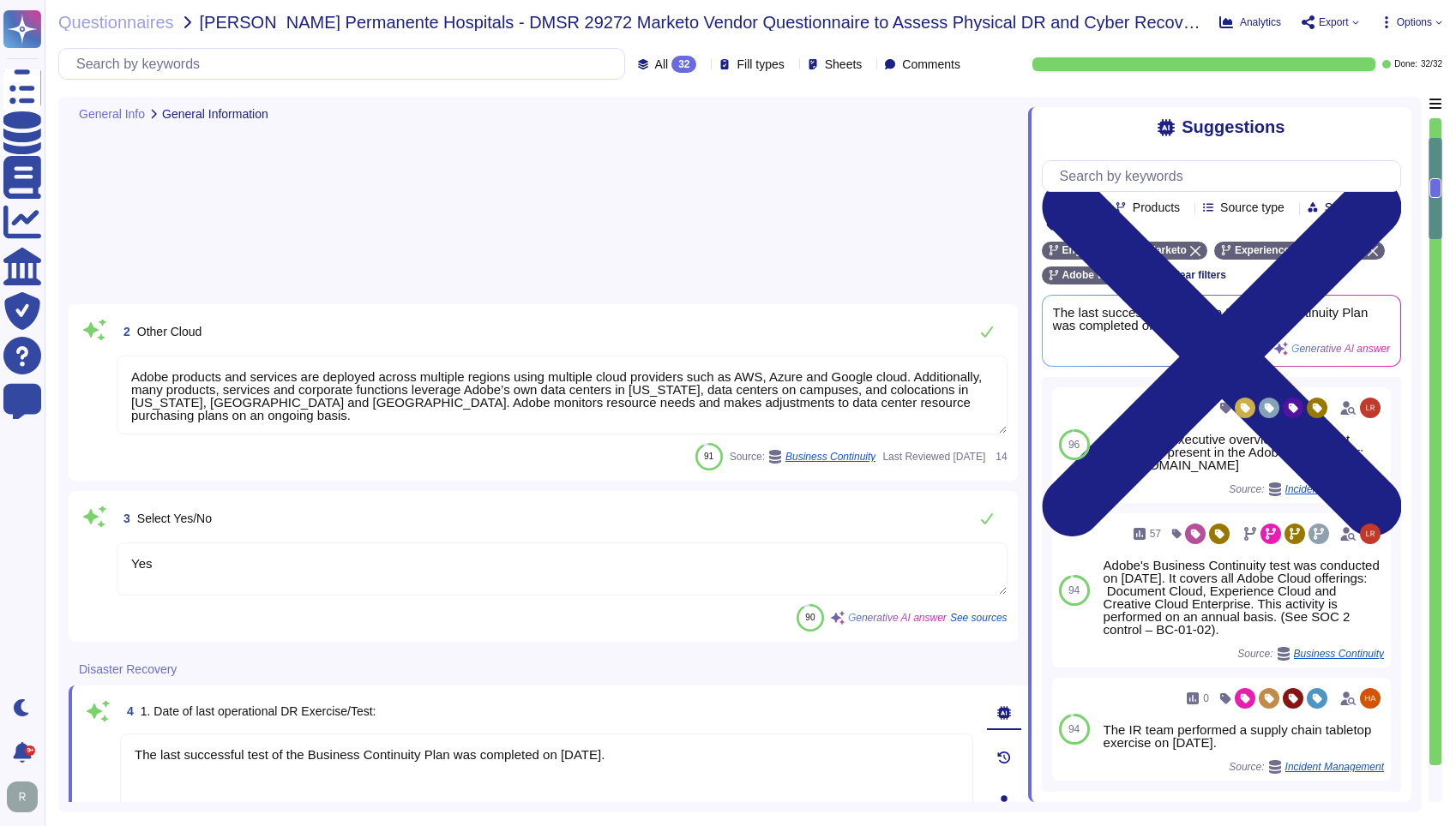
type textarea "Adobe products and services are deployed across multiple regions using multiple…"
type textarea "Yes"
type textarea "The last successful test of the Business Continuity Plan was completed on [DATE…"
type textarea "Adobe tests its Business Continuity and Disaster Recovery Plans on an annual ba…"
type textarea "Adobe conducts its IT disaster recovery tests annually, which translates to a f…"
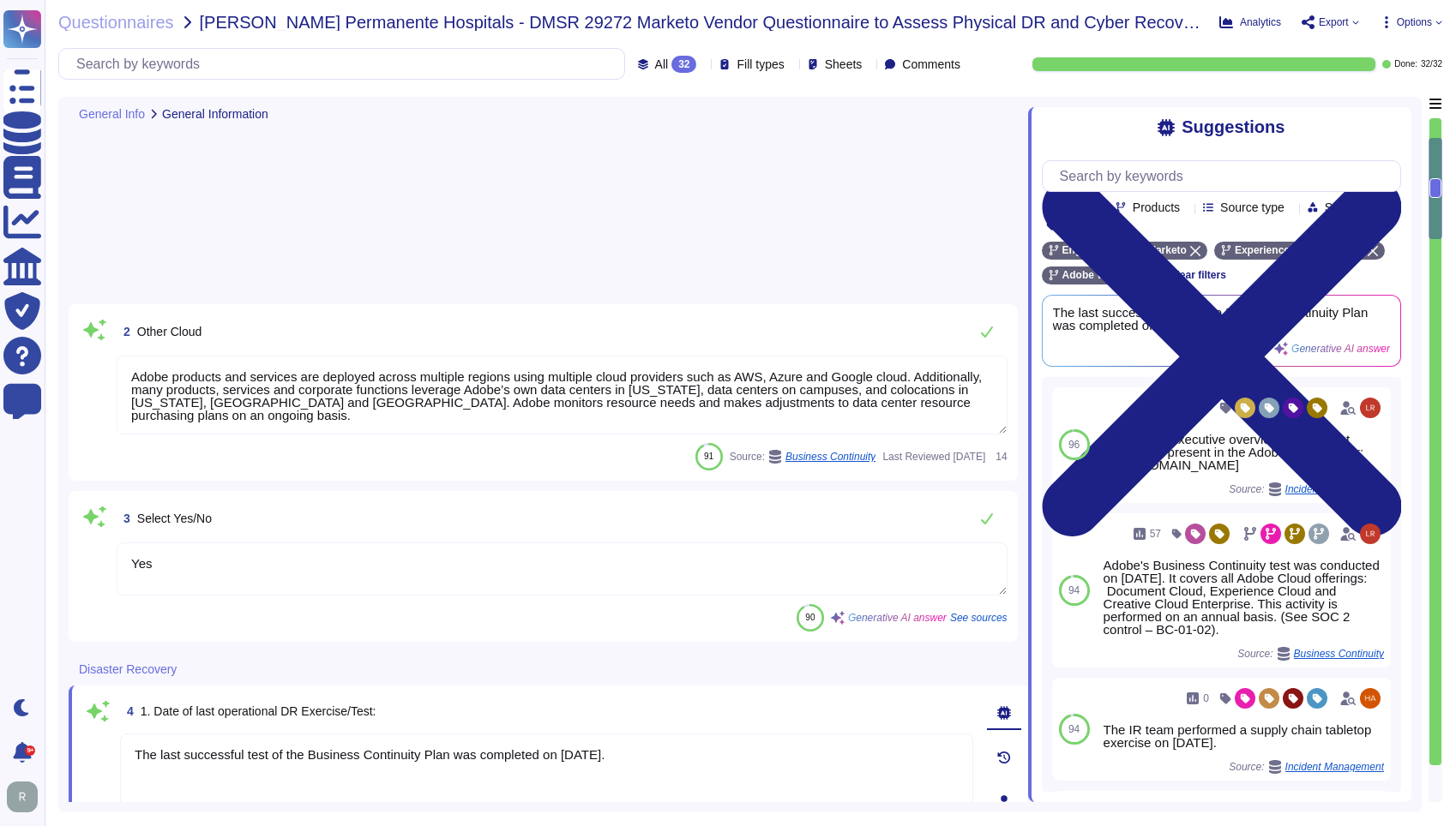
type textarea "Adobe conducts disaster recovery and data restoration tests annually for each p…"
type textarea "Lorem’i dolorsit ametcons adipisc elitsed do eiusmodtempo incidid utl etdolore …"
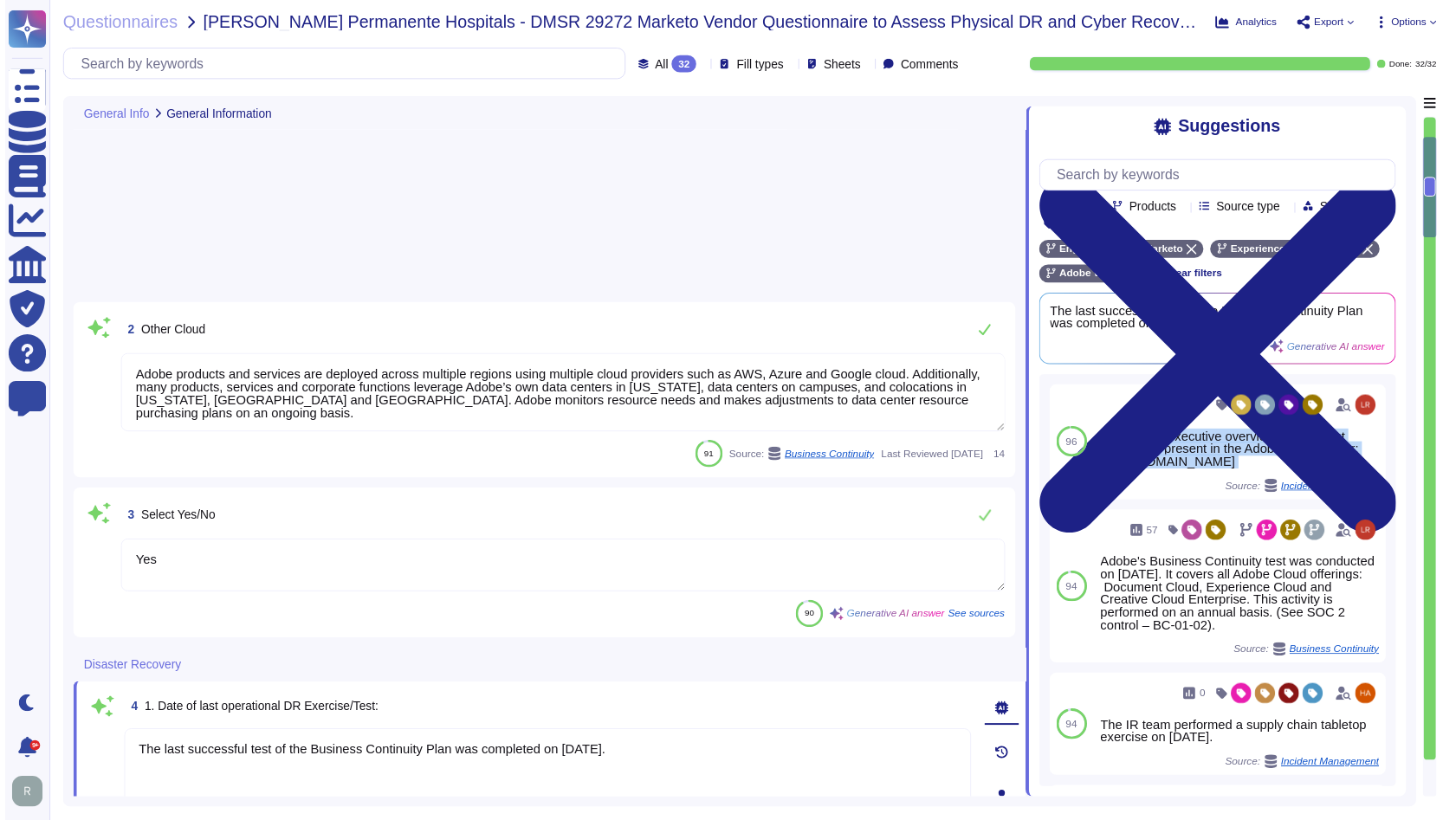
scroll to position [385, 0]
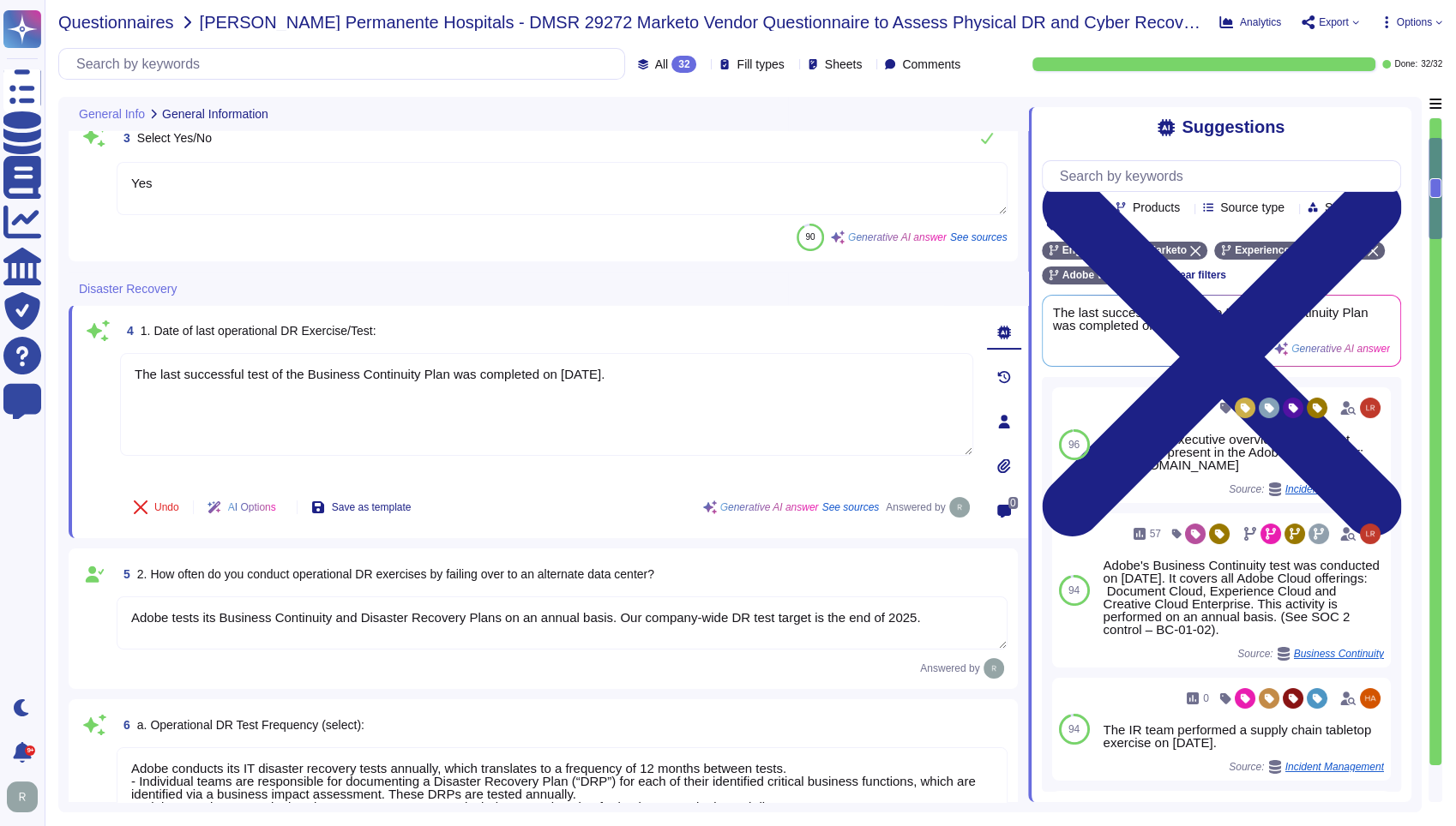
click at [107, 19] on span "Questionnaires" at bounding box center [117, 23] width 116 height 18
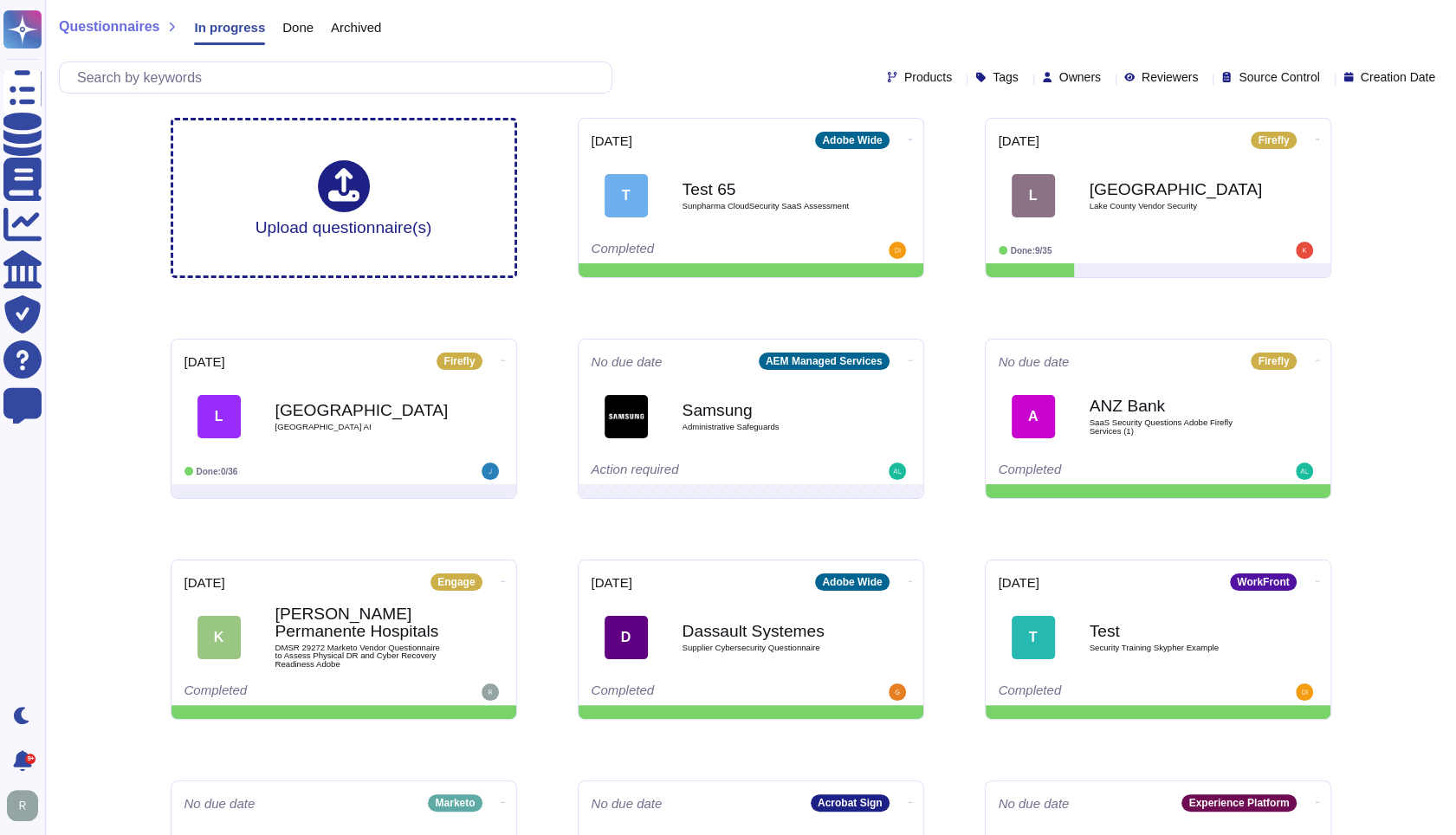
click at [1060, 79] on span "Owners" at bounding box center [1080, 77] width 42 height 12
type input "[PERSON_NAME]"
click at [1101, 150] on div "[PERSON_NAME]" at bounding box center [1130, 159] width 174 height 39
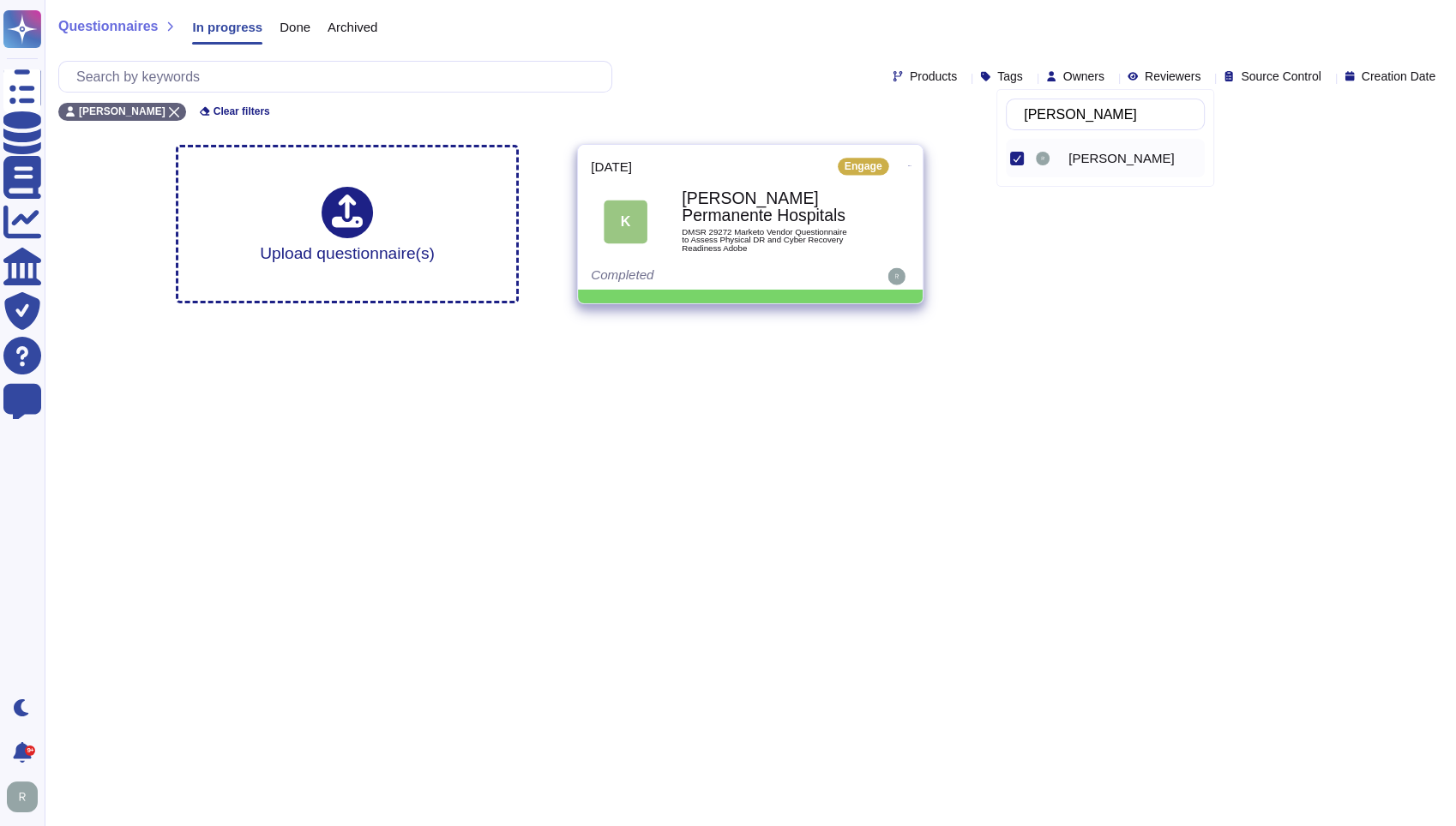
click at [908, 163] on icon at bounding box center [910, 165] width 4 height 4
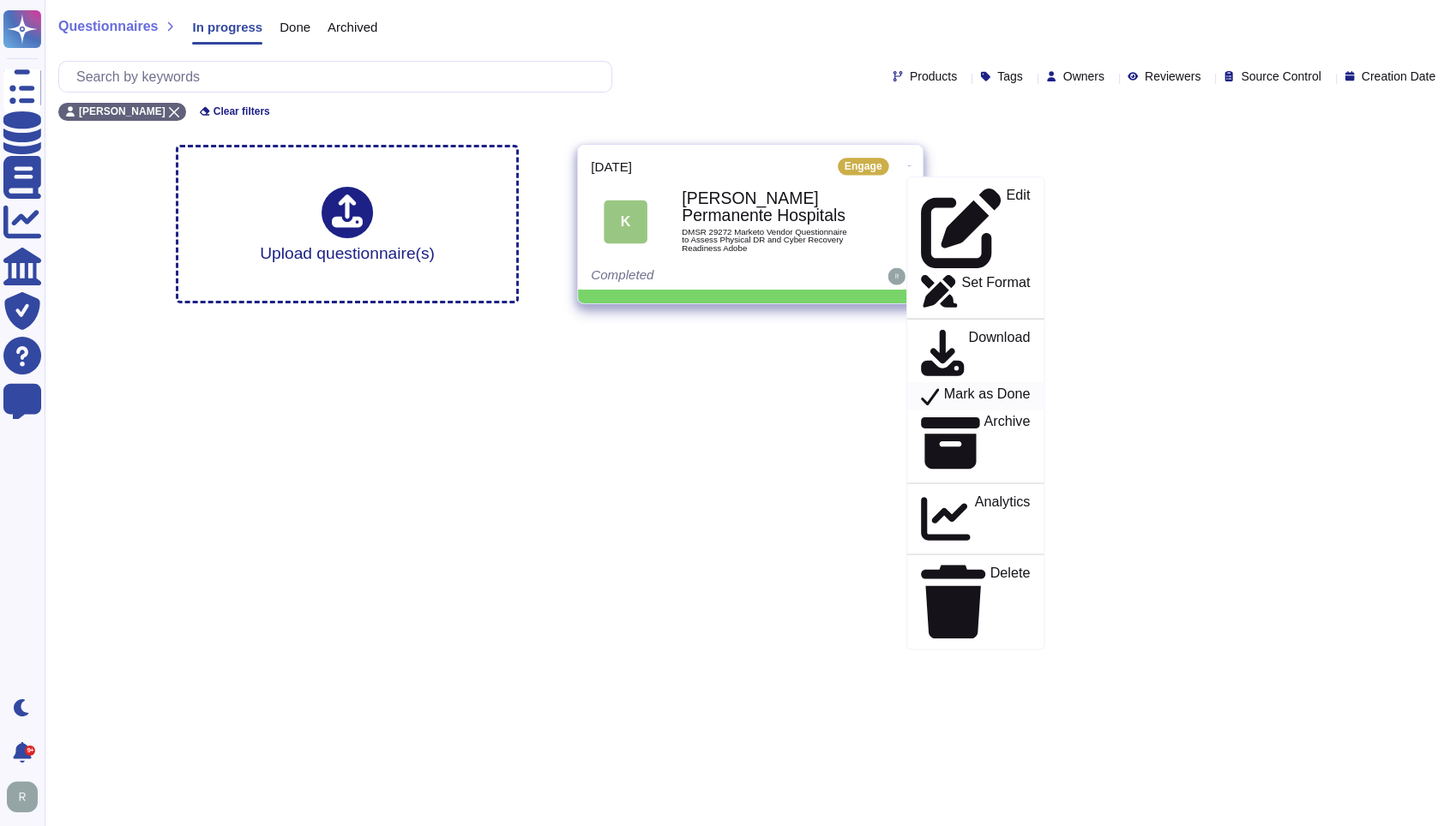
click at [984, 387] on p "Mark as Done" at bounding box center [987, 396] width 86 height 21
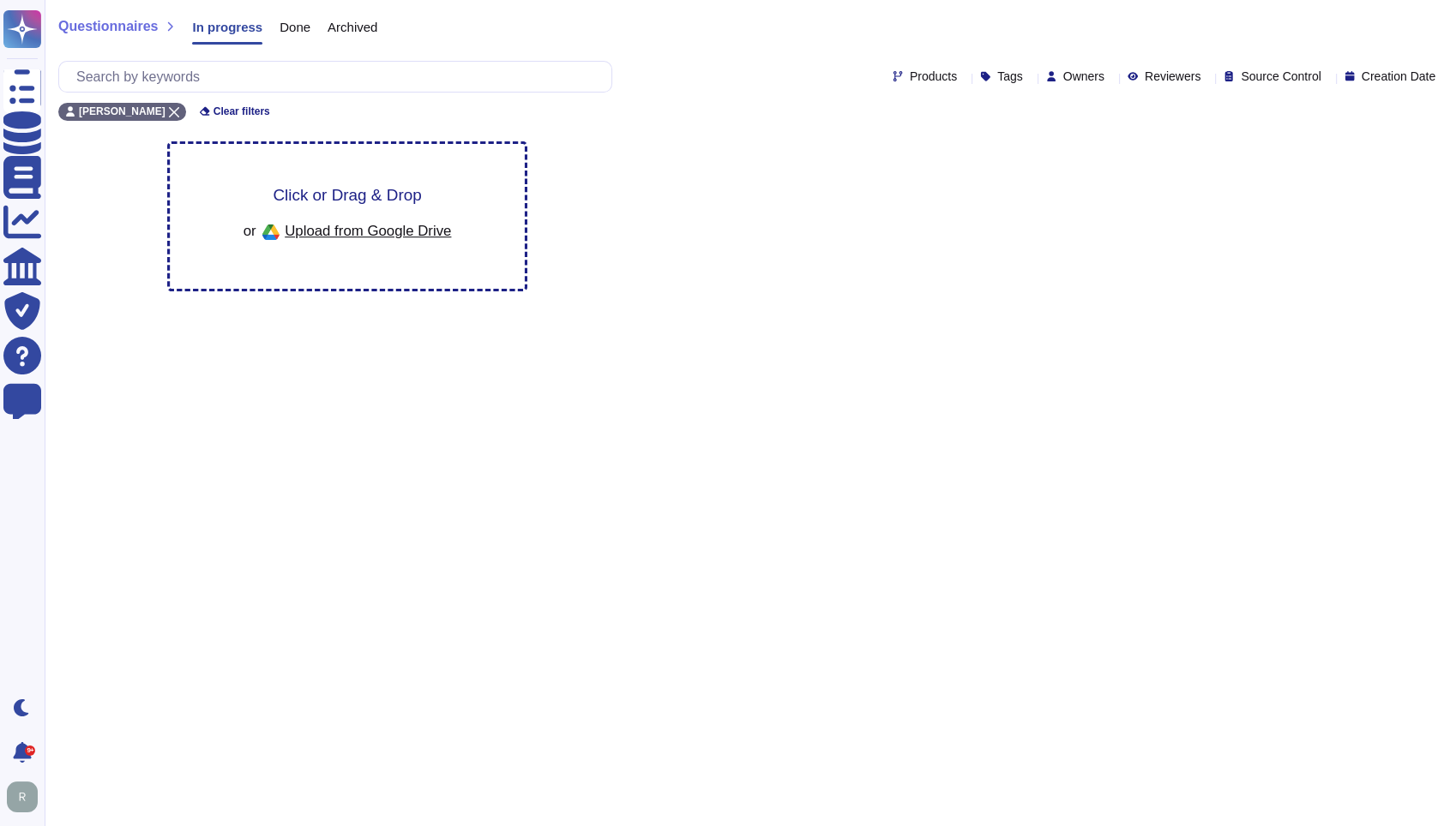
click at [407, 193] on span "Click or Drag & Drop" at bounding box center [346, 195] width 148 height 17
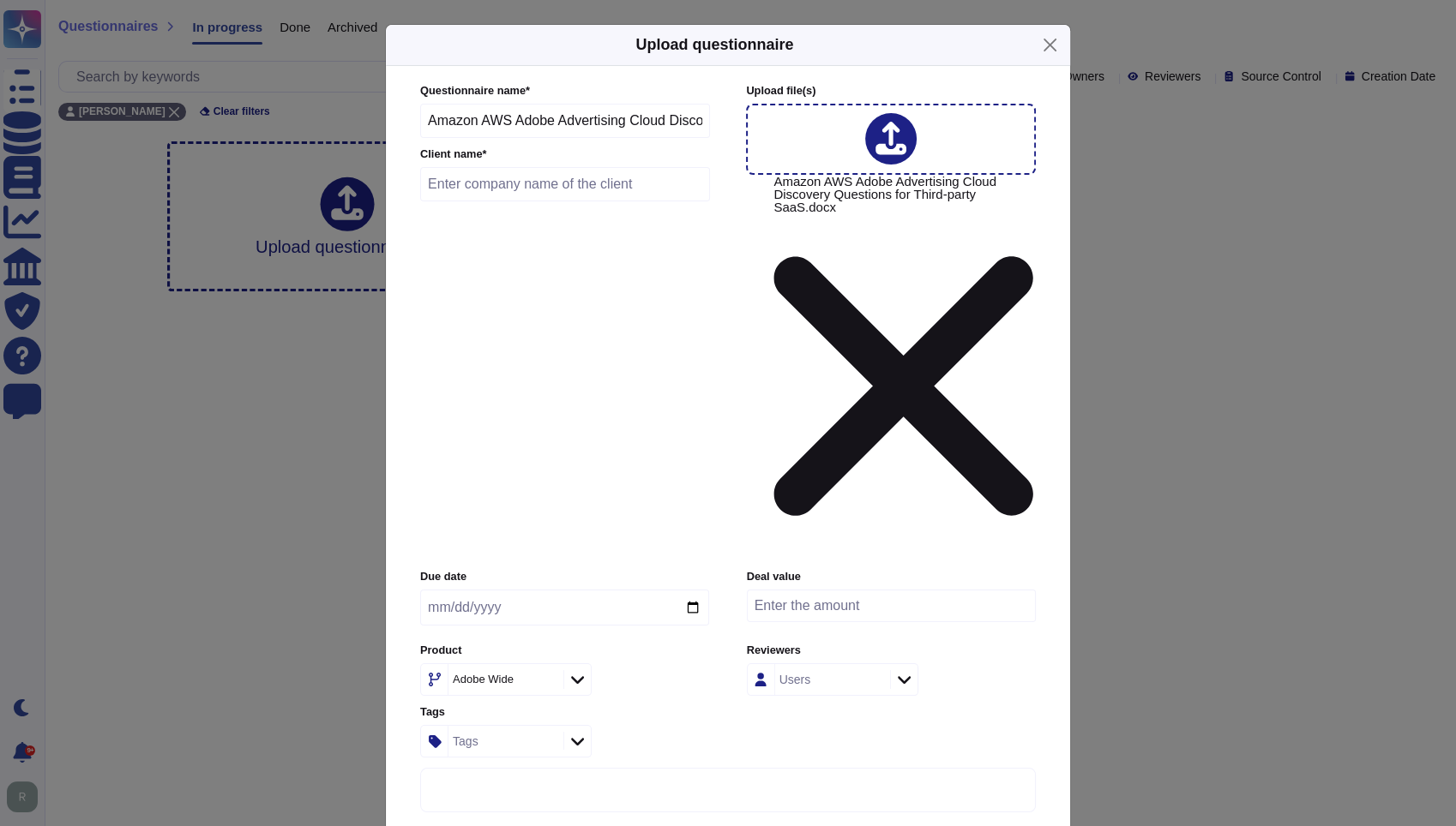
click at [534, 202] on input "text" at bounding box center [565, 184] width 290 height 34
type input "Amazon"
click at [696, 589] on input "date" at bounding box center [564, 607] width 289 height 36
type input "[DATE]"
click at [894, 589] on input "number" at bounding box center [891, 605] width 289 height 32
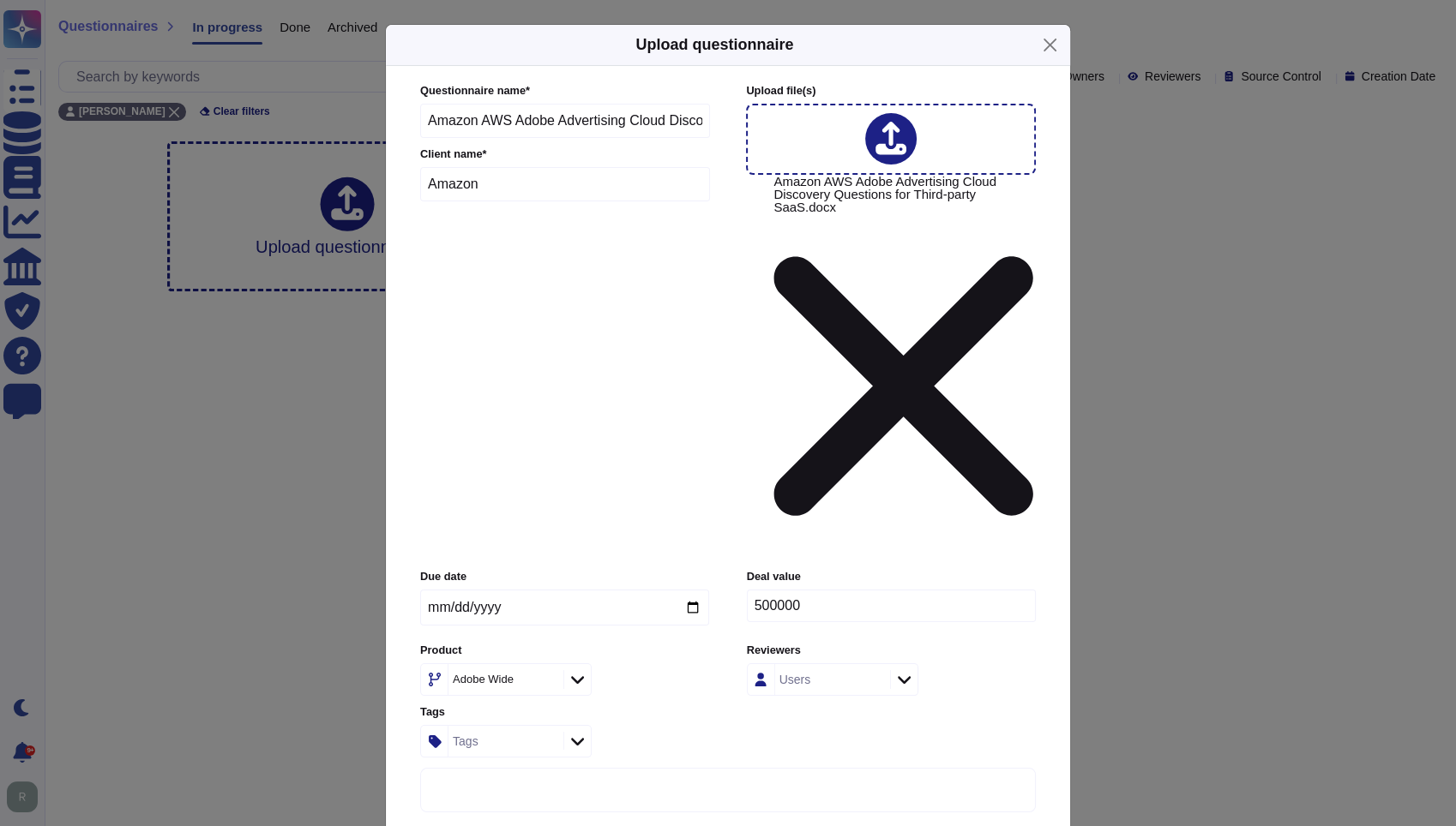
type input "500000"
click at [546, 680] on icon at bounding box center [546, 680] width 0 height 0
click at [552, 665] on div "Adobe Wide" at bounding box center [503, 680] width 111 height 31
type input "ad"
click at [515, 553] on span "Advertising Cloud" at bounding box center [493, 558] width 101 height 16
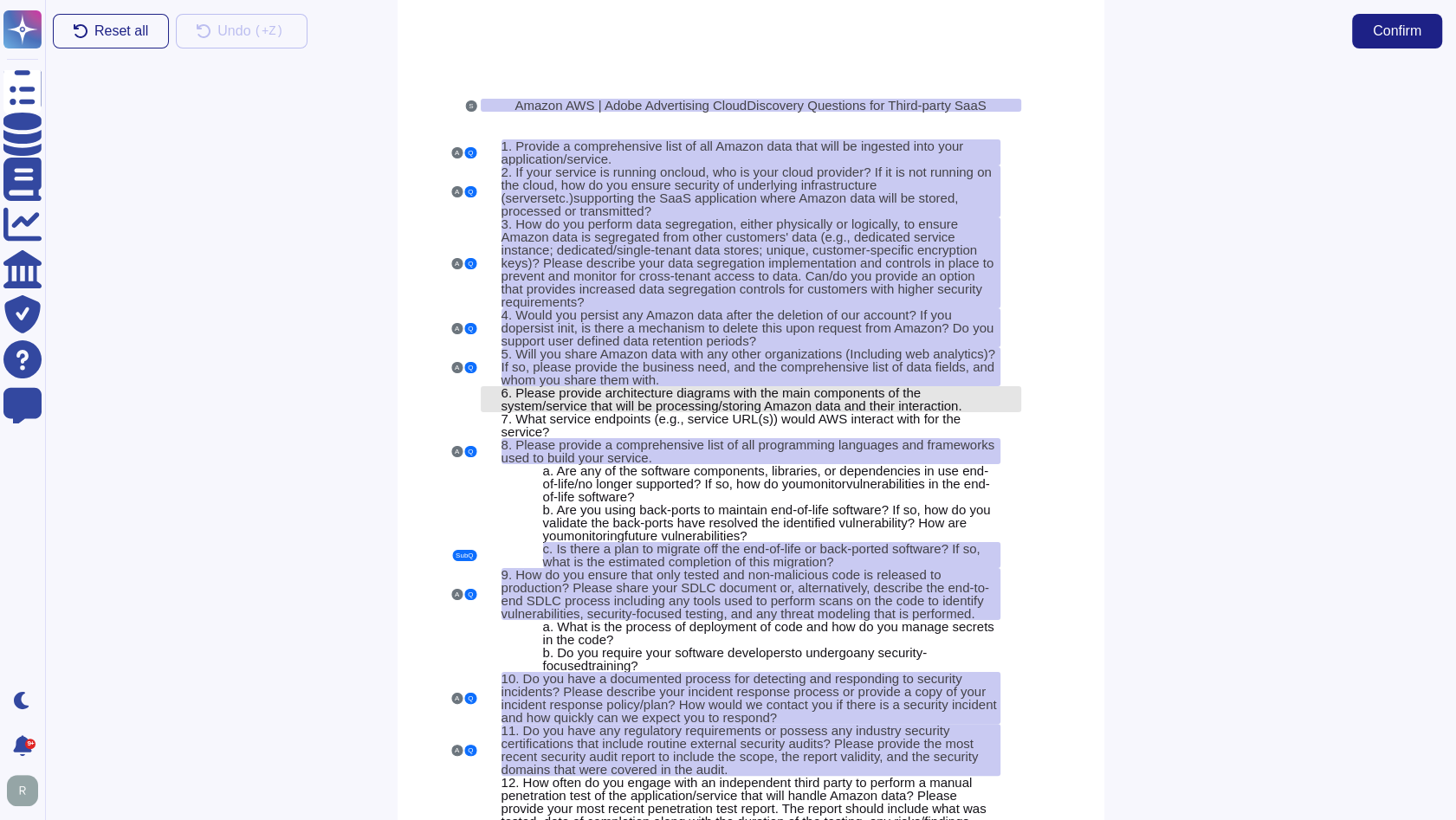
click at [654, 397] on span "Please provide architecture diagrams with the main components of the system/ser…" at bounding box center [732, 400] width 461 height 28
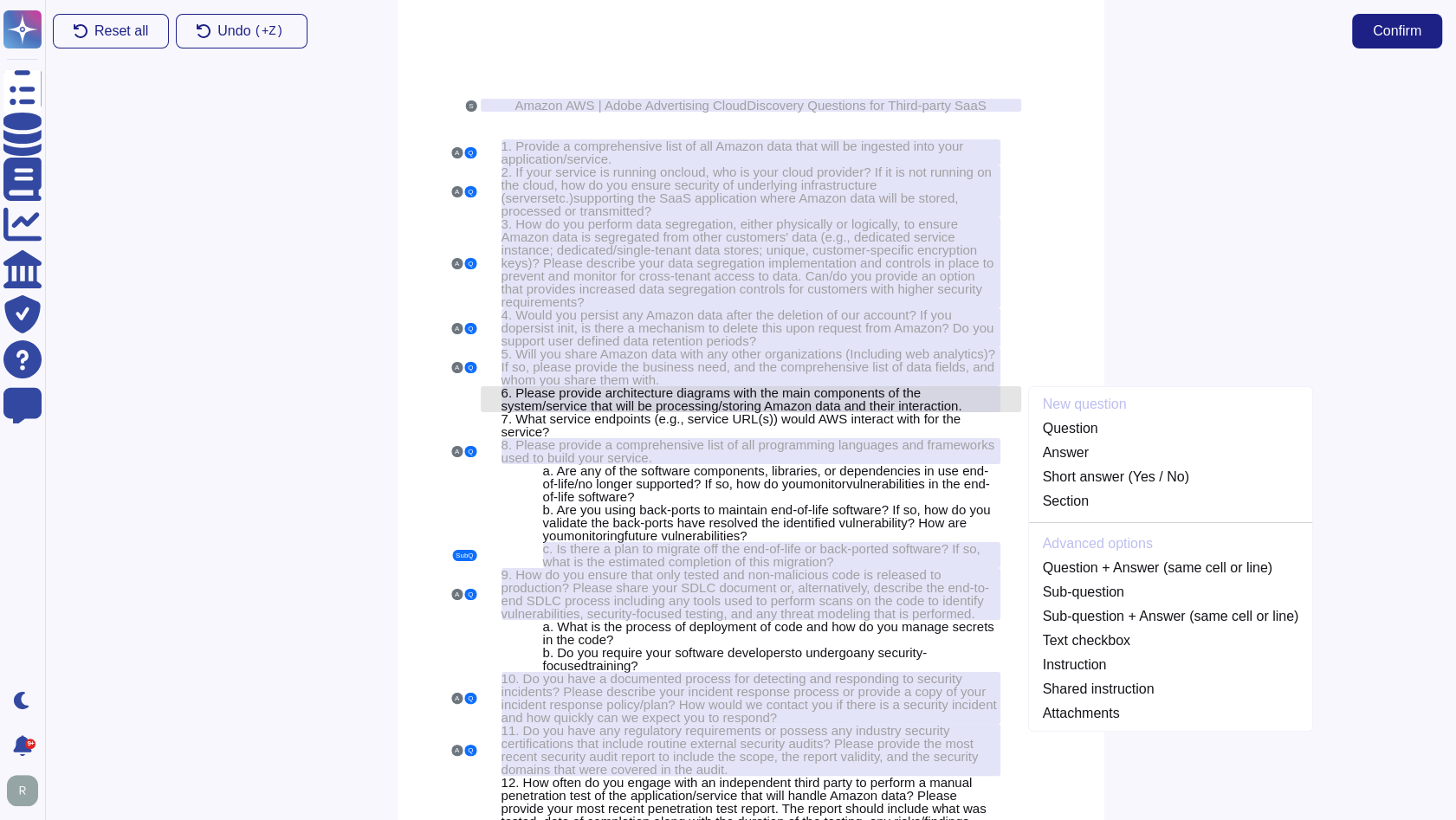
click at [662, 395] on span "Please provide architecture diagrams with the main components of the system/ser…" at bounding box center [732, 400] width 461 height 28
click at [1141, 430] on link "Question" at bounding box center [1170, 428] width 284 height 21
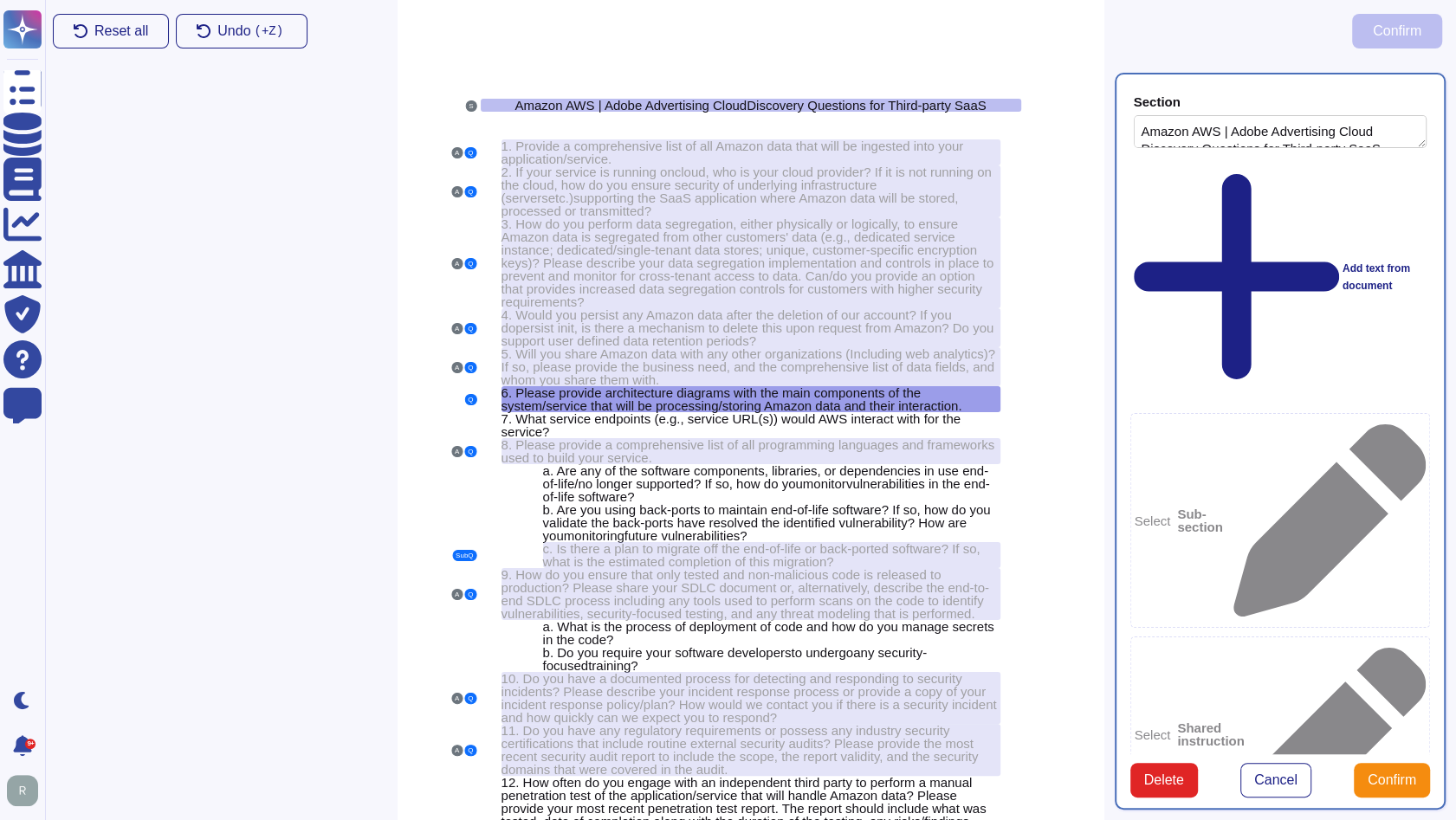
type textarea "Amazon AWS | Adobe Advertising Cloud Discovery Questions for Third-party SaaS"
type textarea "Please provide architecture diagrams with the main components of the system/ser…"
click at [1395, 774] on span "Confirm" at bounding box center [1391, 780] width 48 height 14
click at [770, 414] on span "What service endpoints (e.g., service URL(s)) would AWS interact with for the s…" at bounding box center [731, 425] width 460 height 28
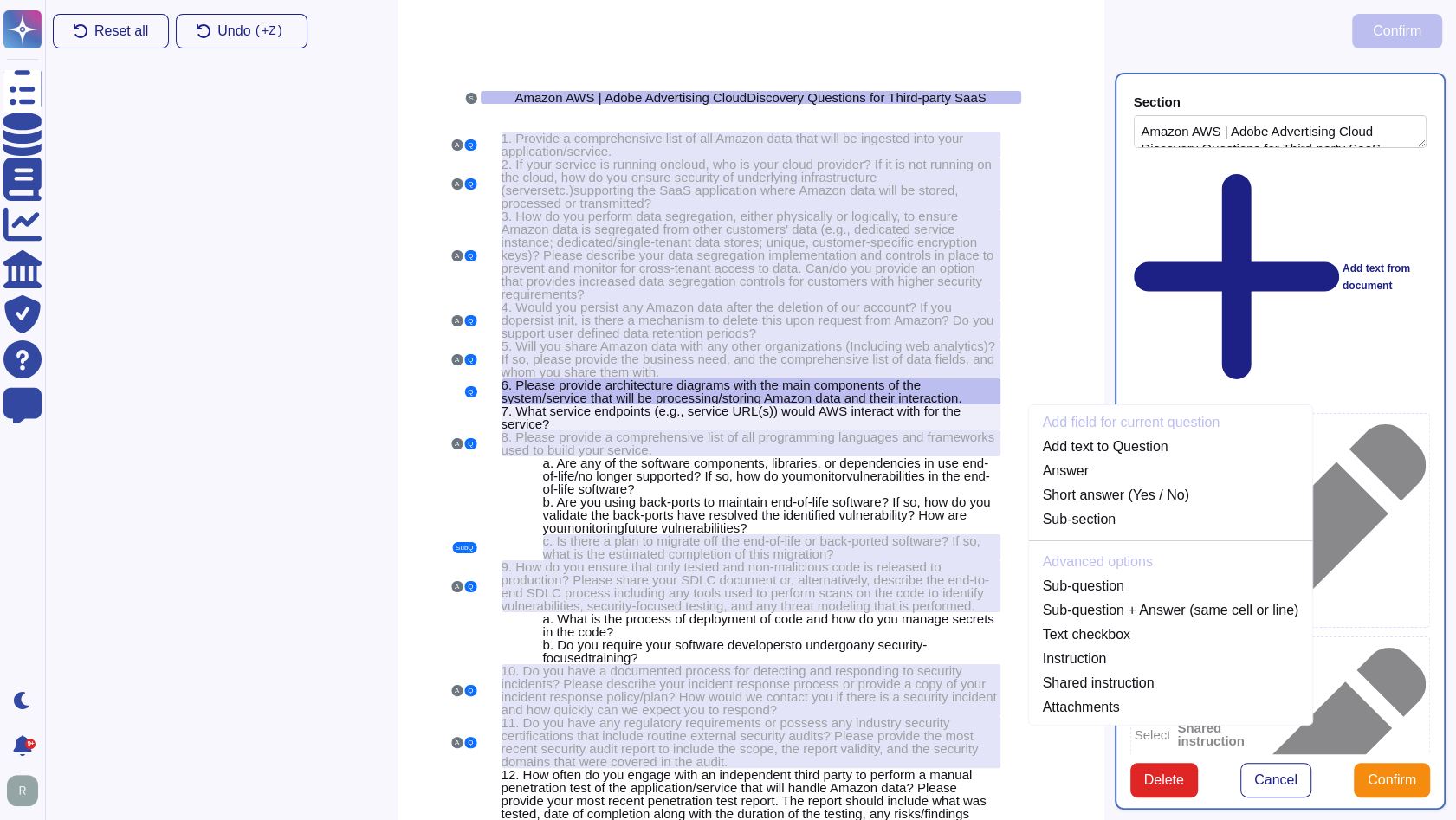
click at [1221, 755] on div "Section Amazon AWS | Adobe Advertising Cloud Discovery Questions for Third-part…" at bounding box center [1280, 441] width 352 height 758
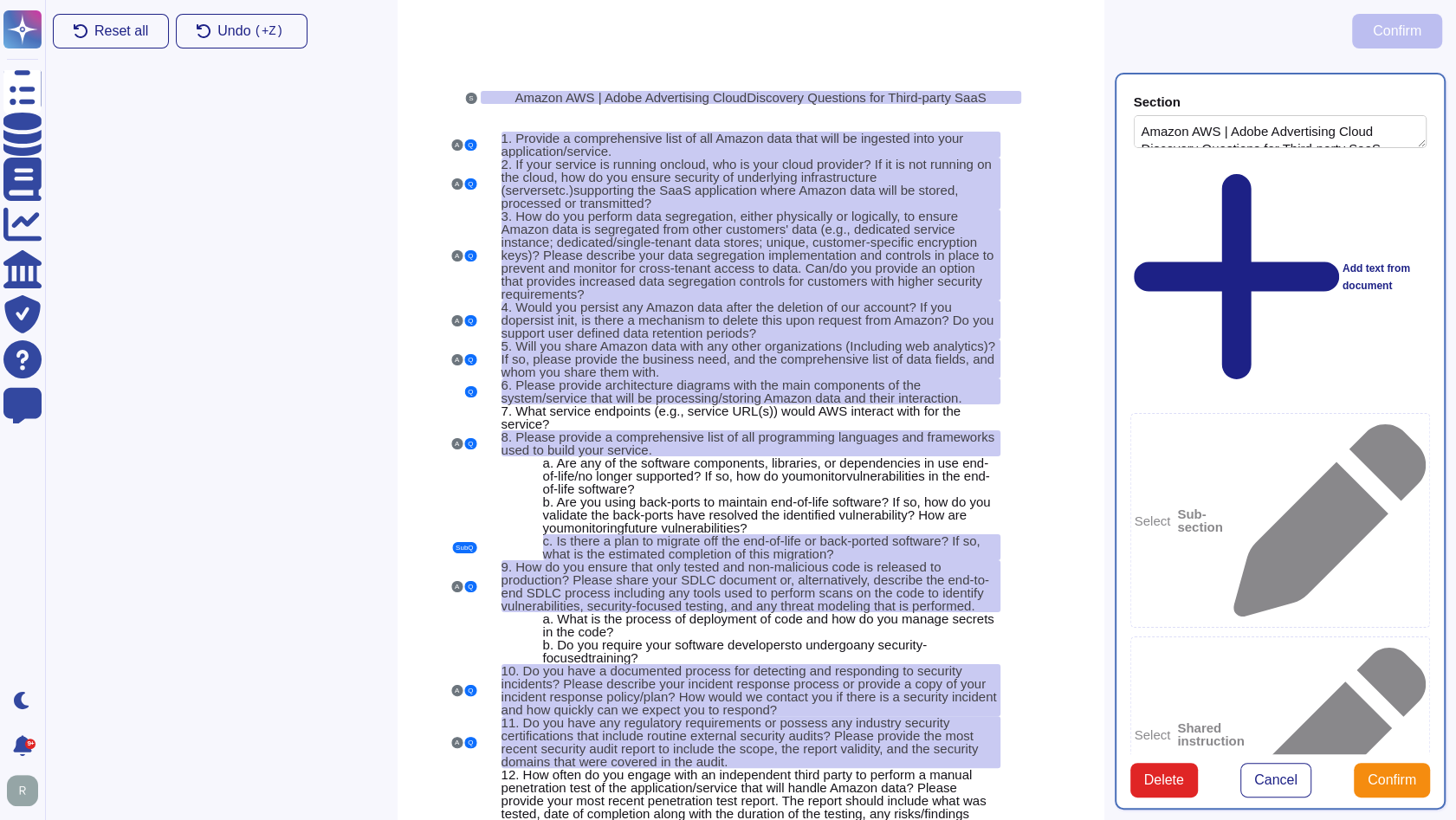
scroll to position [0, 0]
click at [1377, 774] on span "Confirm" at bounding box center [1391, 780] width 48 height 14
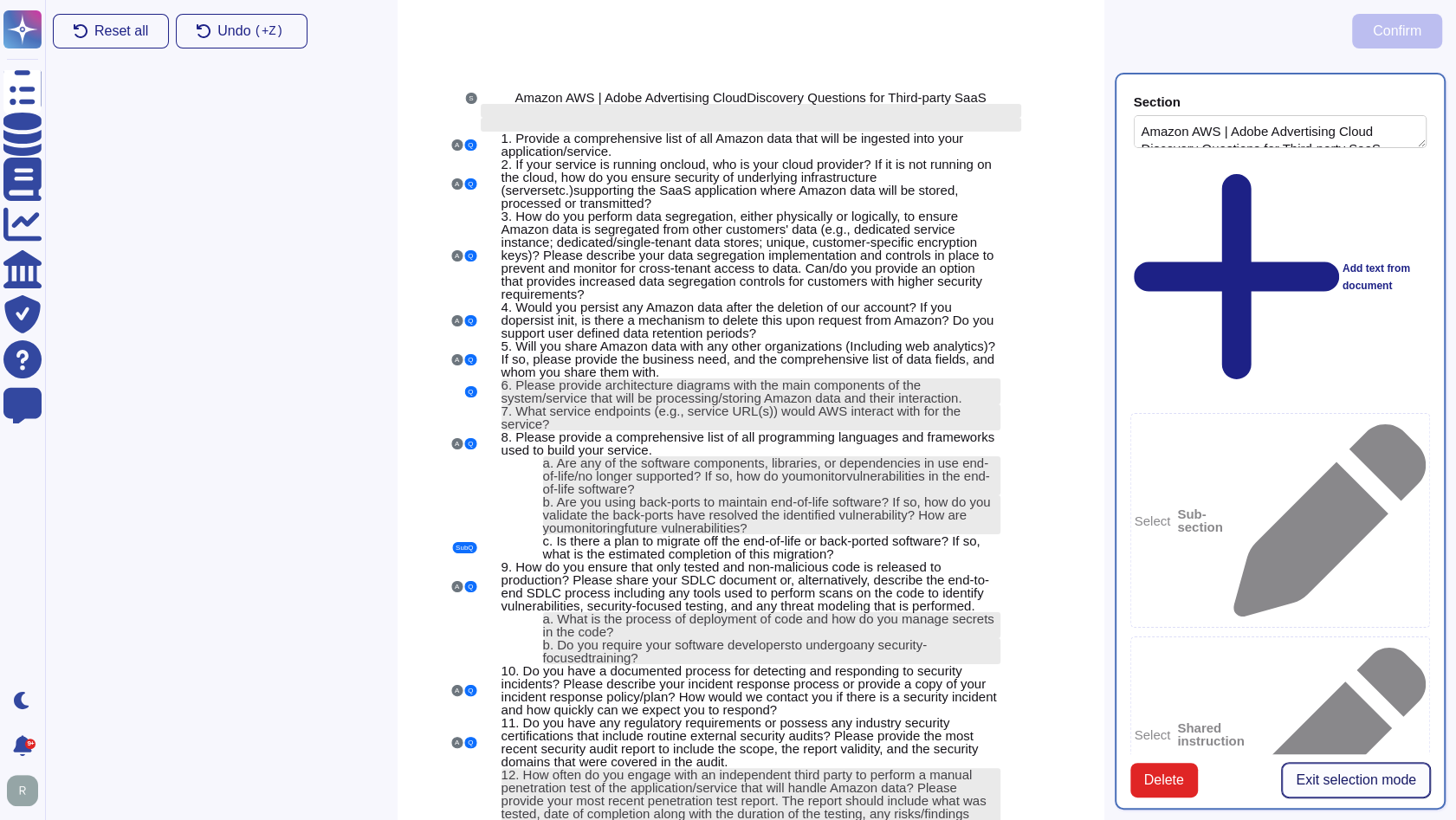
click at [1342, 774] on span "Exit selection mode" at bounding box center [1356, 780] width 121 height 14
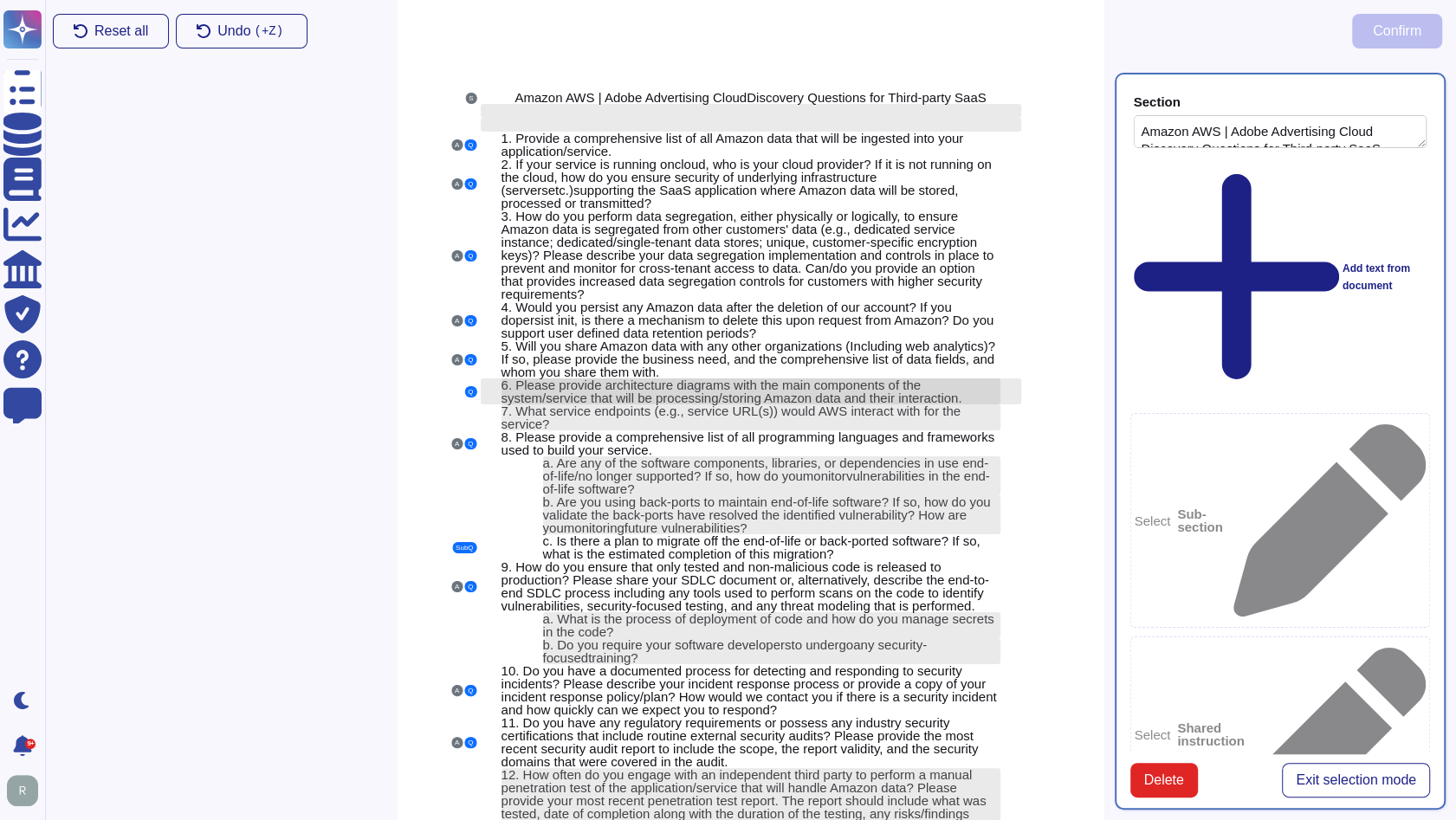
click at [995, 387] on div "6. Please provide architecture diagrams with the main components of the system/…" at bounding box center [751, 392] width 499 height 26
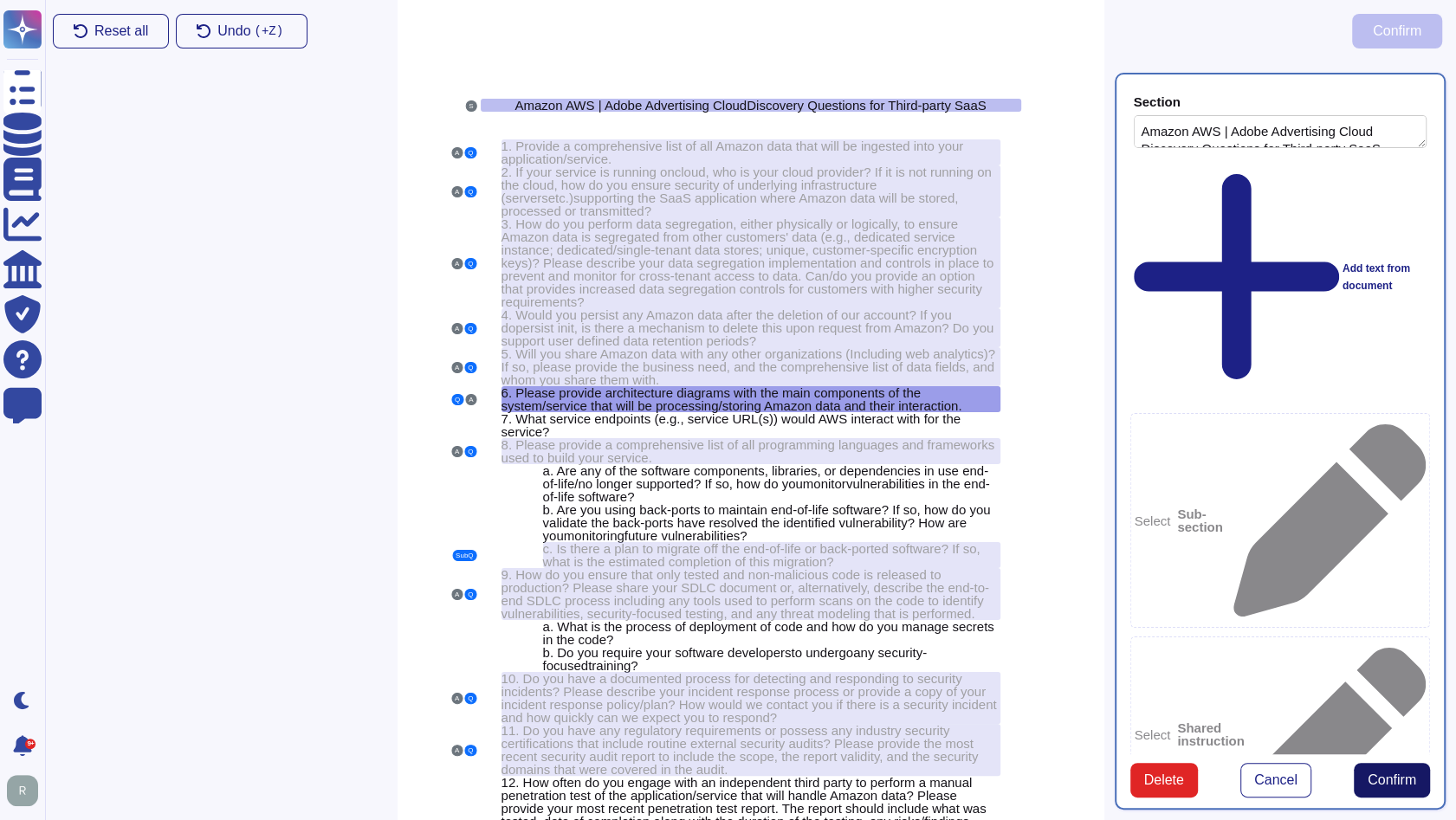
click at [1381, 787] on span "Confirm" at bounding box center [1391, 780] width 48 height 14
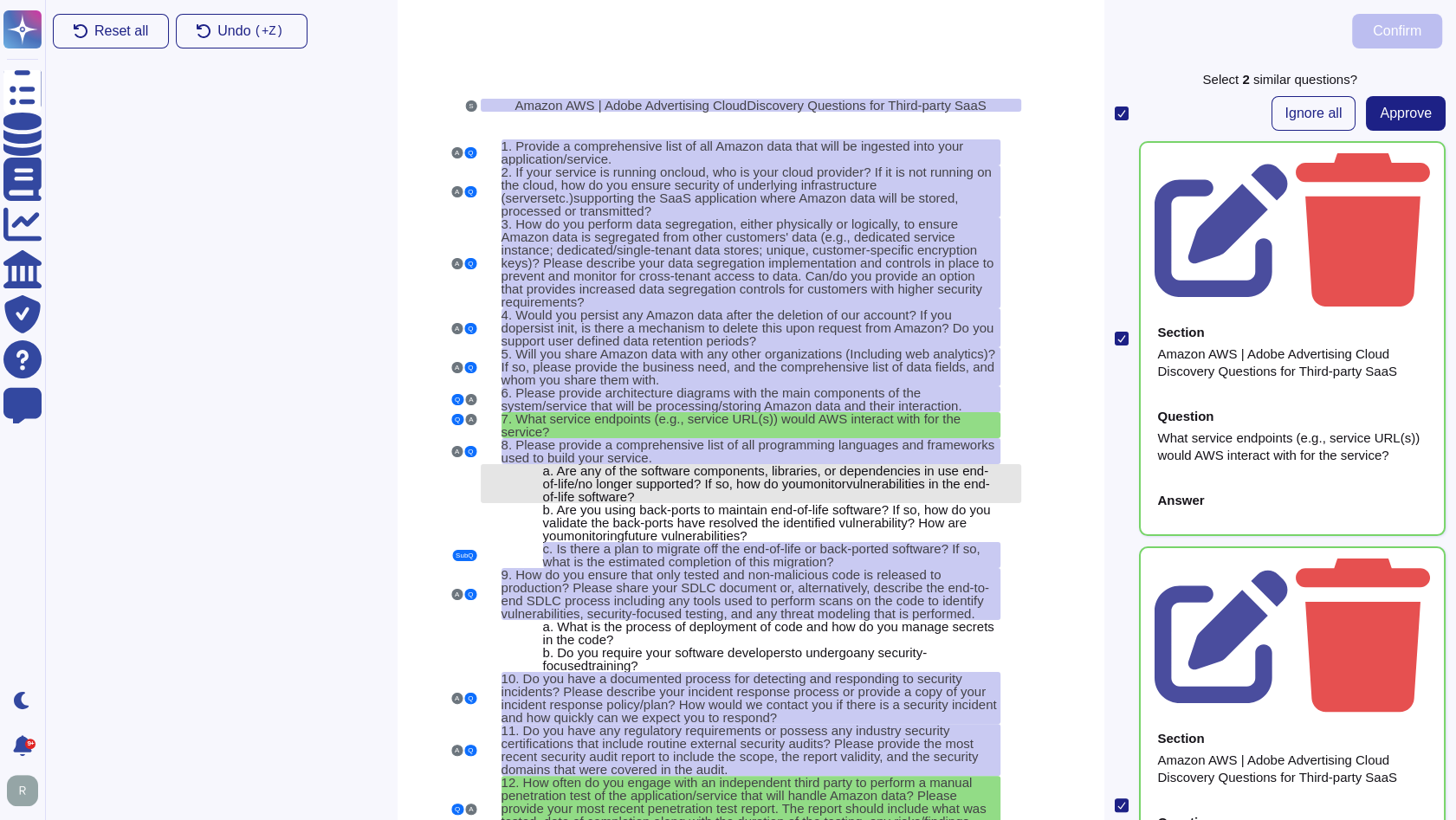
click at [732, 468] on span "Are any of the software components, libraries, or dependencies in use end-of-li…" at bounding box center [766, 477] width 445 height 28
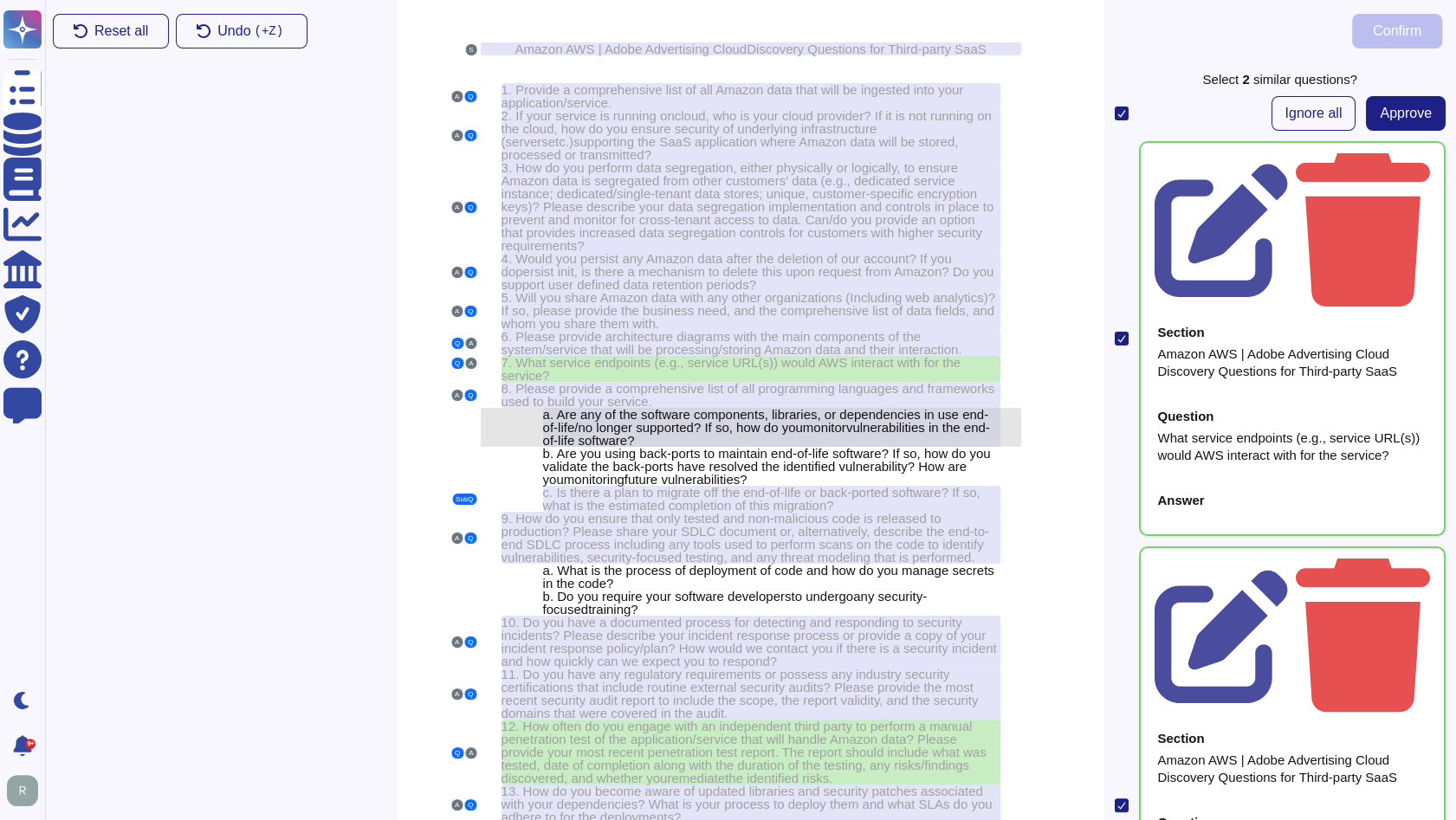
scroll to position [59, 0]
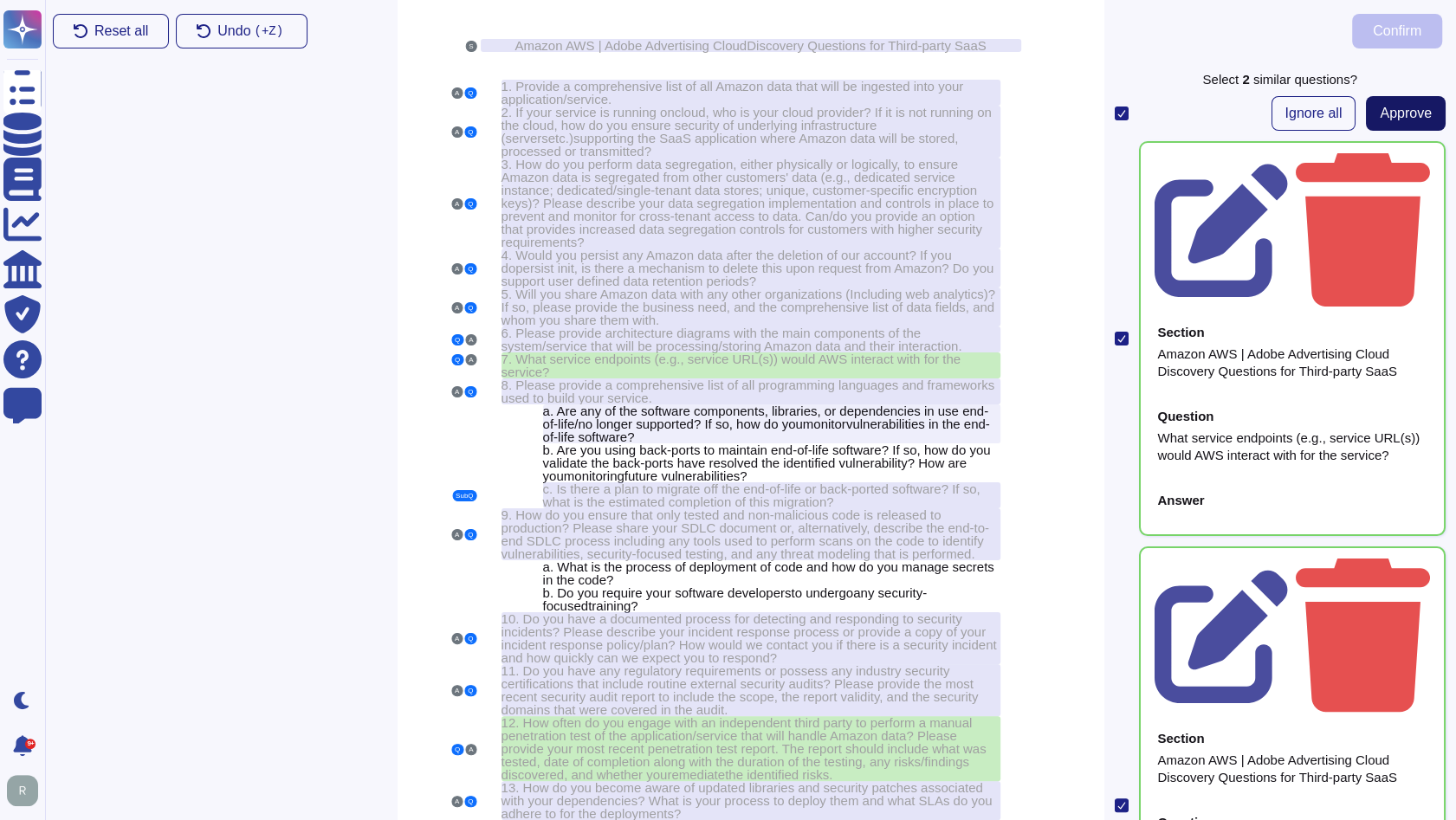
click at [1401, 117] on span "Approve" at bounding box center [1406, 114] width 52 height 14
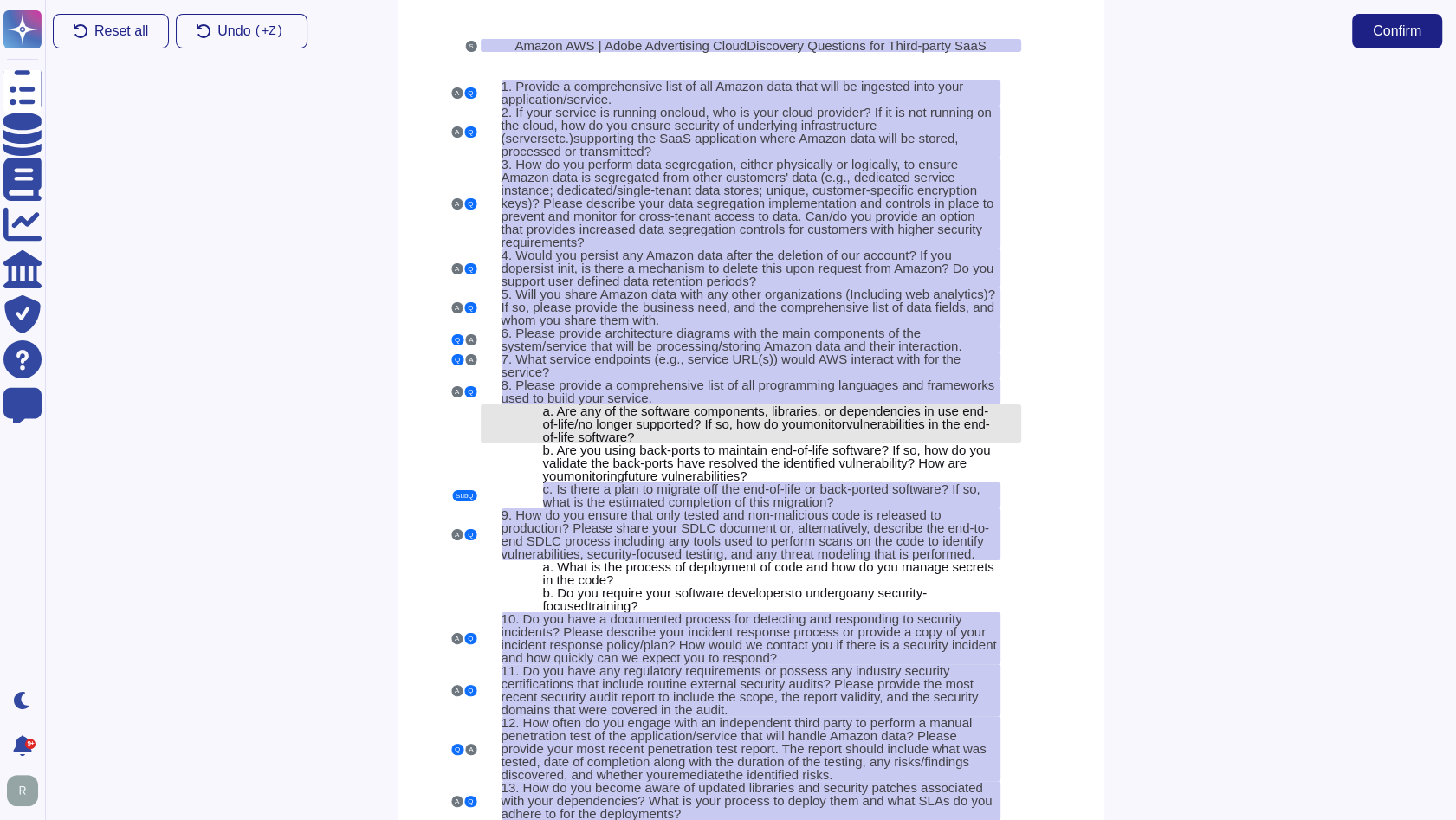
click at [789, 404] on span "Are any of the software components, libraries, or dependencies in use end-of-li…" at bounding box center [766, 417] width 445 height 28
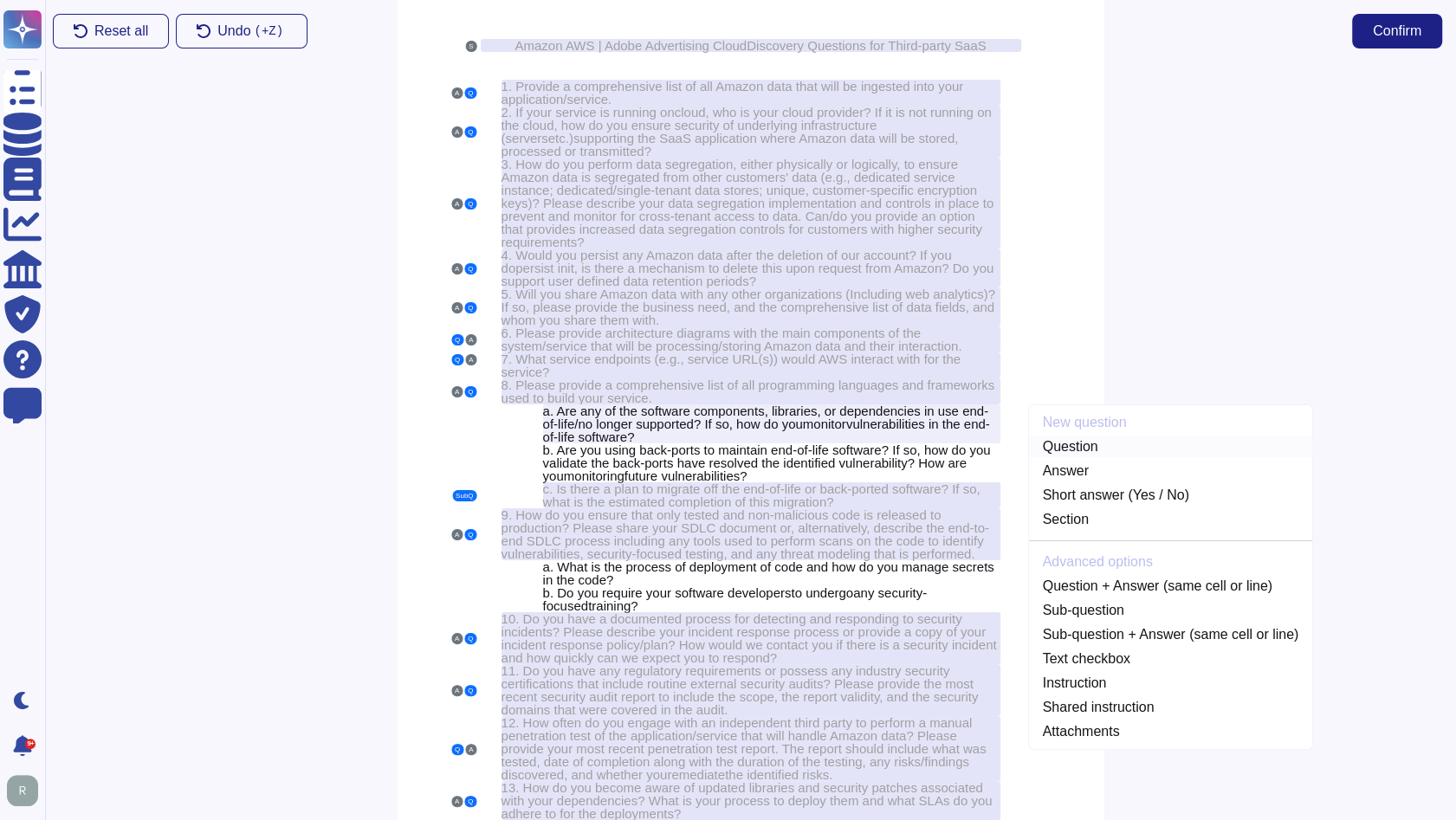
click at [1054, 436] on link "Question" at bounding box center [1170, 446] width 284 height 21
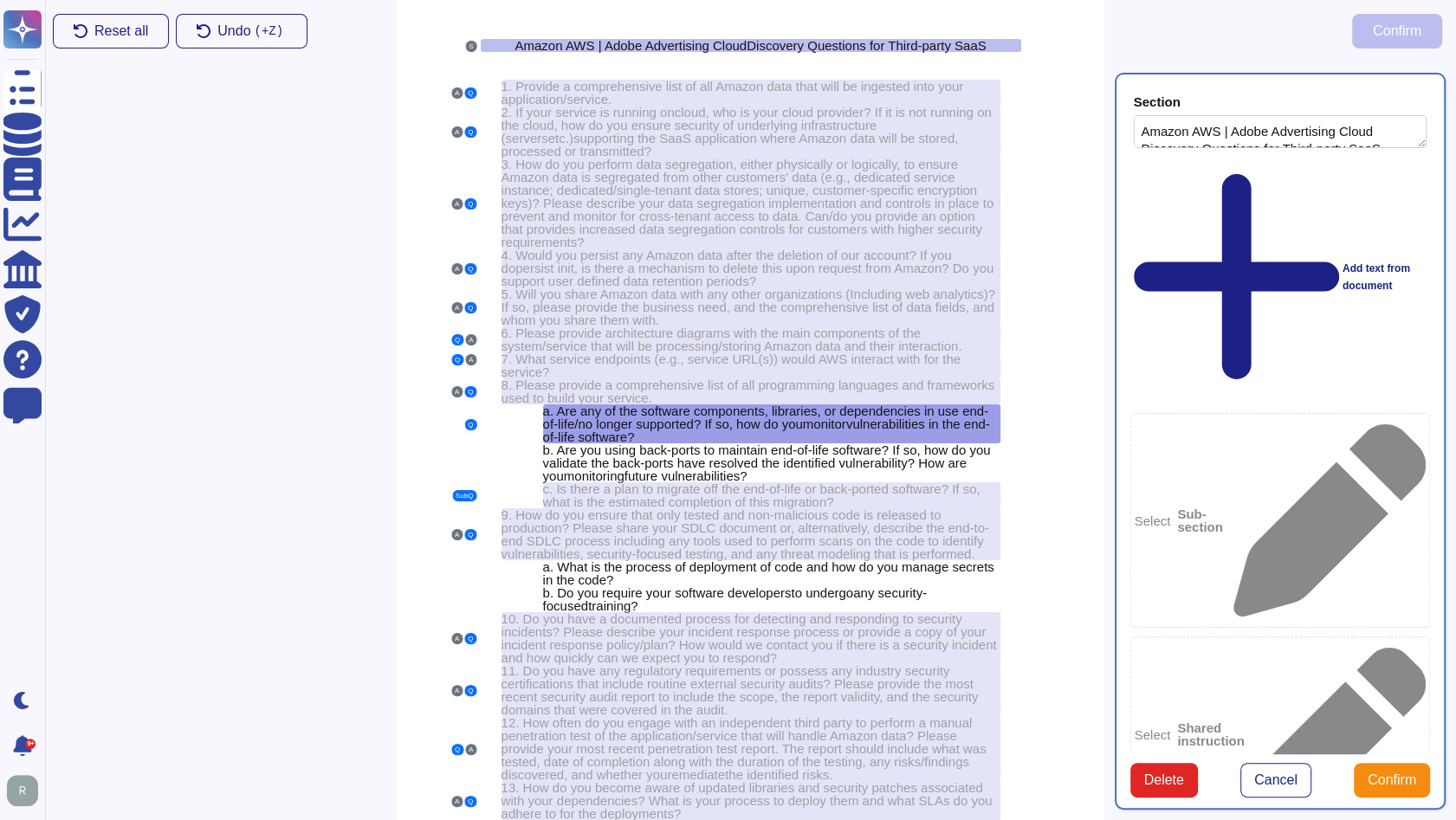
type textarea "Amazon AWS | Adobe Advertising Cloud Discovery Questions for Third-party SaaS"
type textarea "Are any of the software components, libraries, or dependencies in use end-of-li…"
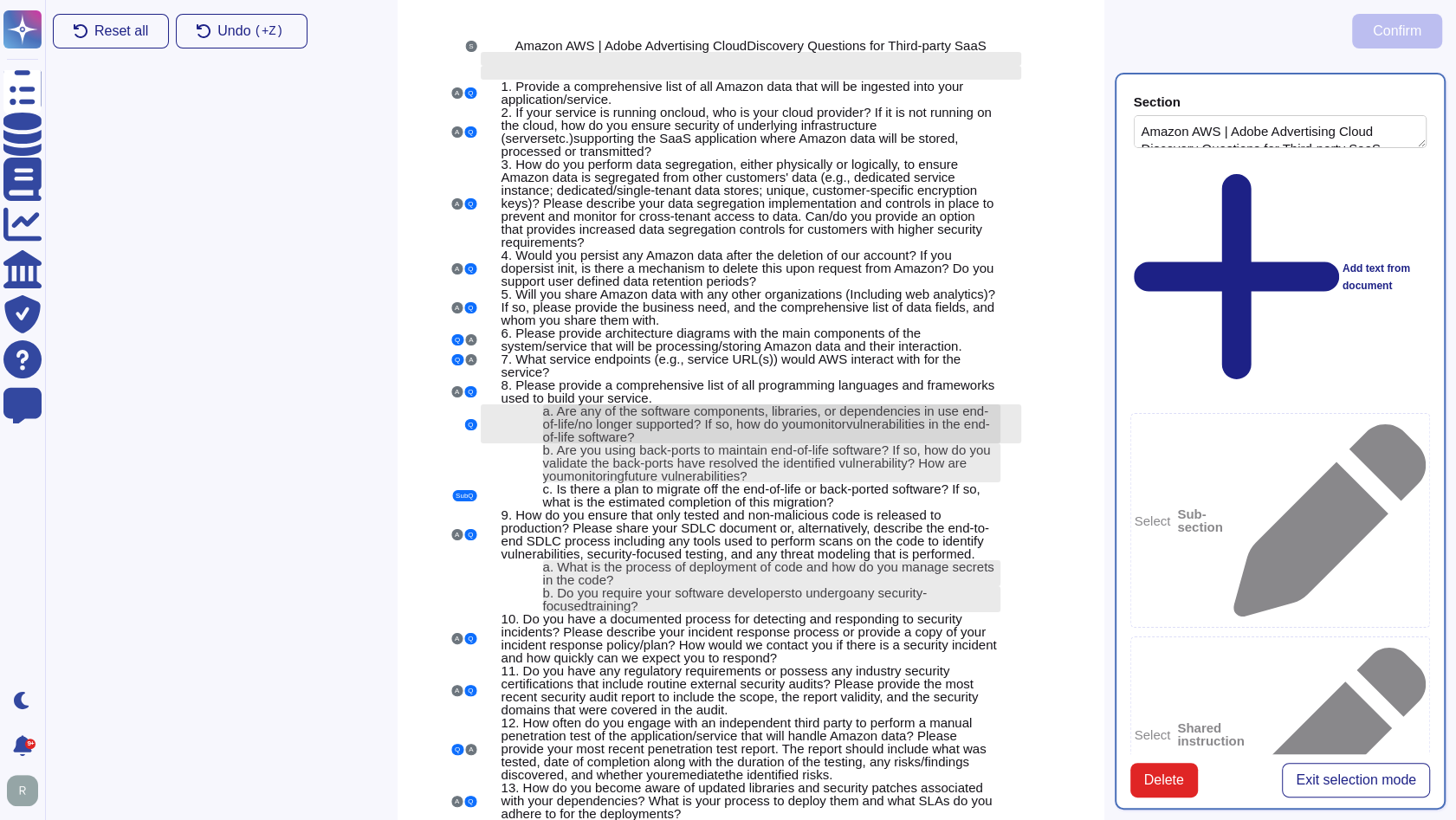
click at [814, 416] on span "monitor" at bounding box center [825, 423] width 44 height 15
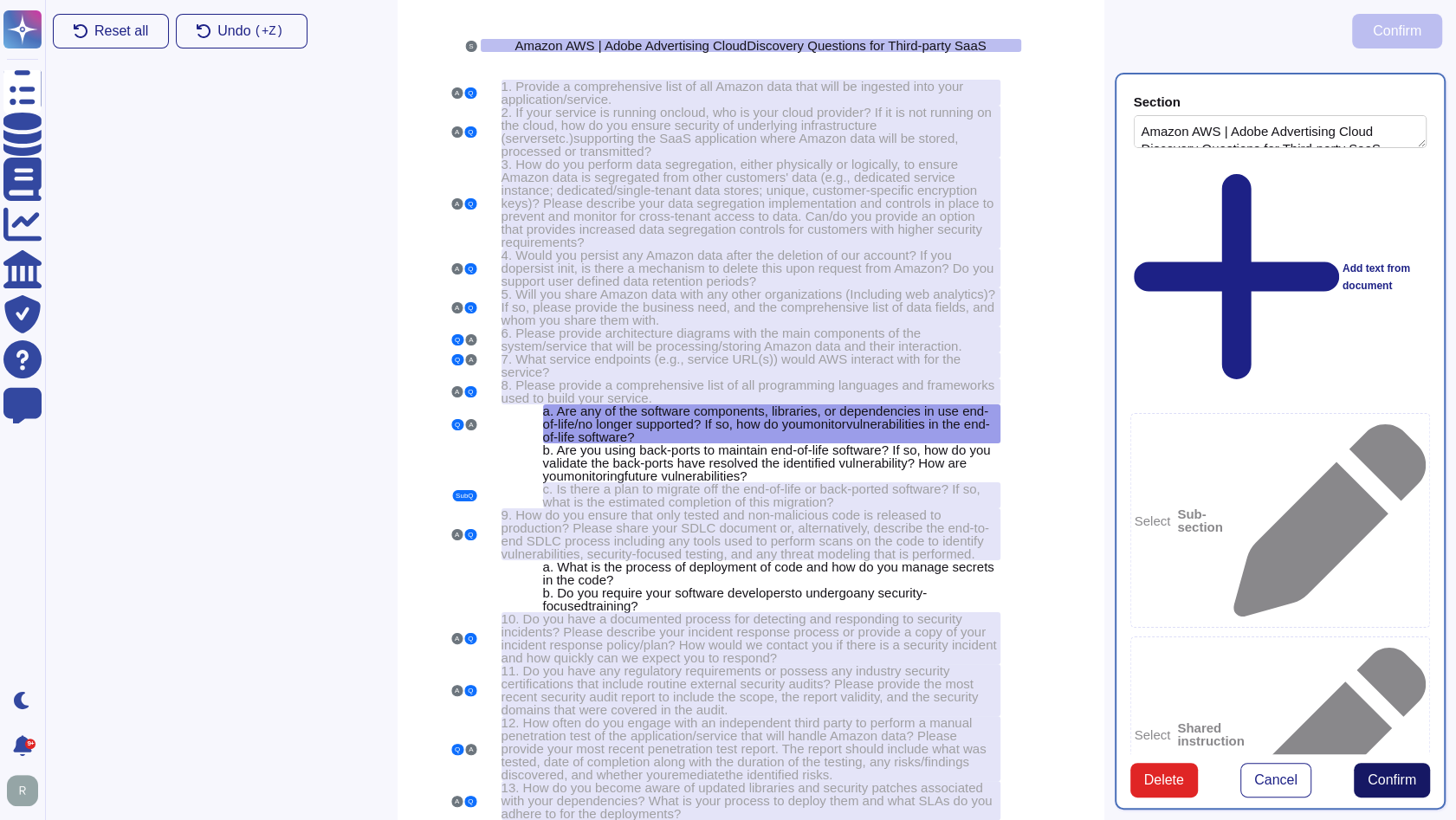
click at [1424, 797] on button "Confirm" at bounding box center [1391, 779] width 76 height 35
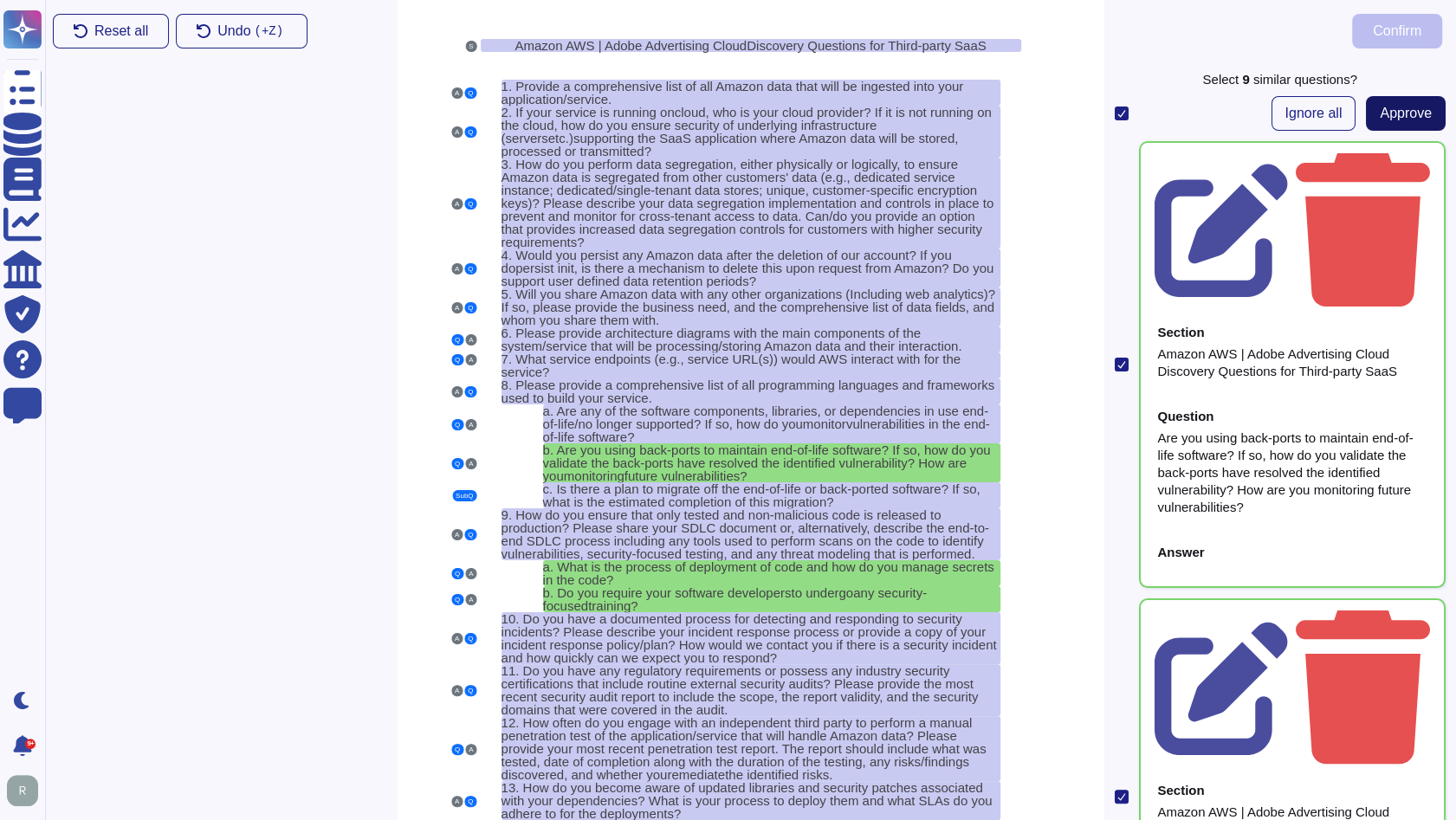
click at [1388, 115] on span "Approve" at bounding box center [1406, 114] width 52 height 14
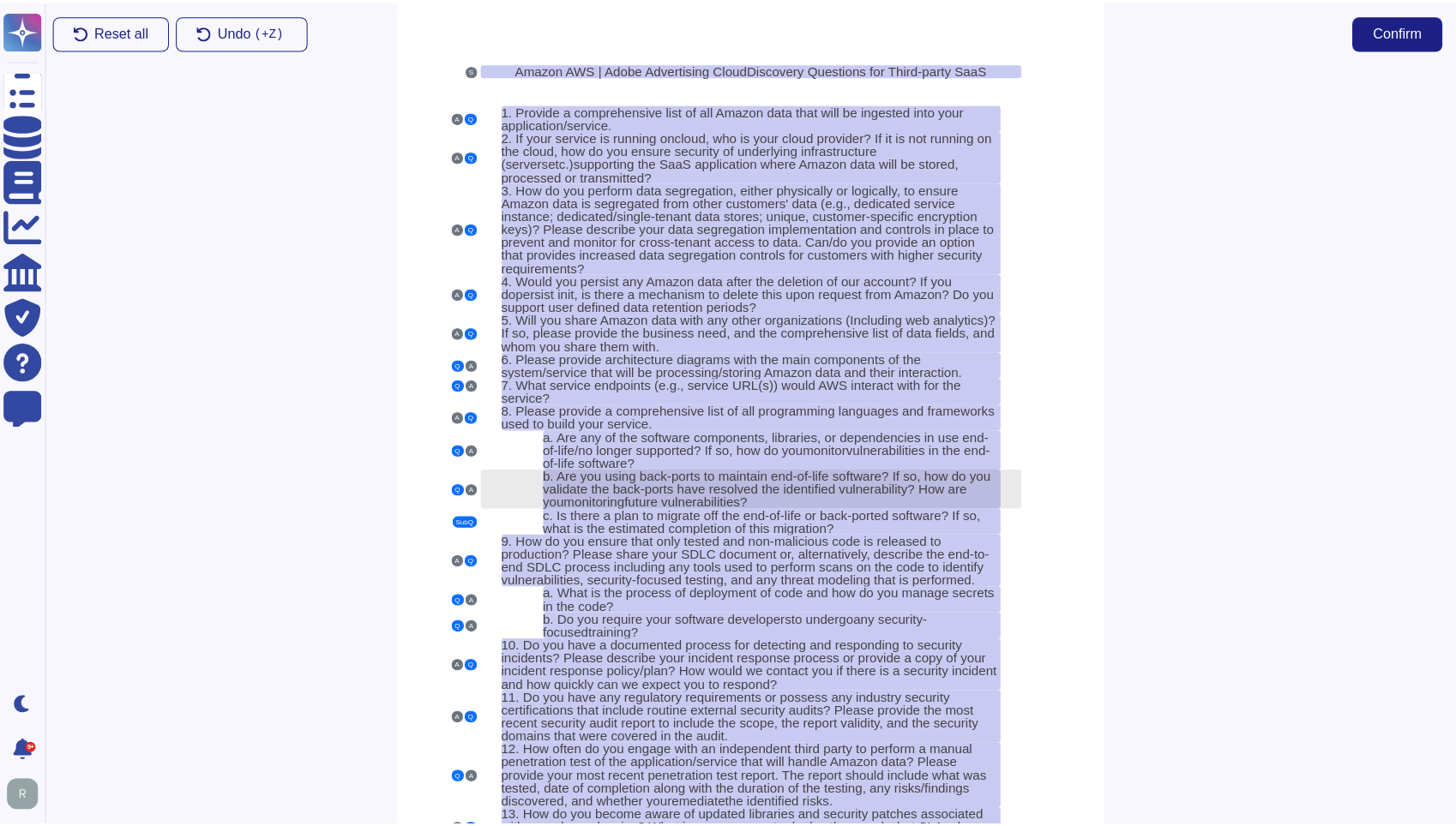
scroll to position [0, 0]
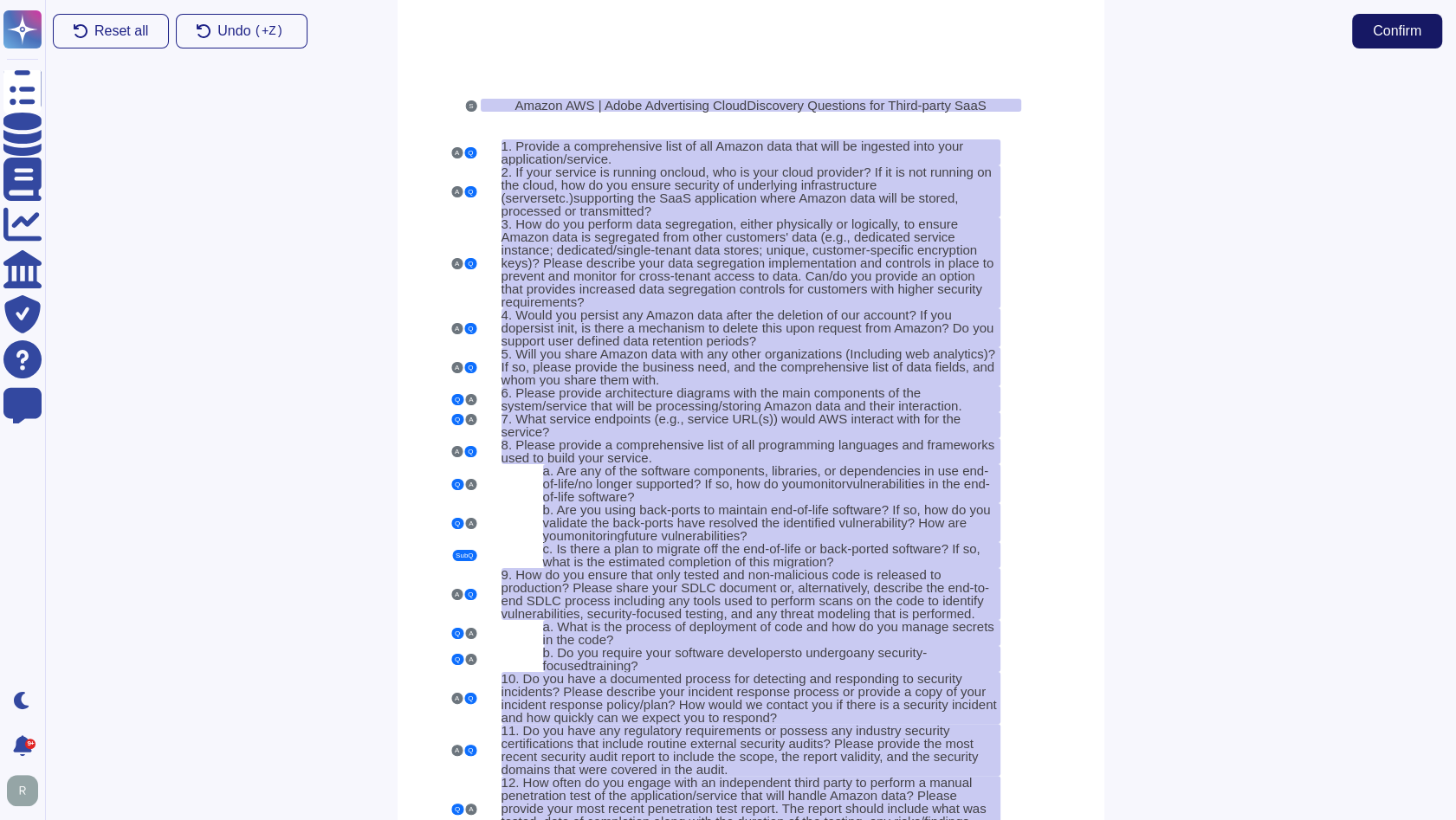
click at [1415, 45] on button "Confirm" at bounding box center [1397, 31] width 90 height 35
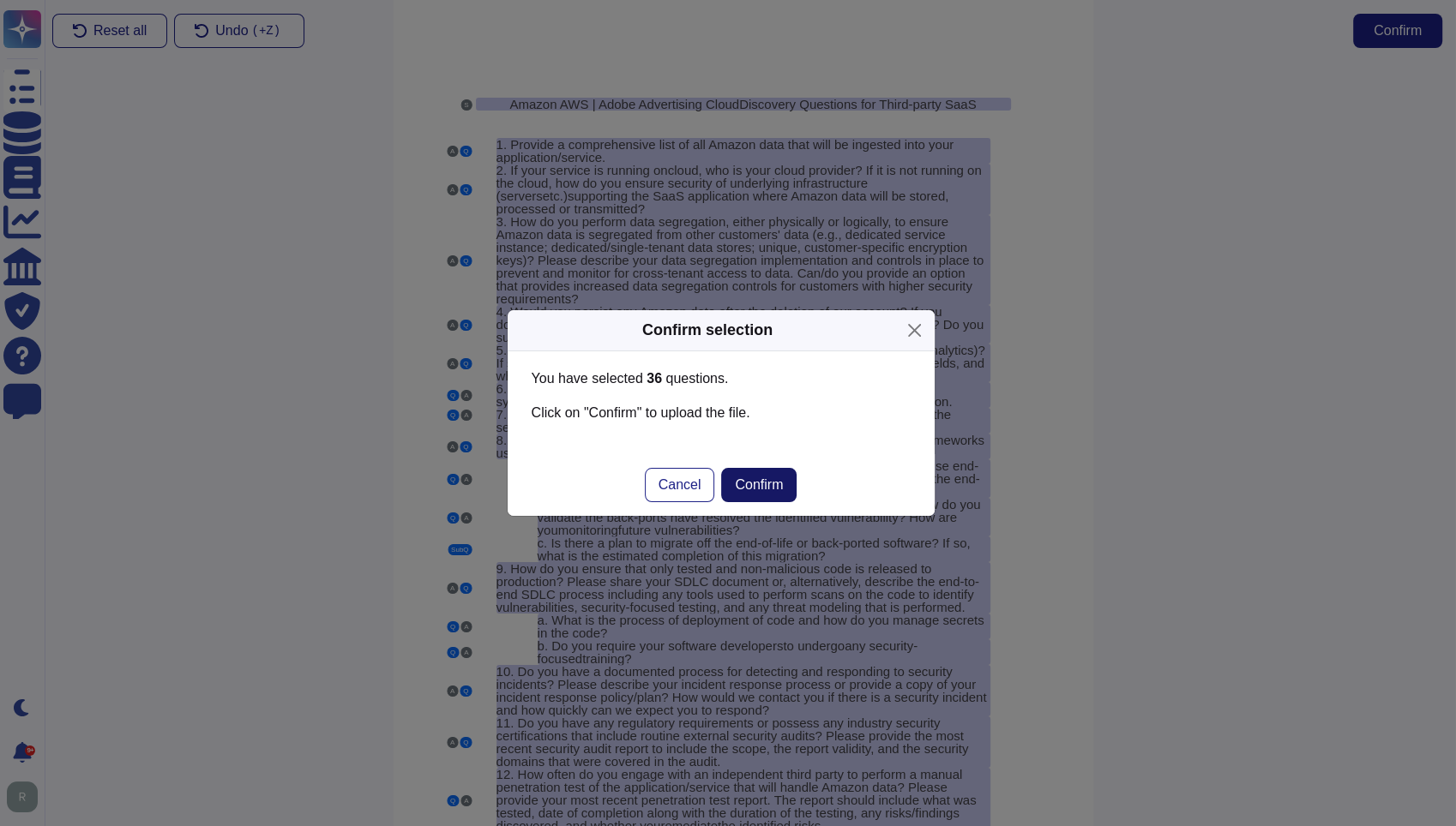
click at [776, 486] on span "Confirm" at bounding box center [758, 485] width 48 height 14
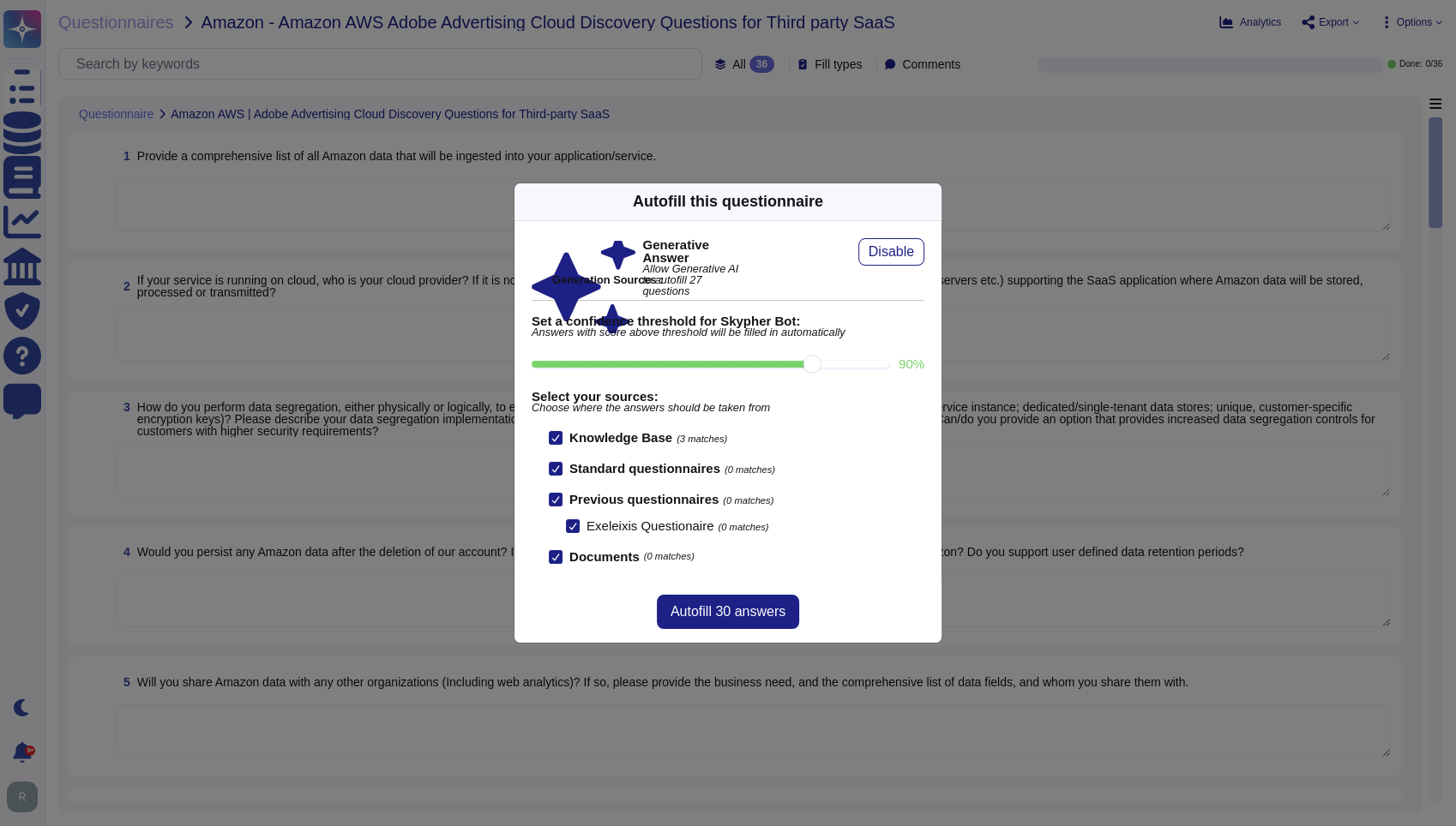
drag, startPoint x: 746, startPoint y: 367, endPoint x: 803, endPoint y: 368, distance: 57.0
click at [803, 368] on input "90 %" at bounding box center [710, 364] width 356 height 7
type input "90"
click at [698, 601] on button "Autofill 30 answers" at bounding box center [728, 612] width 142 height 34
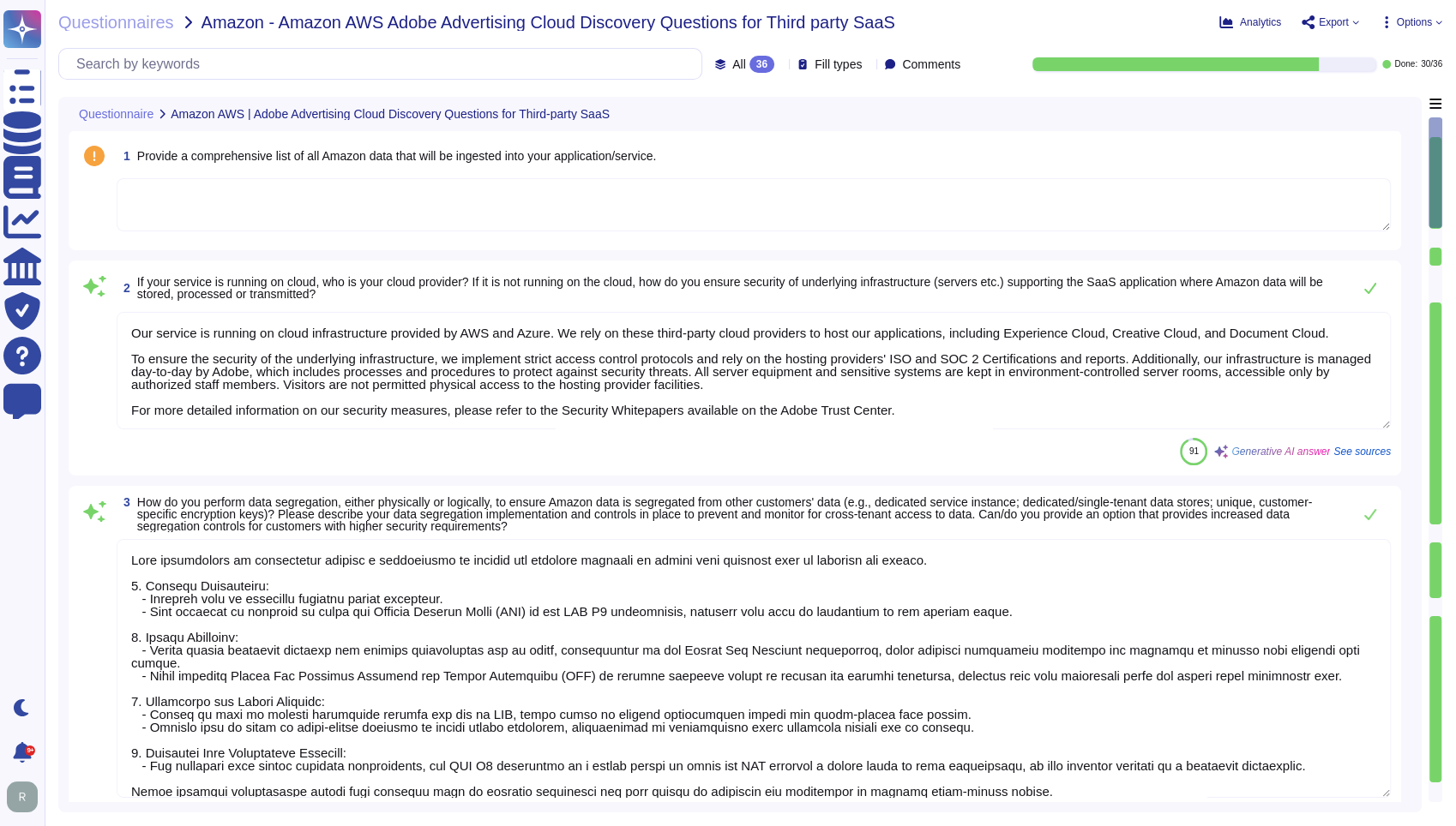
type textarea "Our service is running on cloud infrastructure provided by AWS and Azure. We re…"
type textarea "Data segregation is implemented through a combination of logical and physical c…"
type textarea "Upon termination of your account, customer data is removed from our systems 30 …"
type textarea "Adobe does not sell customer information to third parties. Please see the secti…"
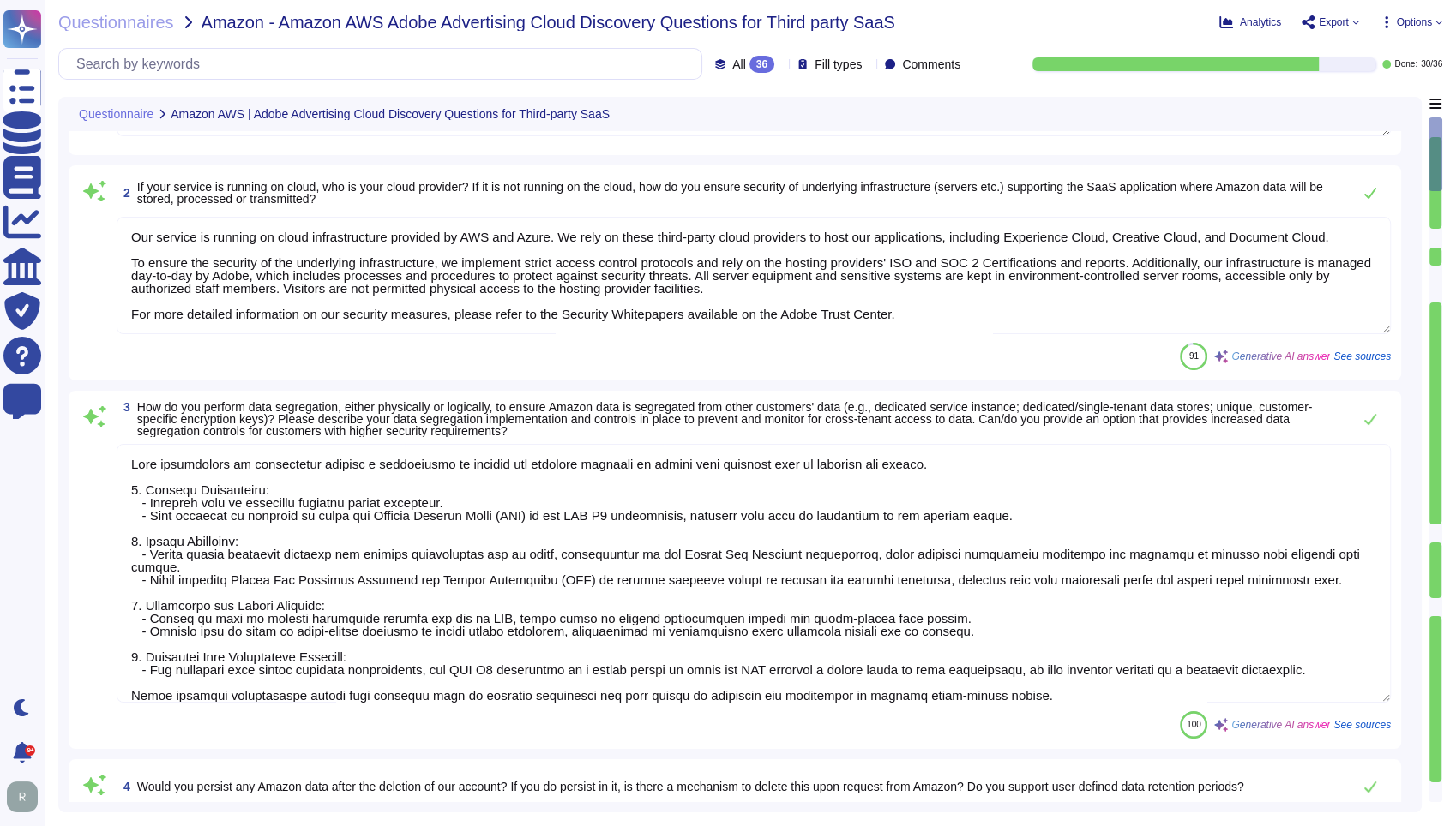
type textarea "Architecture diagrams for the system/service processing/storing Amazon data can…"
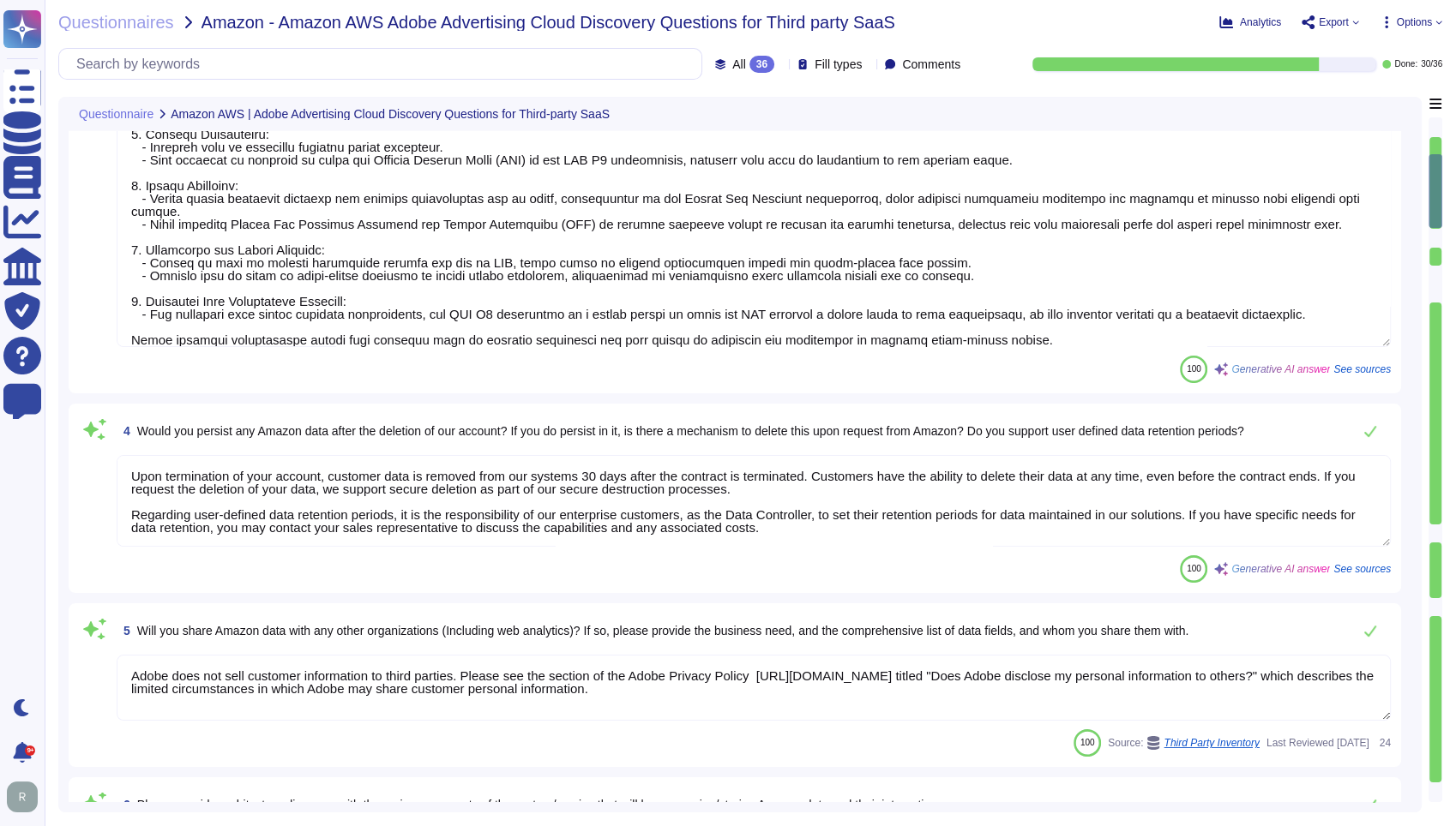
type textarea "All components and code produced by third parties, including open source librar…"
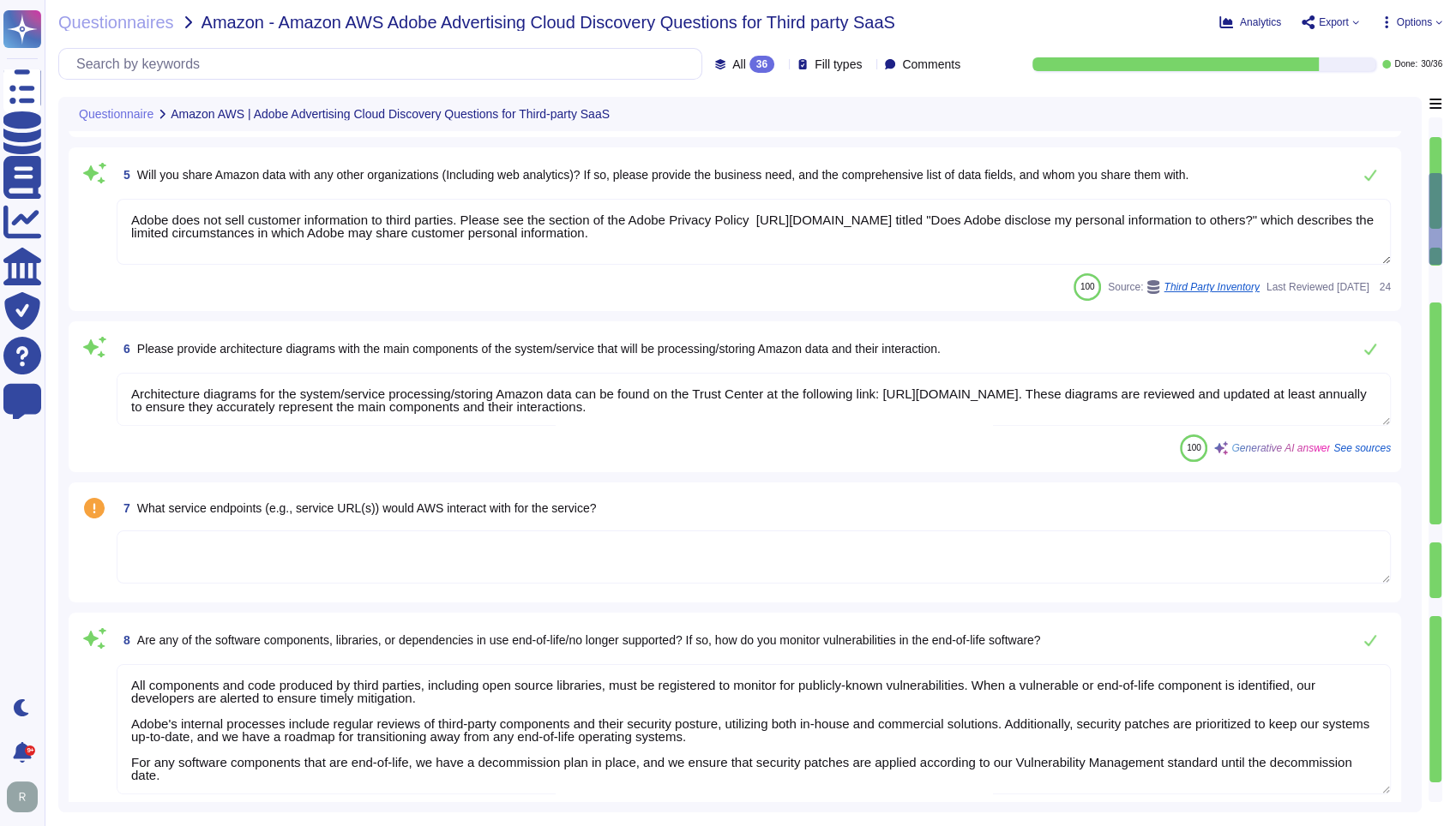
type textarea "At Adobe, we ensure that only tested and non-malicious code is released to prod…"
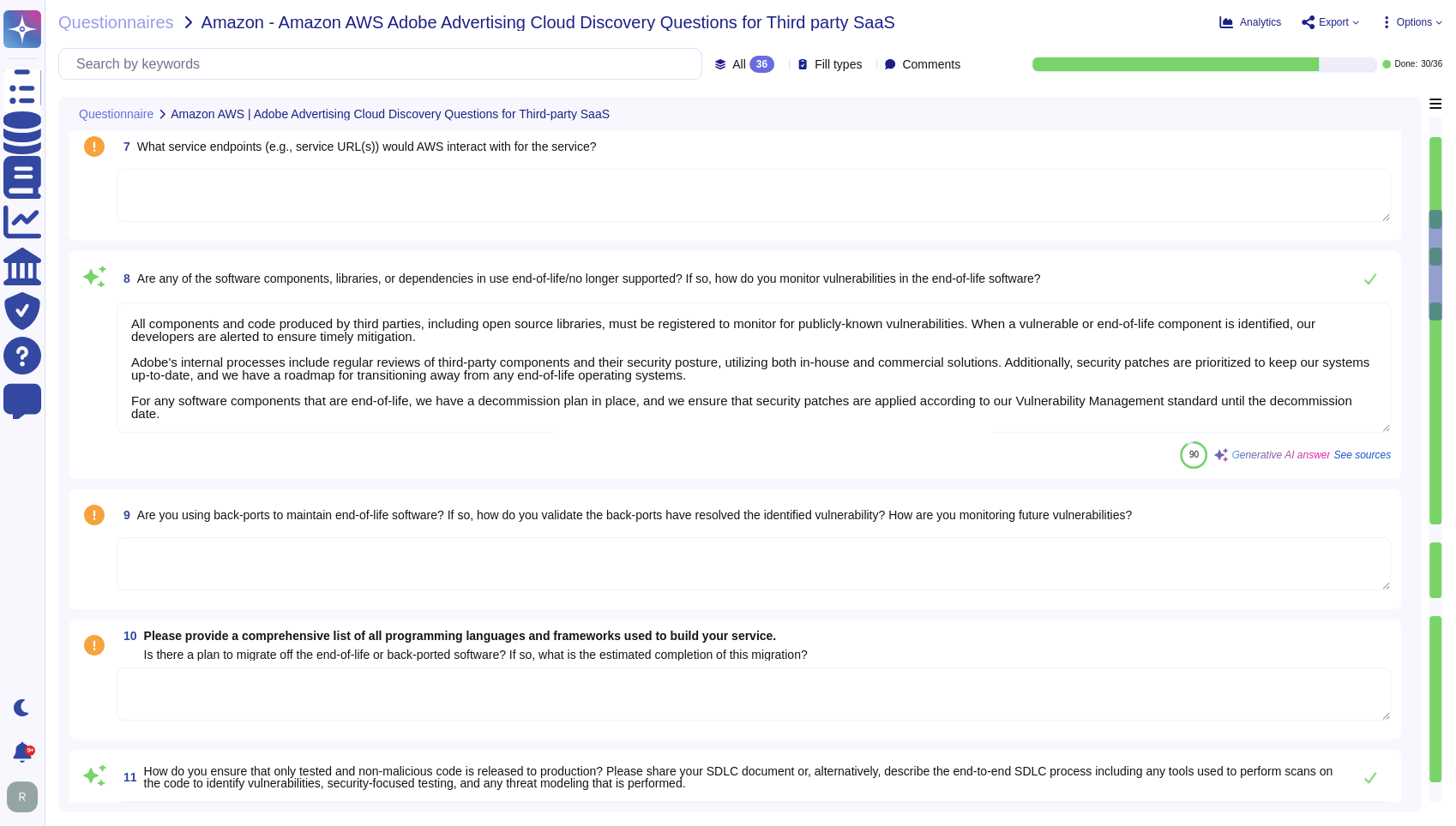
type textarea "The process of deployment of code involves several key steps: 1. Development: D…"
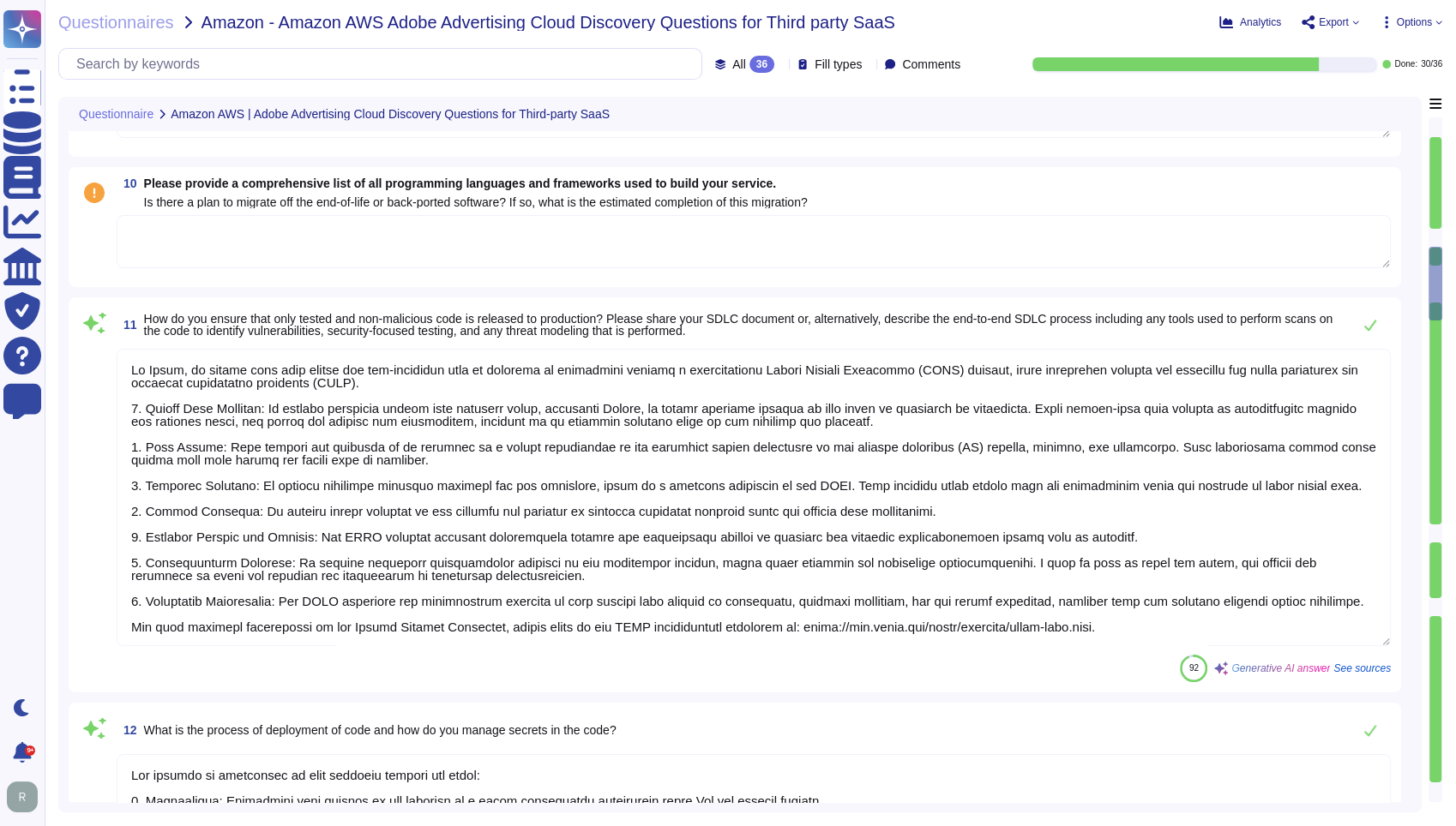
type textarea "Yes, we require our software developers to undergo security-focused training th…"
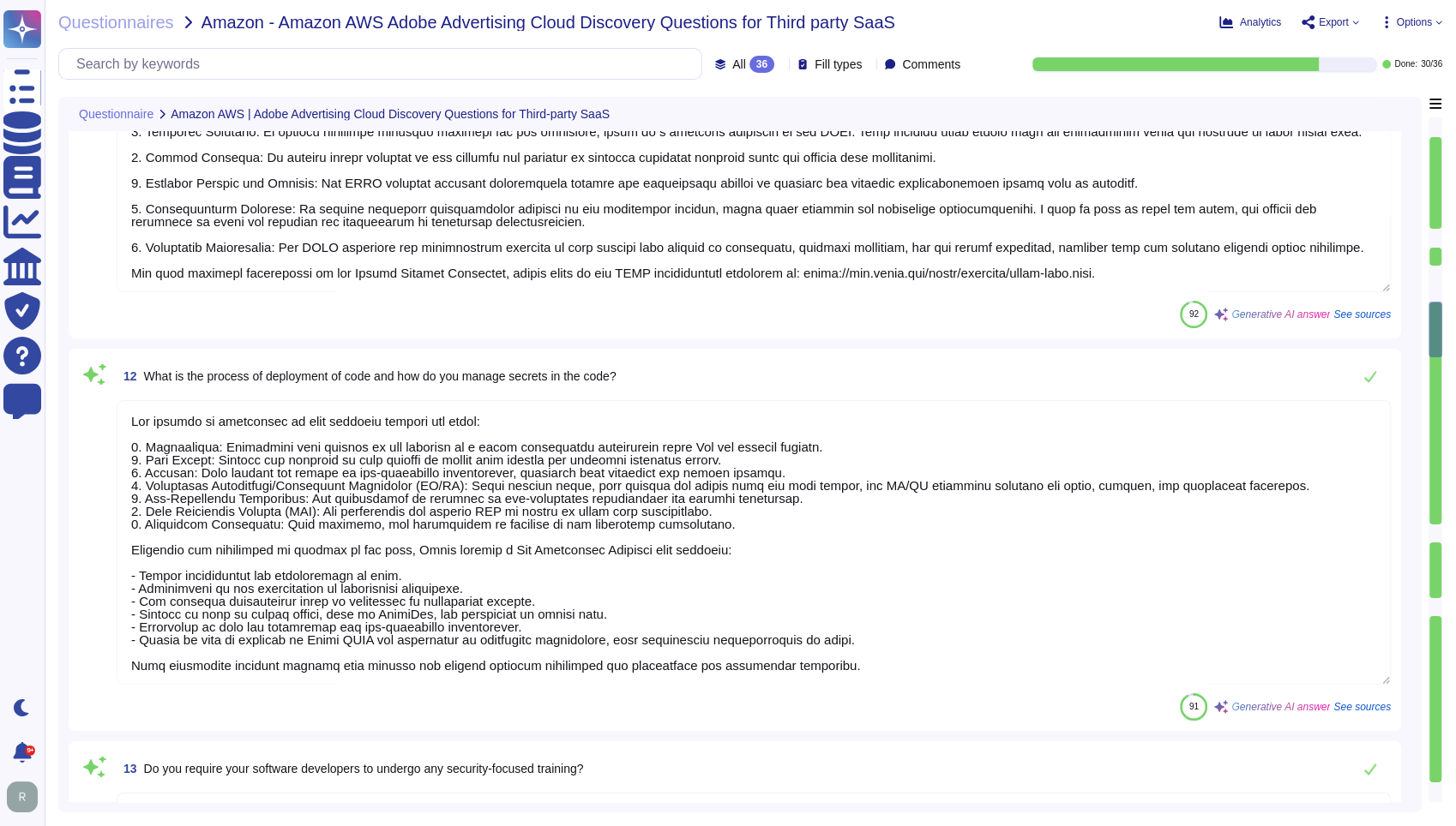
type textarea "Adobe has a documented and approved incident response plan in place to assist d…"
type textarea "Adobe is ISO-27001 compliant and most major products are SOC 2 certified, with …"
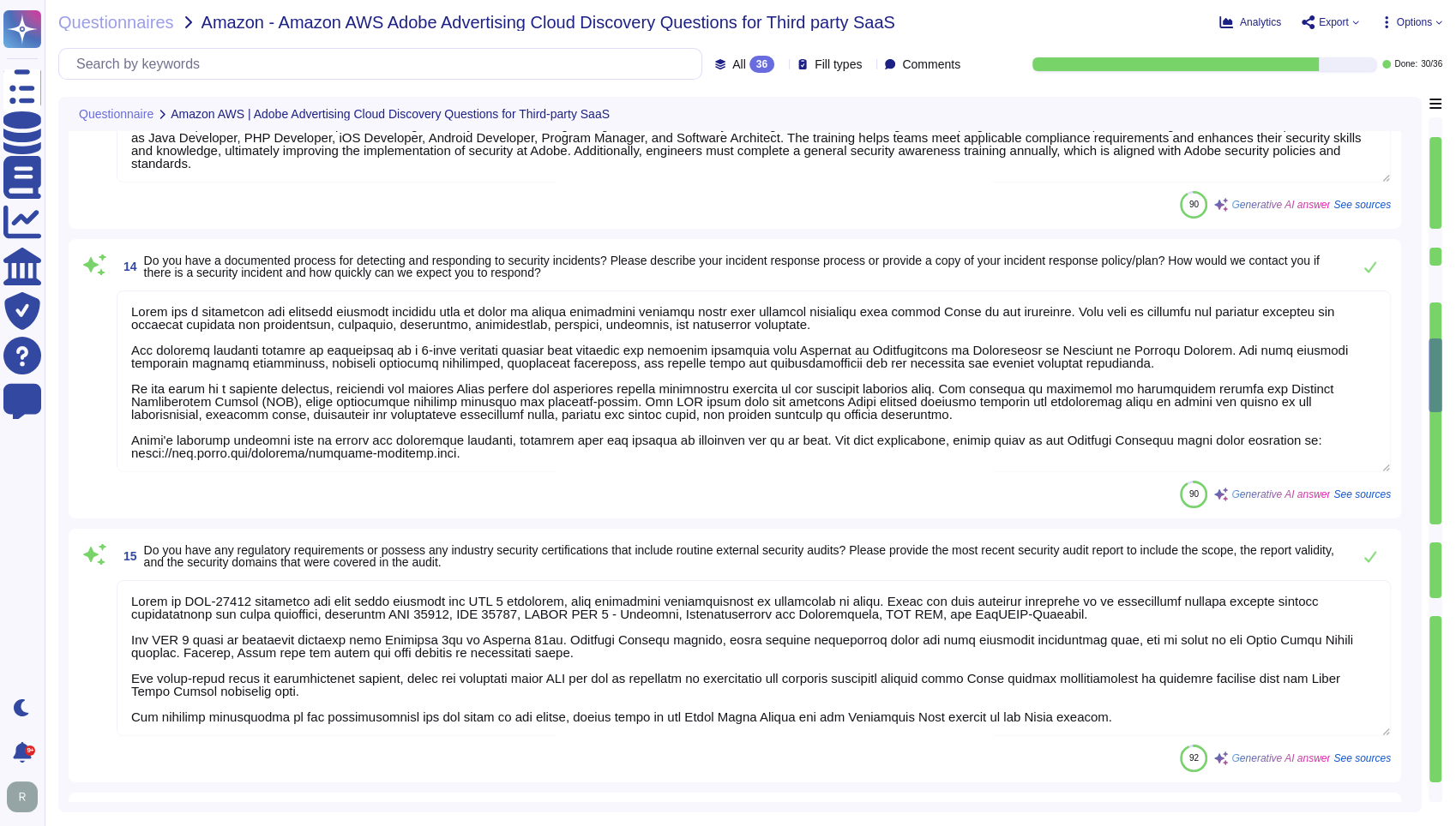
type textarea "Adobe engages with approved third-party security firms on an annual basis to pe…"
type textarea "Adobe becomes aware of updated libraries and security patches through various c…"
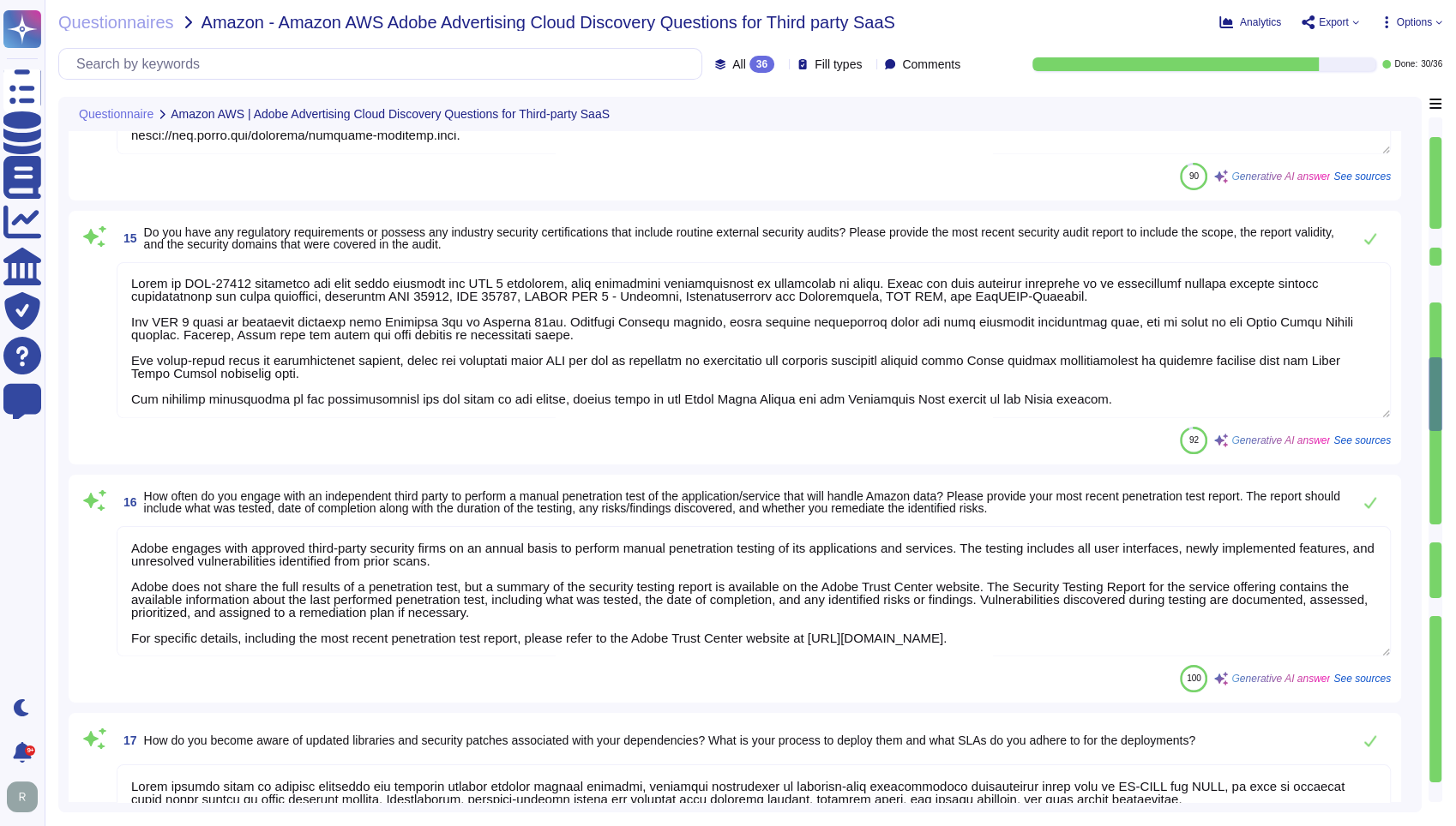
type textarea "We encrypt customer data at rest using AES-256 bit encryption. This includes da…"
type textarea "The attributes captured regarding events include: - Time stamp from a trusted s…"
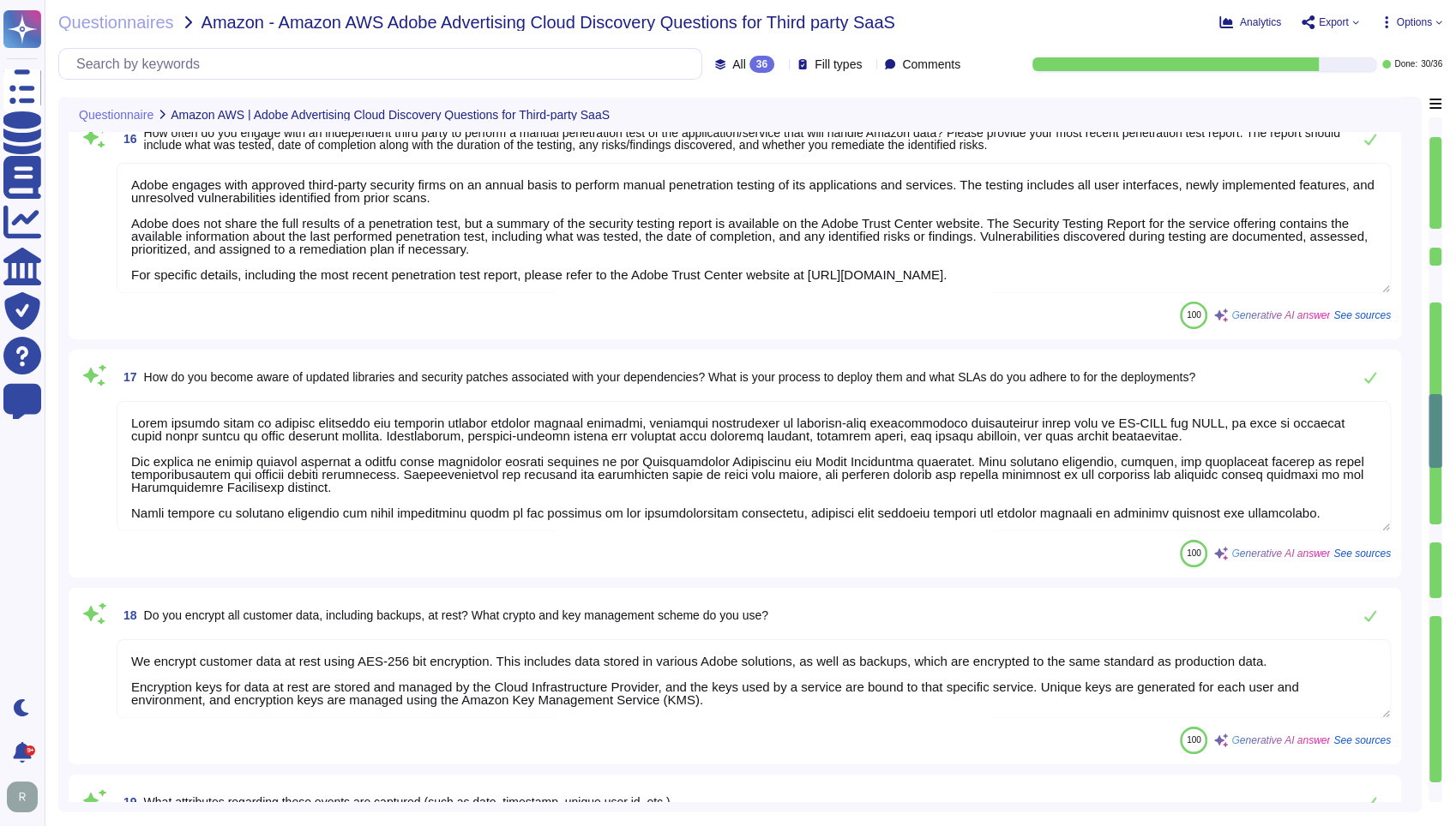
type textarea "We utilize Splunk as our Security Information and Event Management (SIEM) solut…"
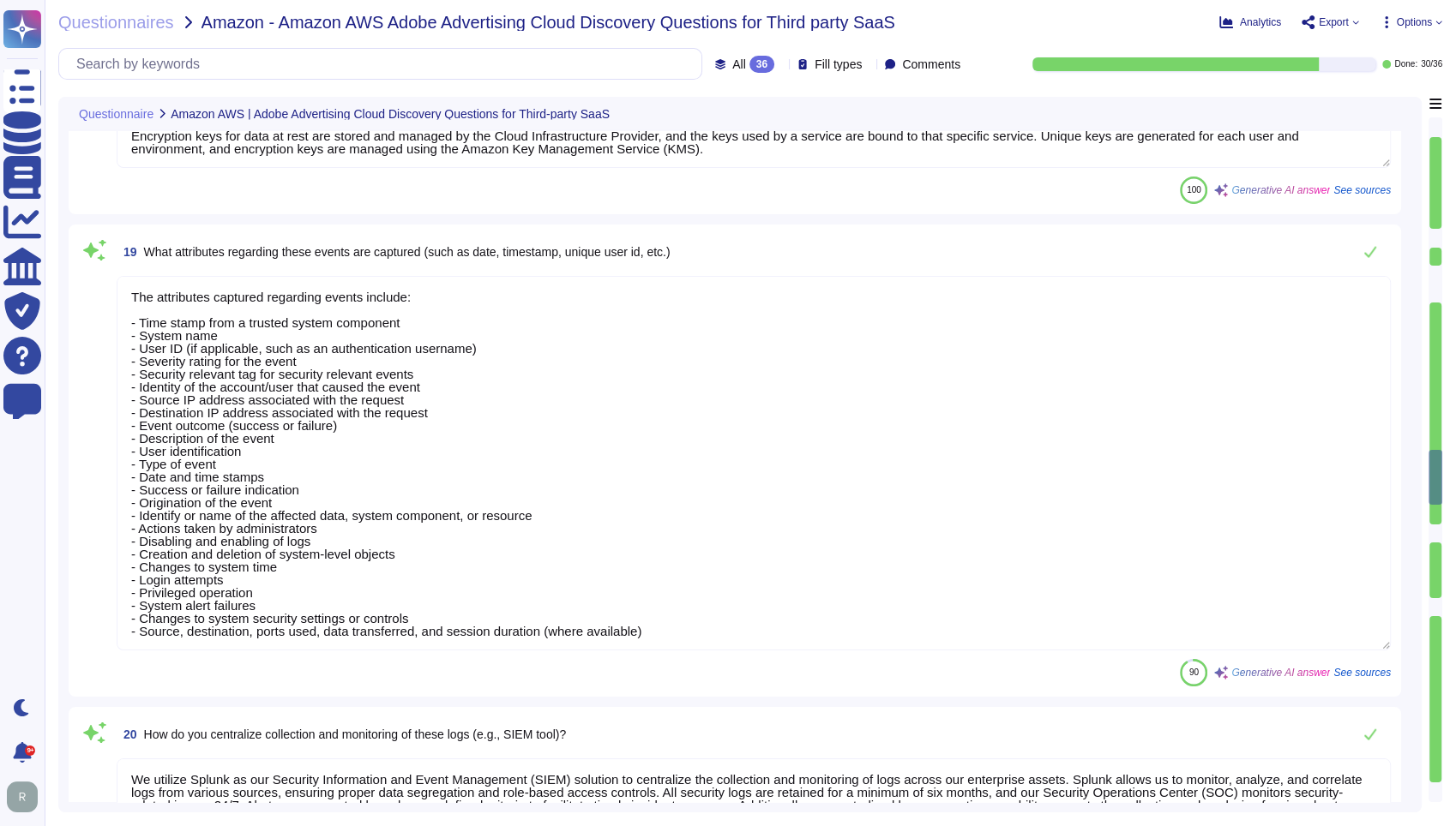
type textarea "Yes, we collect and analyze audit logs that include details regarding authorize…"
type textarea "Yes, log events related to a customer’s instance/account are made available to …"
type textarea "Access credentials are stored securely in accordance with industry best practic…"
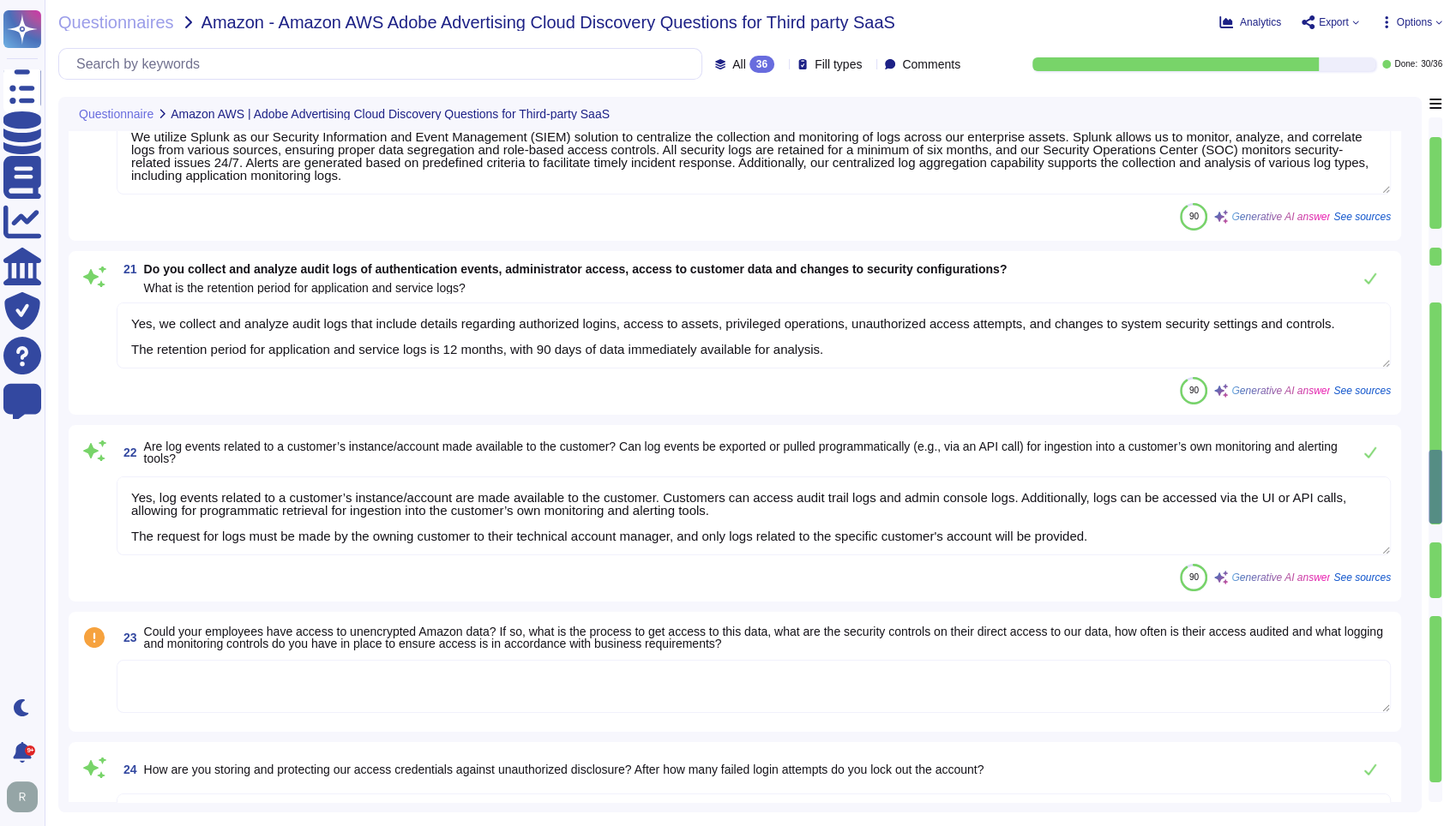
scroll to position [4474, 0]
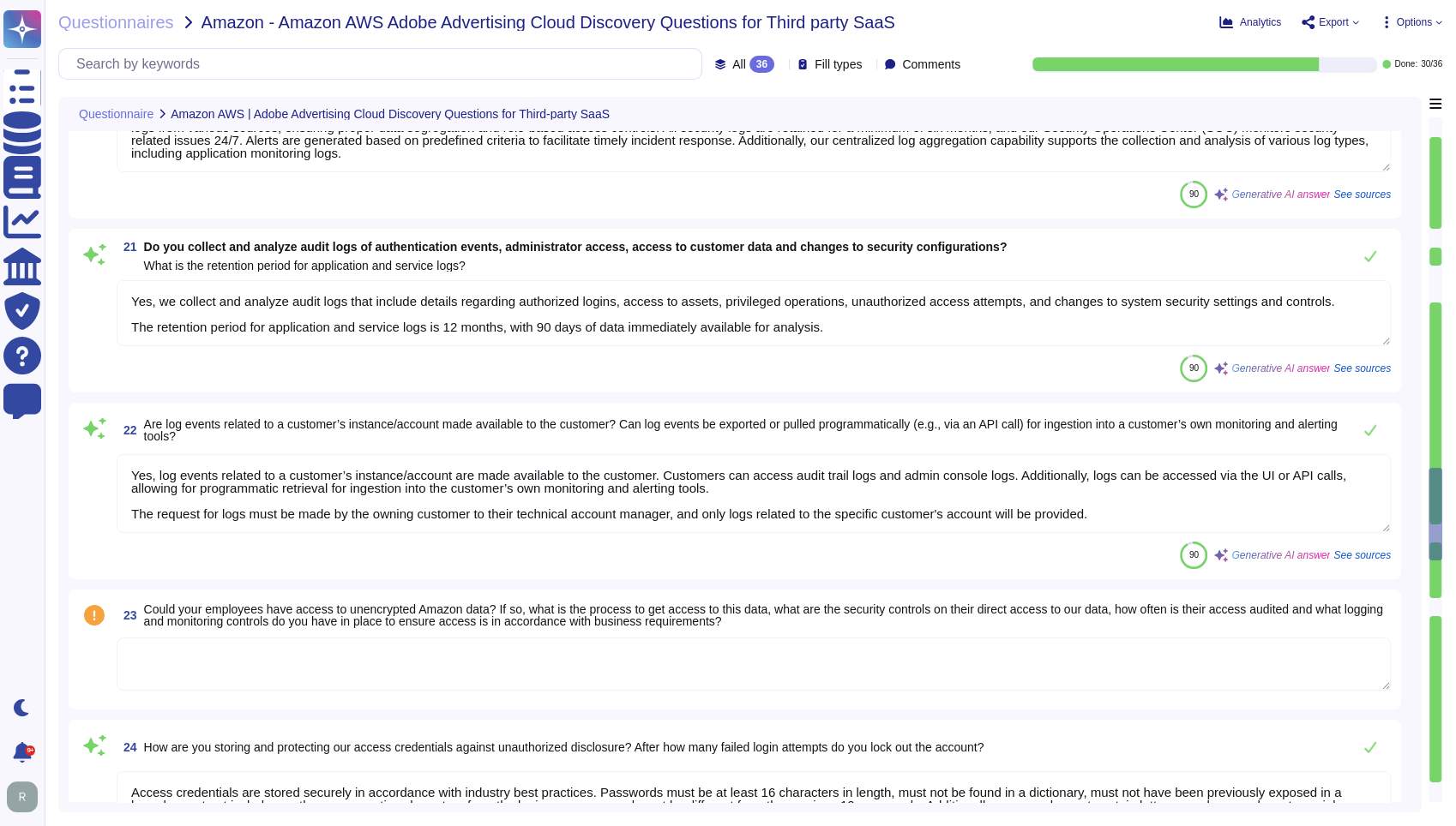
type textarea "Yes, our platform supports Single Sign-On (SSO) via corporate email through Fed…"
type textarea "We support [PERSON_NAME] 2.0 and OIDC protocols for customer authentication via…"
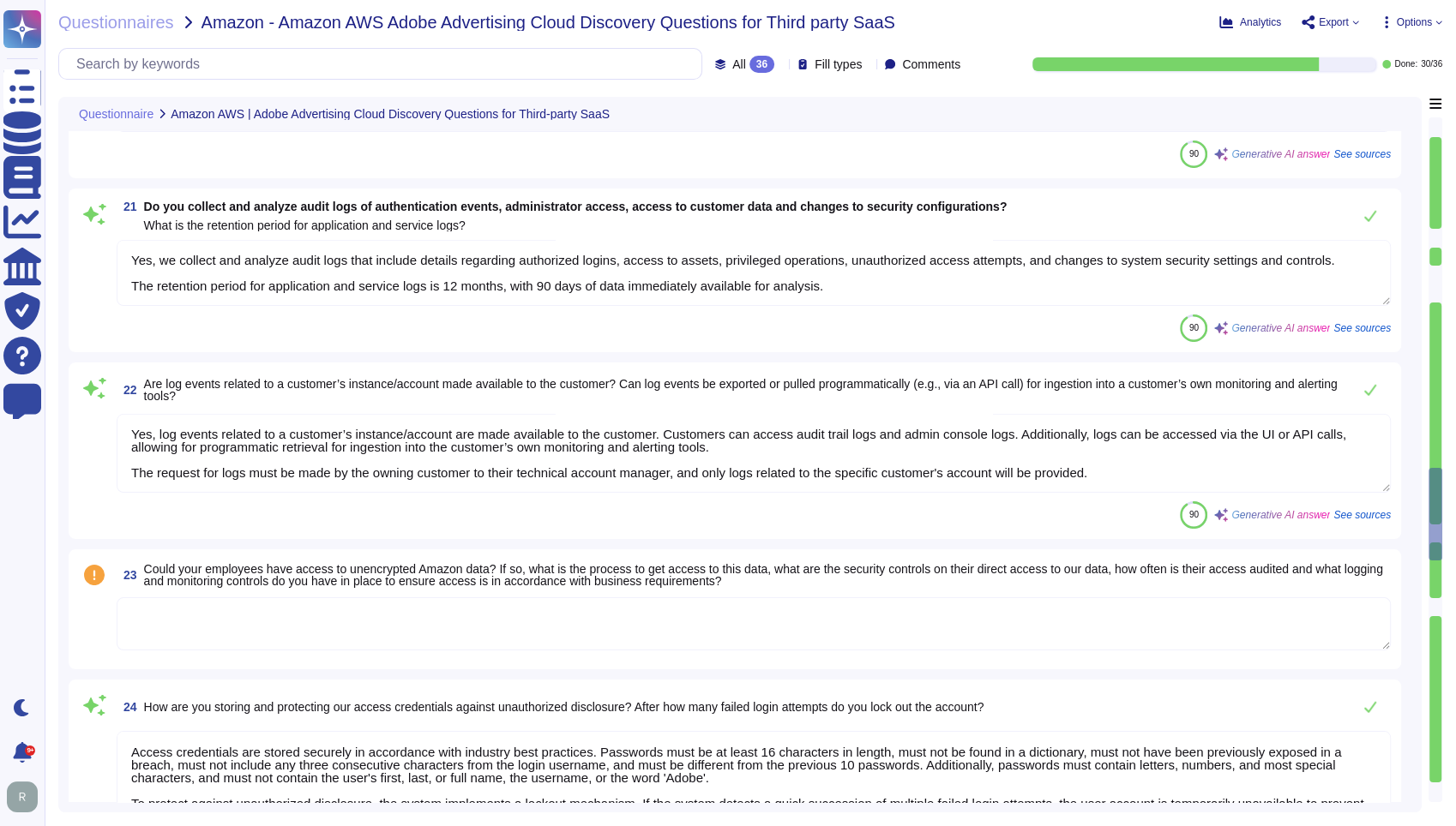
scroll to position [4759, 0]
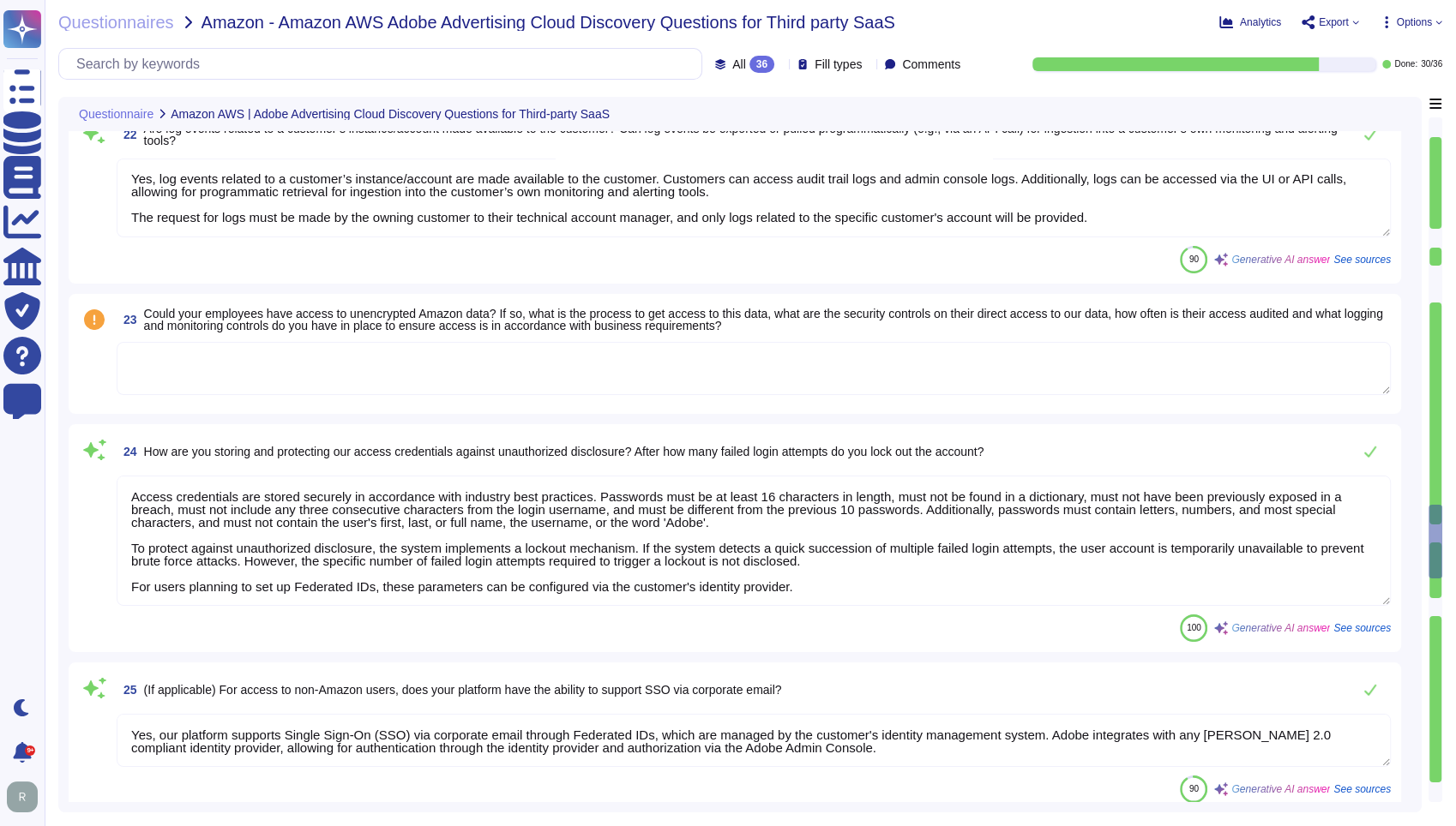
type textarea "Adobe products support the Transport Layer Security (TLS) 1.2 protocol."
click at [879, 632] on div "100 Generative AI answer See sources" at bounding box center [753, 628] width 1274 height 27
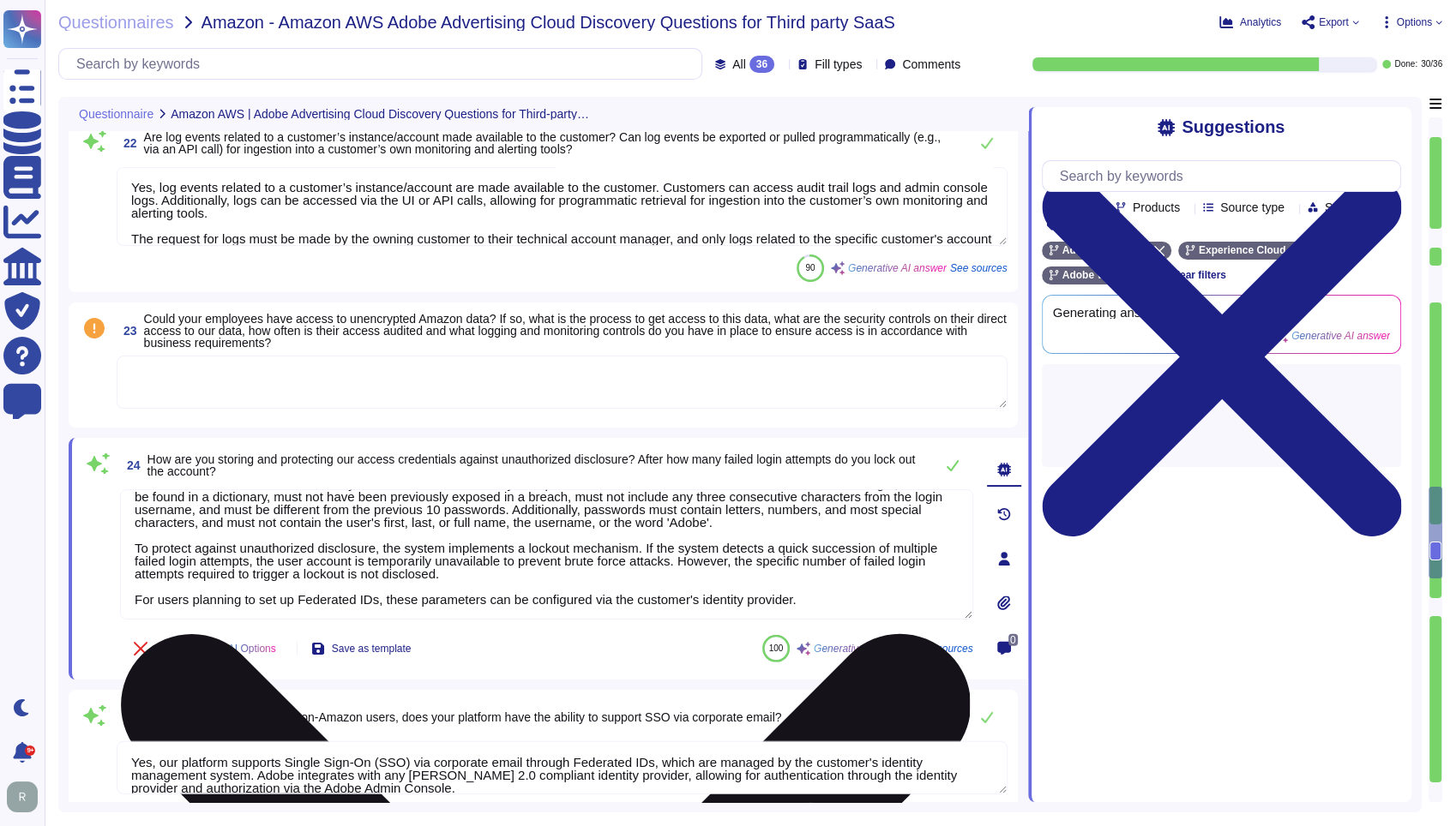
scroll to position [26, 0]
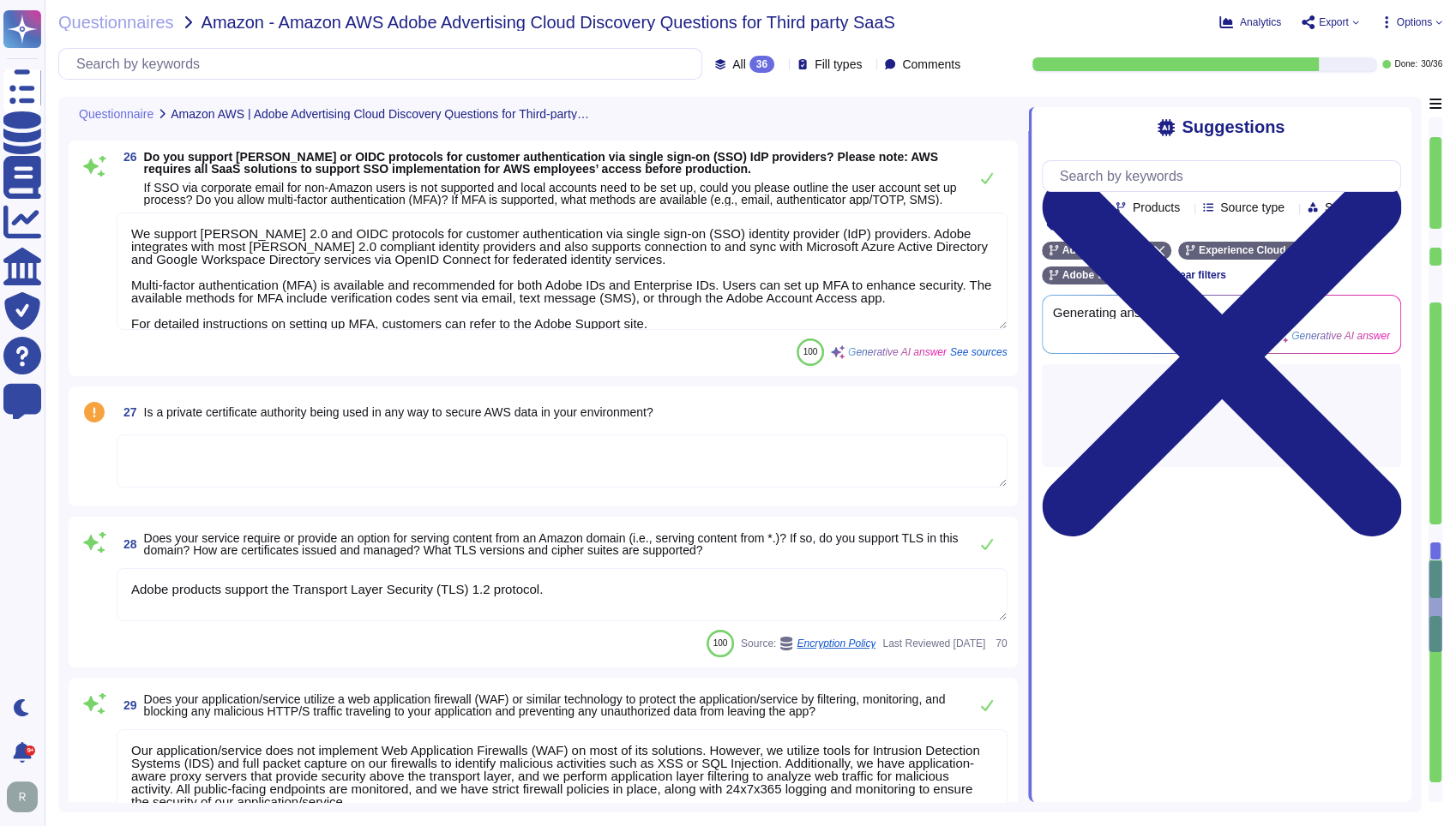
type textarea "Adobe products support the Transport Layer Security (TLS) 1.2 protocol."
type textarea "Our application/service does not implement Web Application Firewalls (WAF) on m…"
type textarea "Yes, our domain is compliant with Domain-based Message Authentication, Reportin…"
type textarea "E-mail and text messaging are not in scope in the context of this offering. The…"
type textarea "Adobe utilizes email communications for various purposes, including: - Sending …"
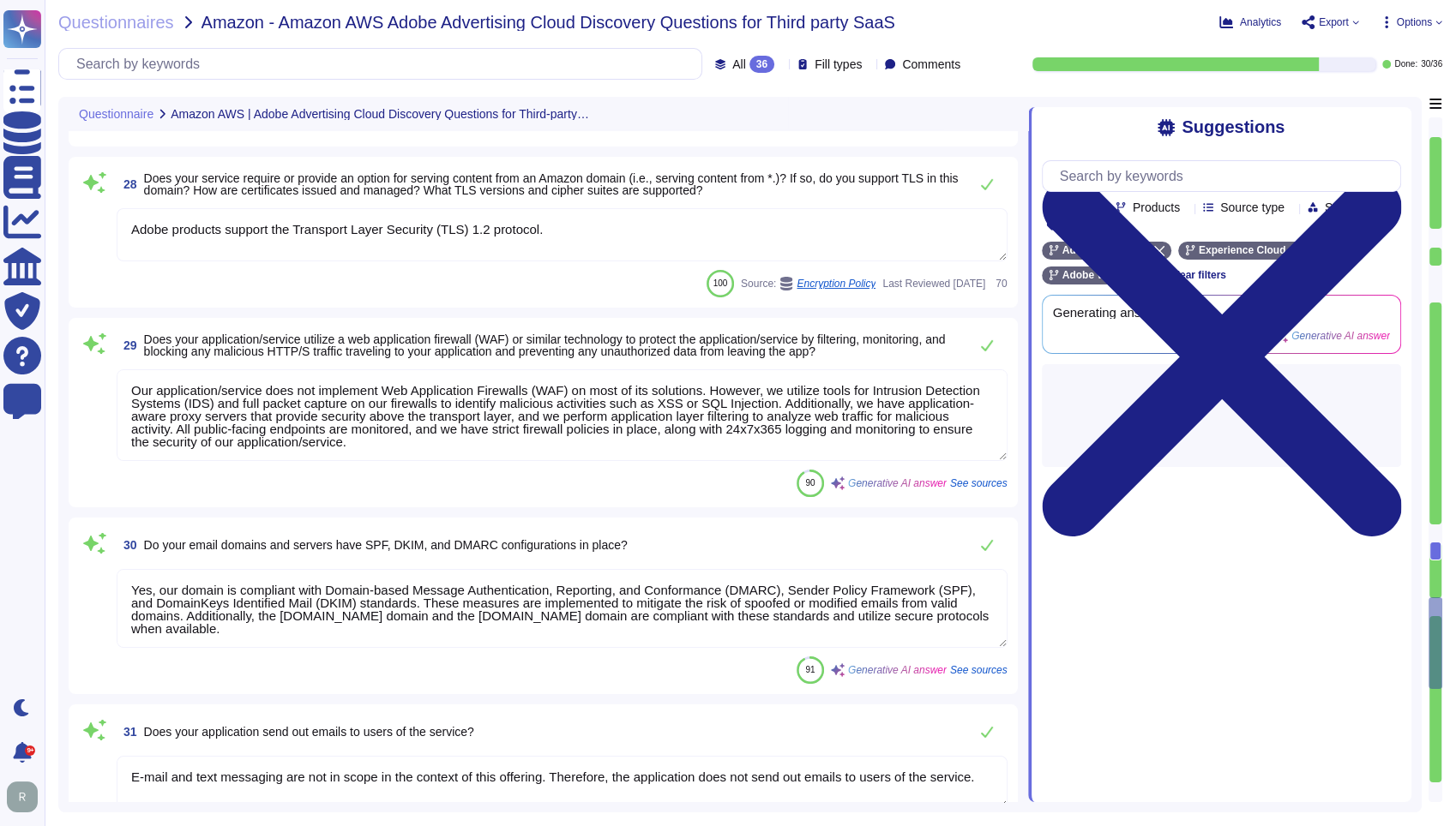
type textarea "TLS can be forced on emails sent by Adobe to specific customer domains. It must…"
type textarea "Yes, TLS can be forced on emails sent by Adobe to specific customer domains, wh…"
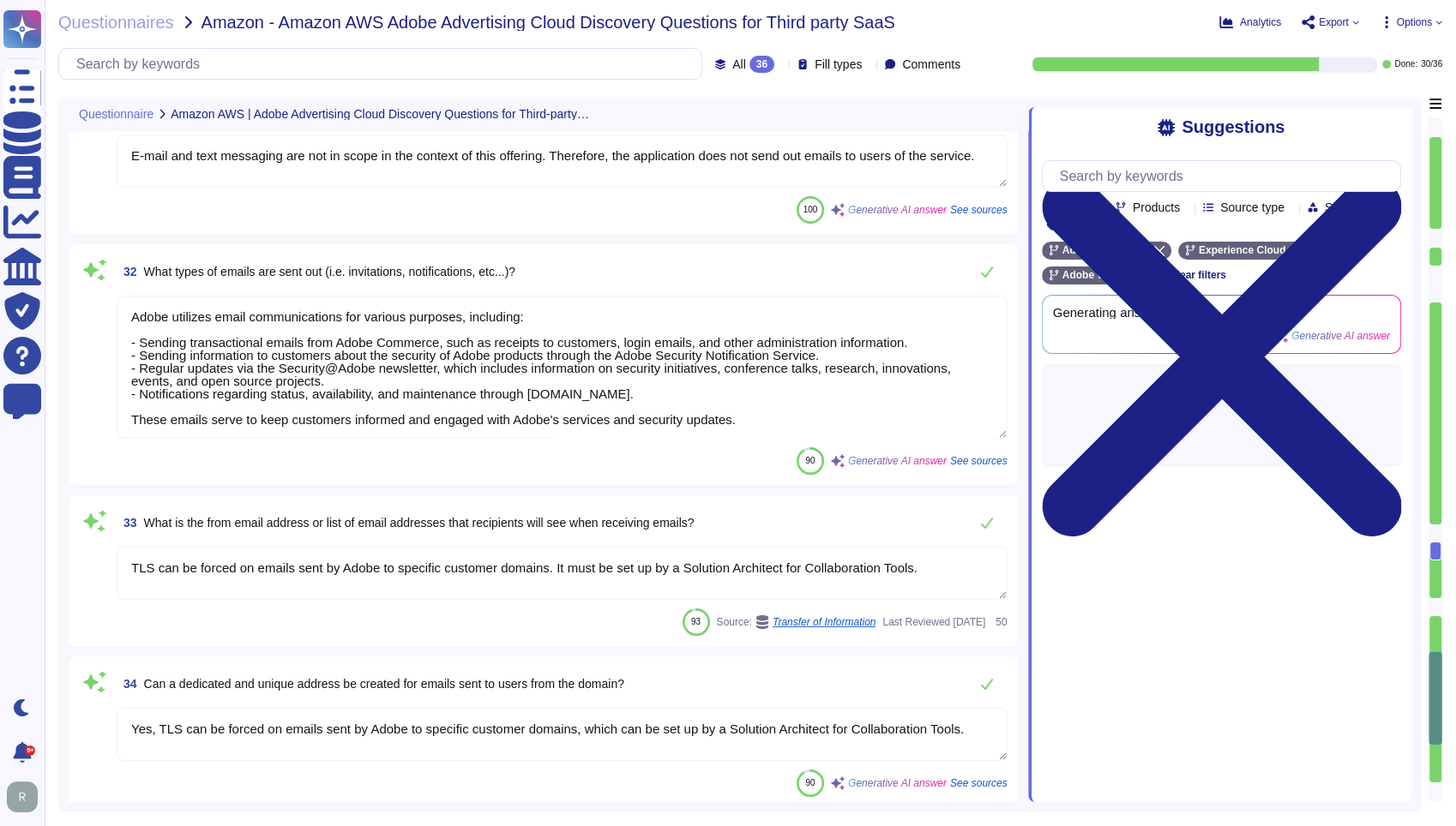
type textarea "Our service supports the following geographic regions: 1. [GEOGRAPHIC_DATA] - D…"
type textarea "Our platform provides features that allow users to share content with other use…"
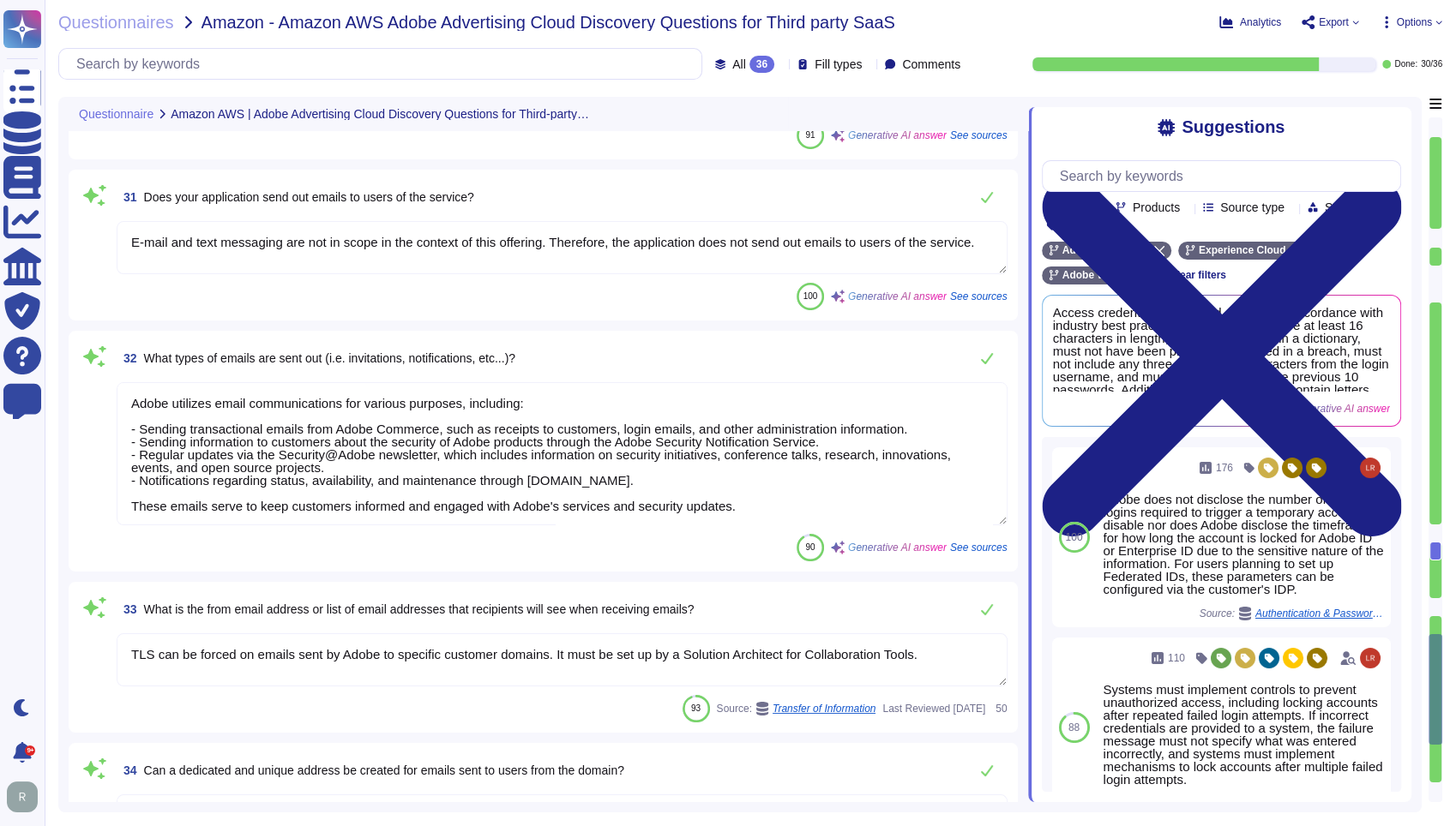
type textarea "Adobe products support the Transport Layer Security (TLS) 1.2 protocol."
type textarea "Our application/service does not implement Web Application Firewalls (WAF) on m…"
type textarea "Yes, our domain is compliant with Domain-based Message Authentication, Reportin…"
type textarea "E-mail and text messaging are not in scope in the context of this offering. The…"
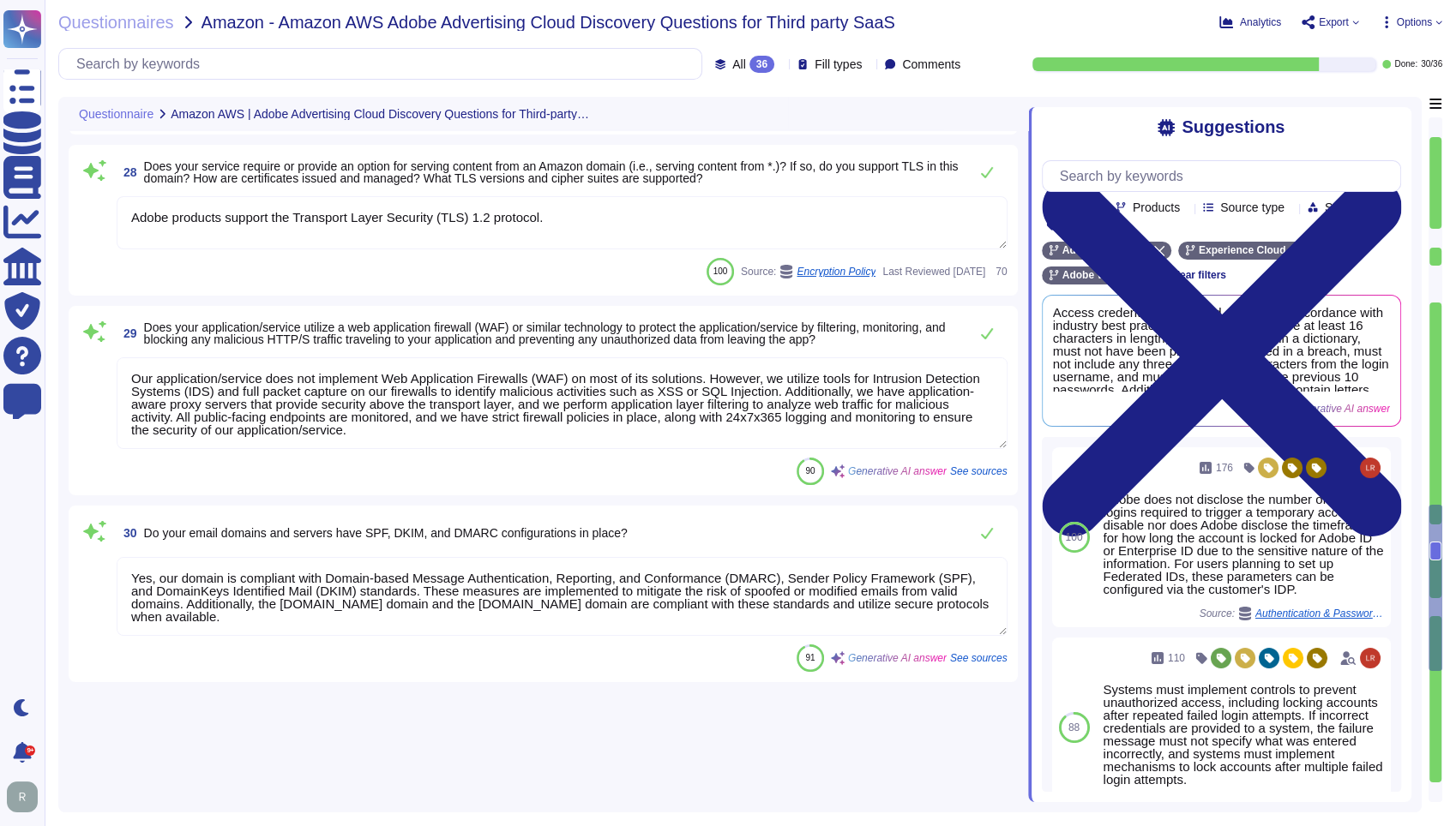
type textarea "Yes, log events related to a customer’s instance/account are made available to …"
type textarea "Access credentials are stored securely in accordance with industry best practic…"
type textarea "Yes, our platform supports Single Sign-On (SSO) via corporate email through Fed…"
type textarea "We support [PERSON_NAME] 2.0 and OIDC protocols for customer authentication via…"
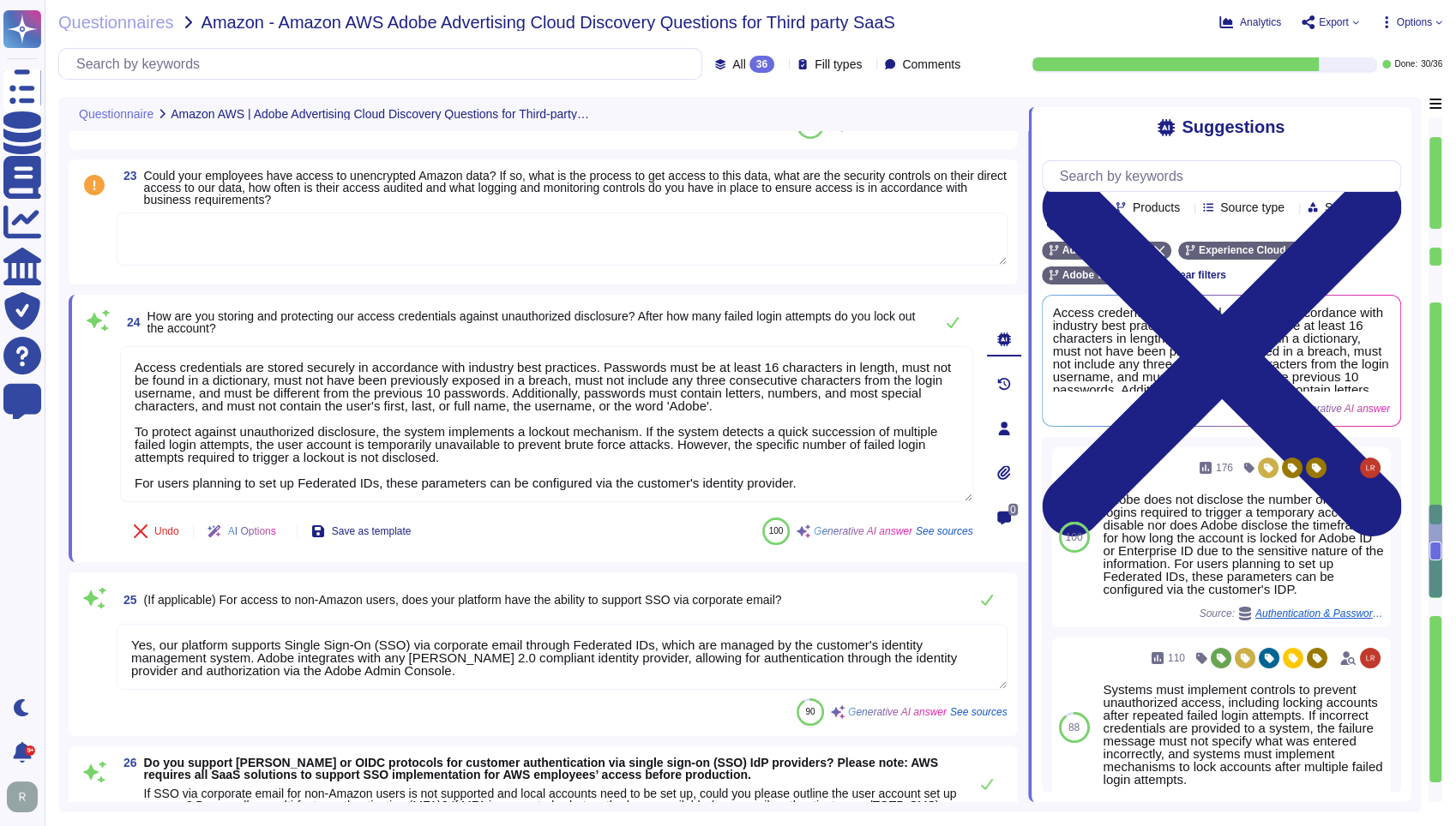
scroll to position [4896, 0]
type textarea "Yes, we collect and analyze audit logs that include details regarding authorize…"
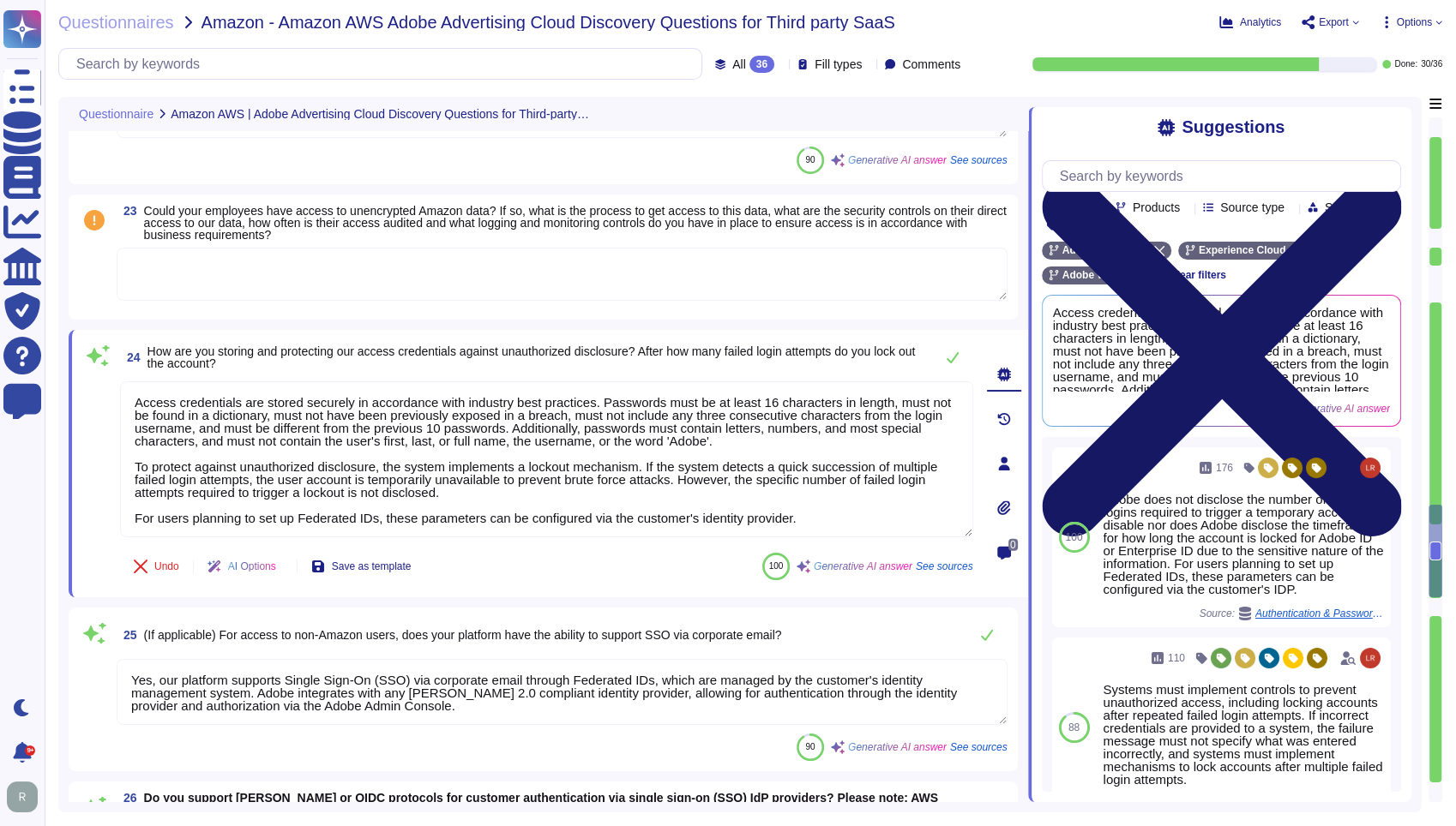
click at [1390, 122] on icon at bounding box center [1221, 356] width 359 height 479
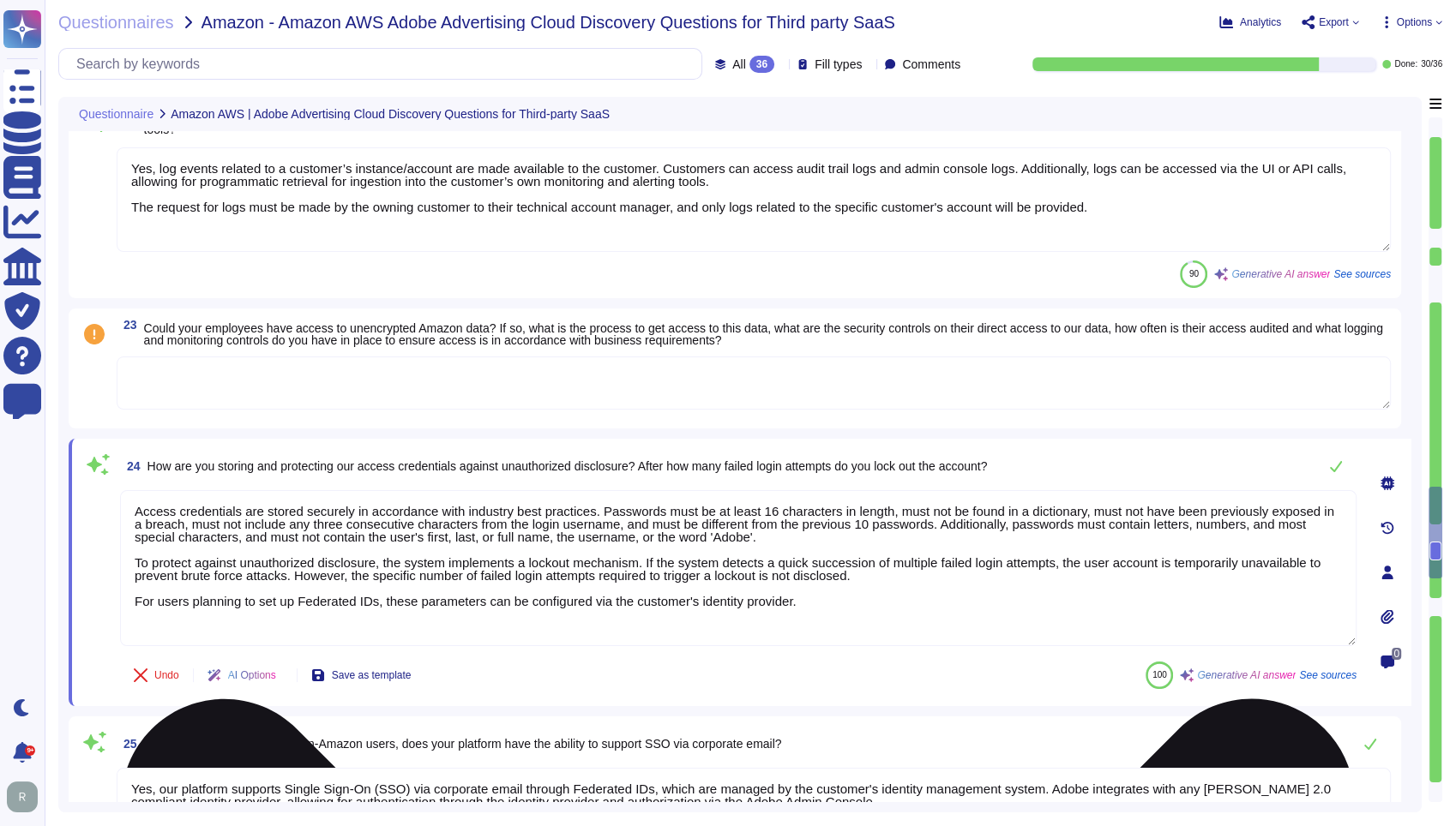
type textarea "The attributes captured regarding events include: - Time stamp from a trusted s…"
type textarea "We utilize Splunk as our Security Information and Event Management (SIEM) solut…"
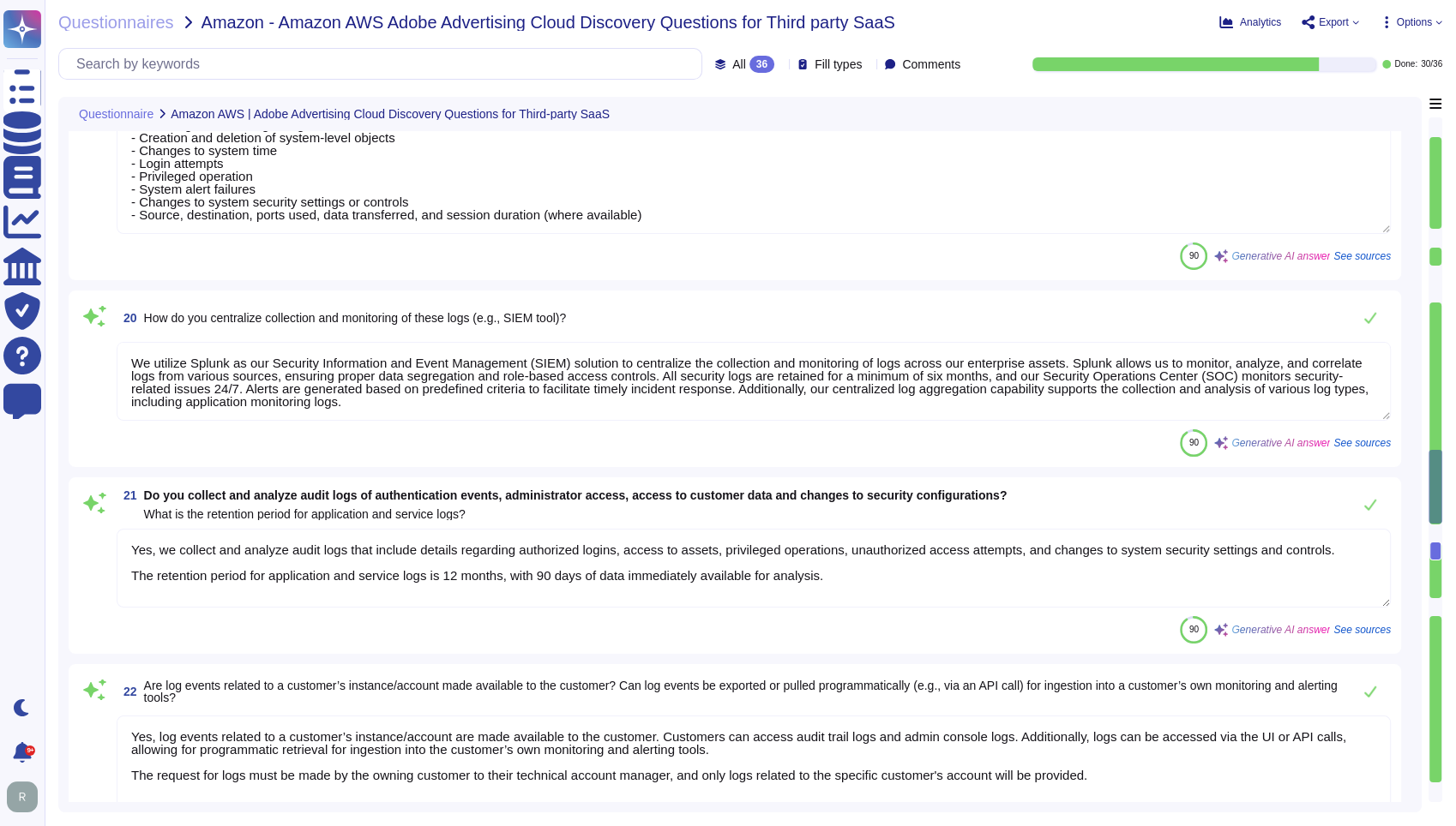
type textarea "We encrypt customer data at rest using AES-256 bit encryption. This includes da…"
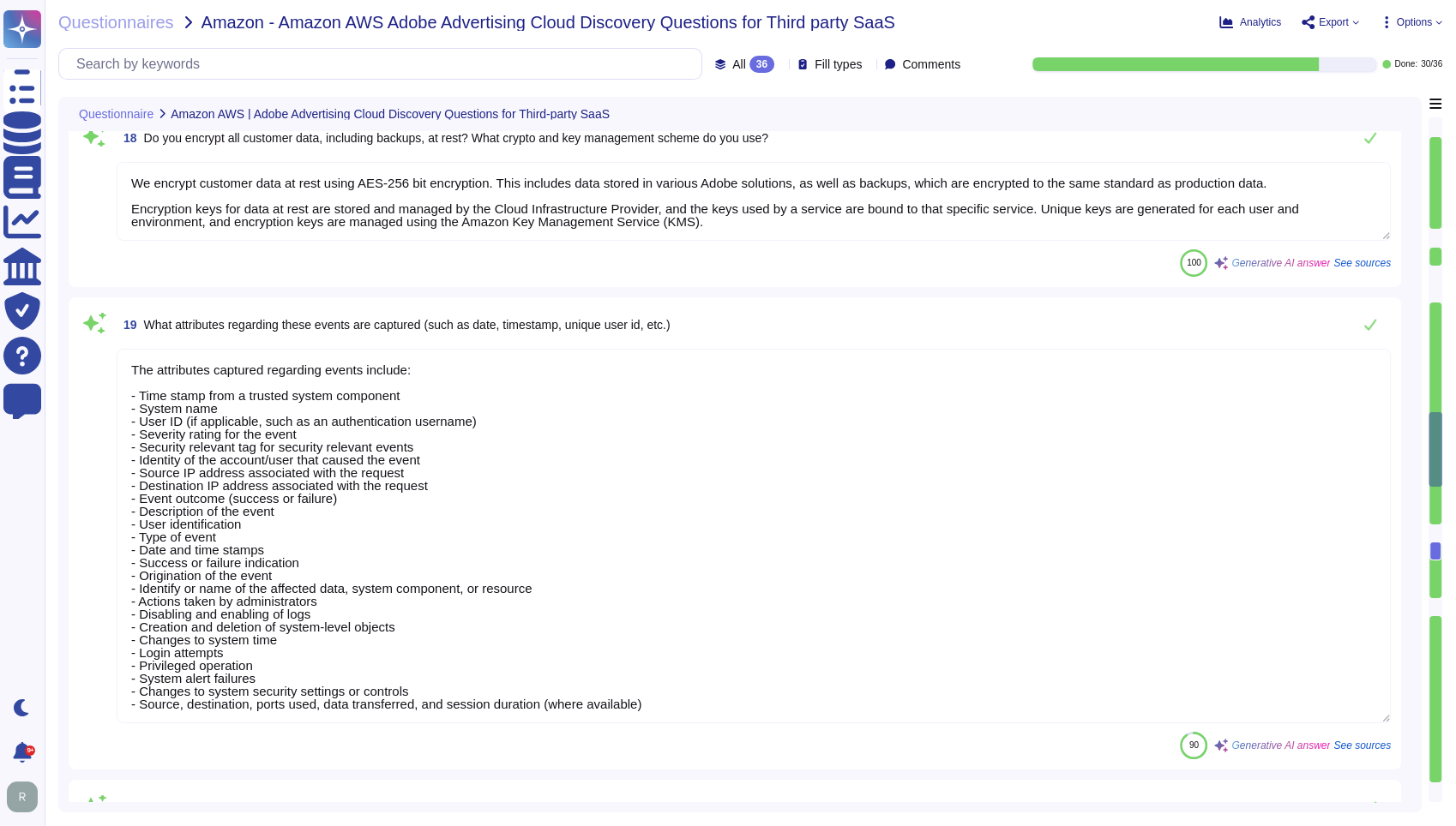
type textarea "Adobe engages with approved third-party security firms on an annual basis to pe…"
type textarea "Adobe becomes aware of updated libraries and security patches through various c…"
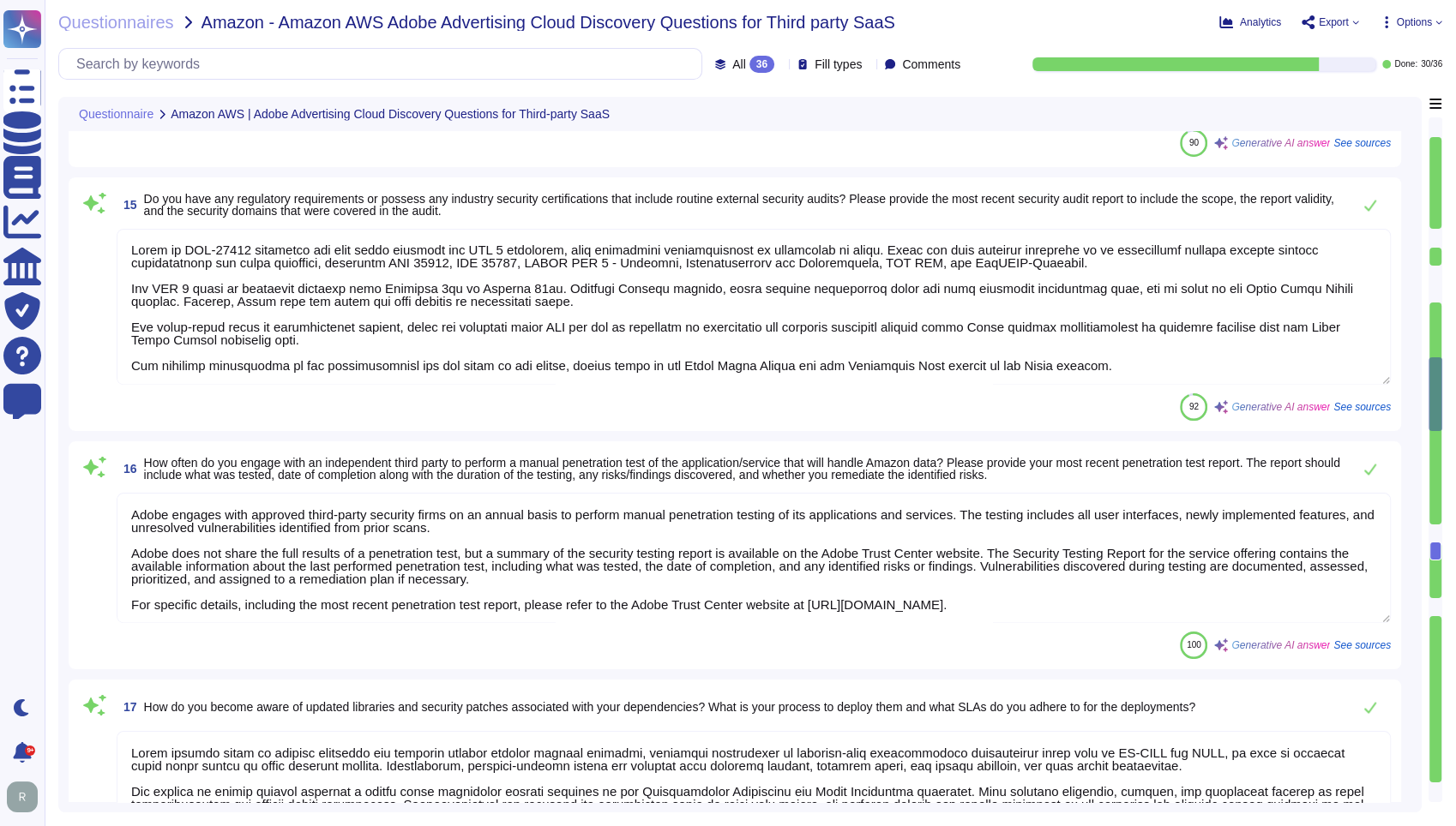
type textarea "Yes, we require our software developers to undergo security-focused training th…"
type textarea "Adobe has a documented and approved incident response plan in place to assist d…"
type textarea "Adobe is ISO-27001 compliant and most major products are SOC 2 certified, with …"
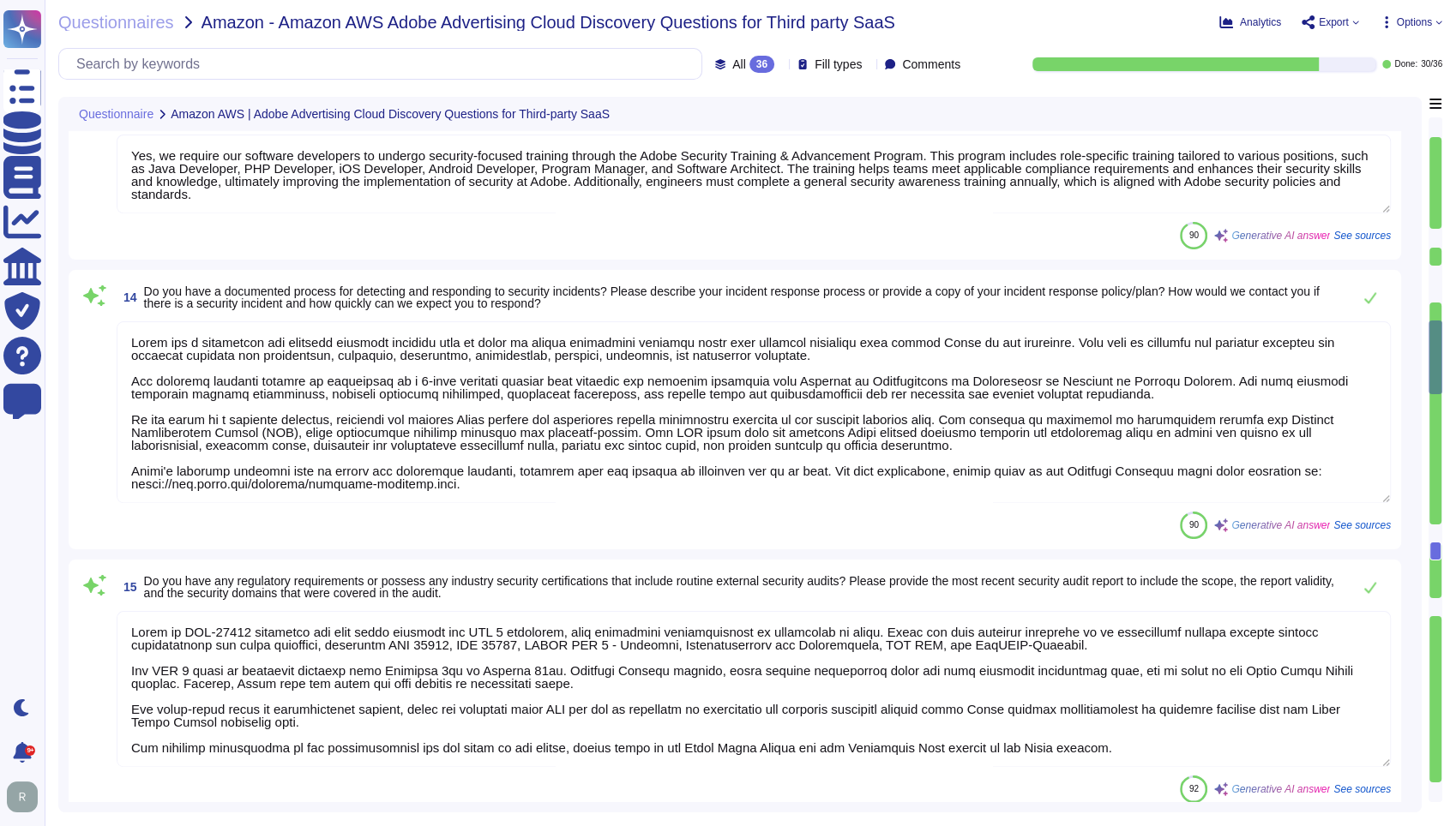
type textarea "At Adobe, we ensure that only tested and non-malicious code is released to prod…"
type textarea "The process of deployment of code involves several key steps: 1. Development: D…"
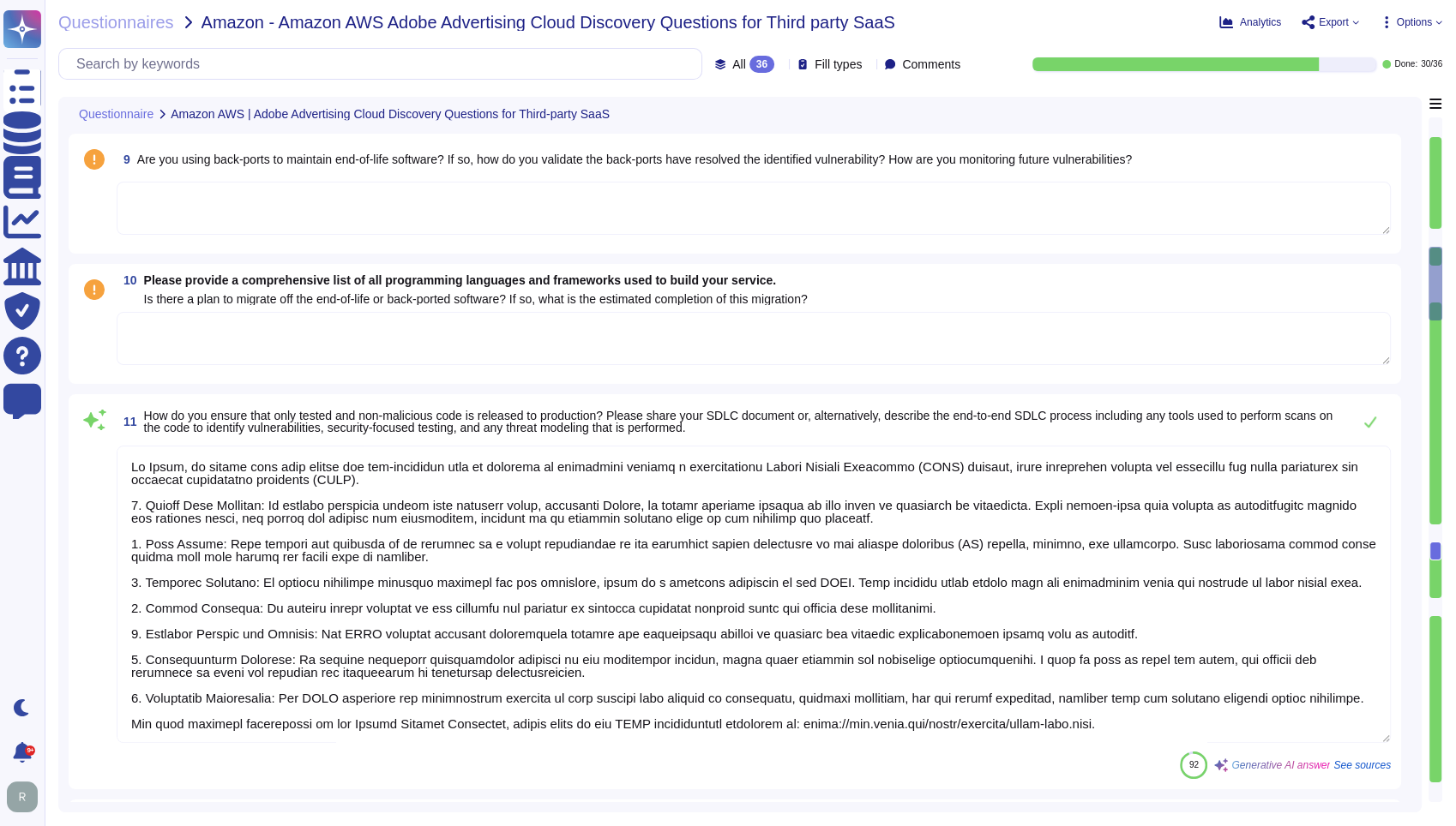
type textarea "Adobe does not sell customer information to third parties. Please see the secti…"
type textarea "Architecture diagrams for the system/service processing/storing Amazon data can…"
type textarea "All components and code produced by third parties, including open source librar…"
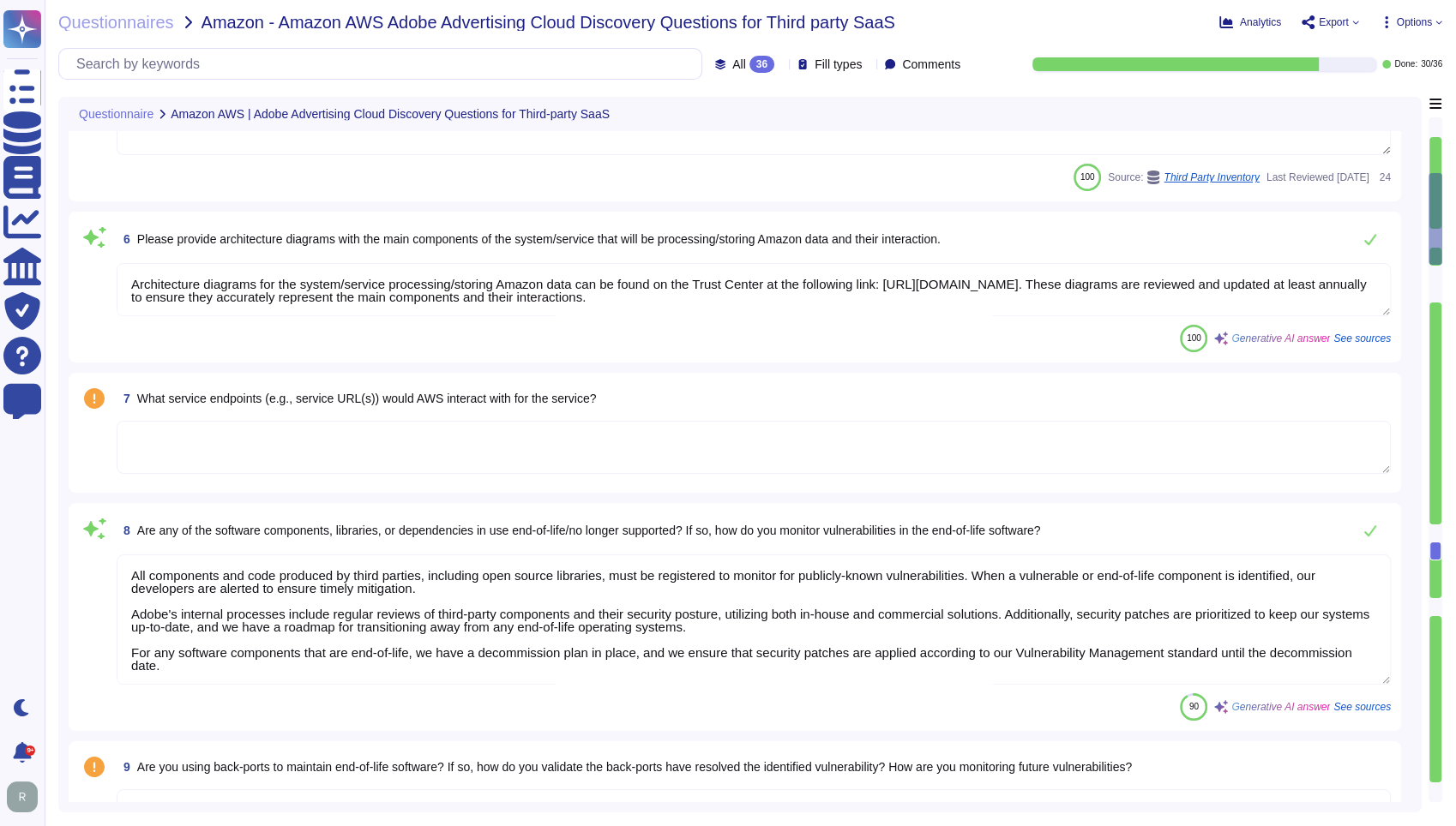
type textarea "Data segregation is implemented through a combination of logical and physical c…"
type textarea "Upon termination of your account, customer data is removed from our systems 30 …"
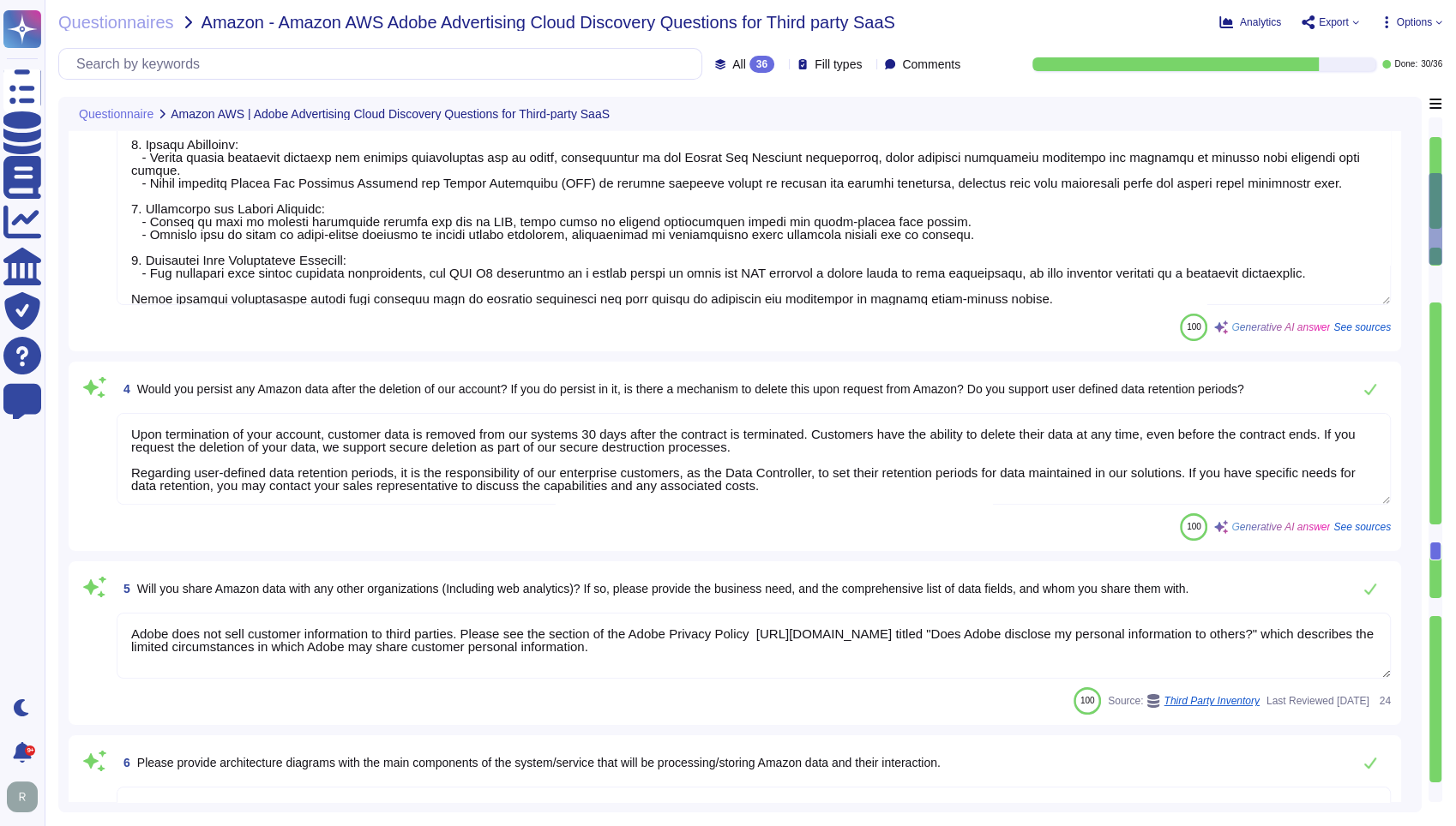
scroll to position [83, 0]
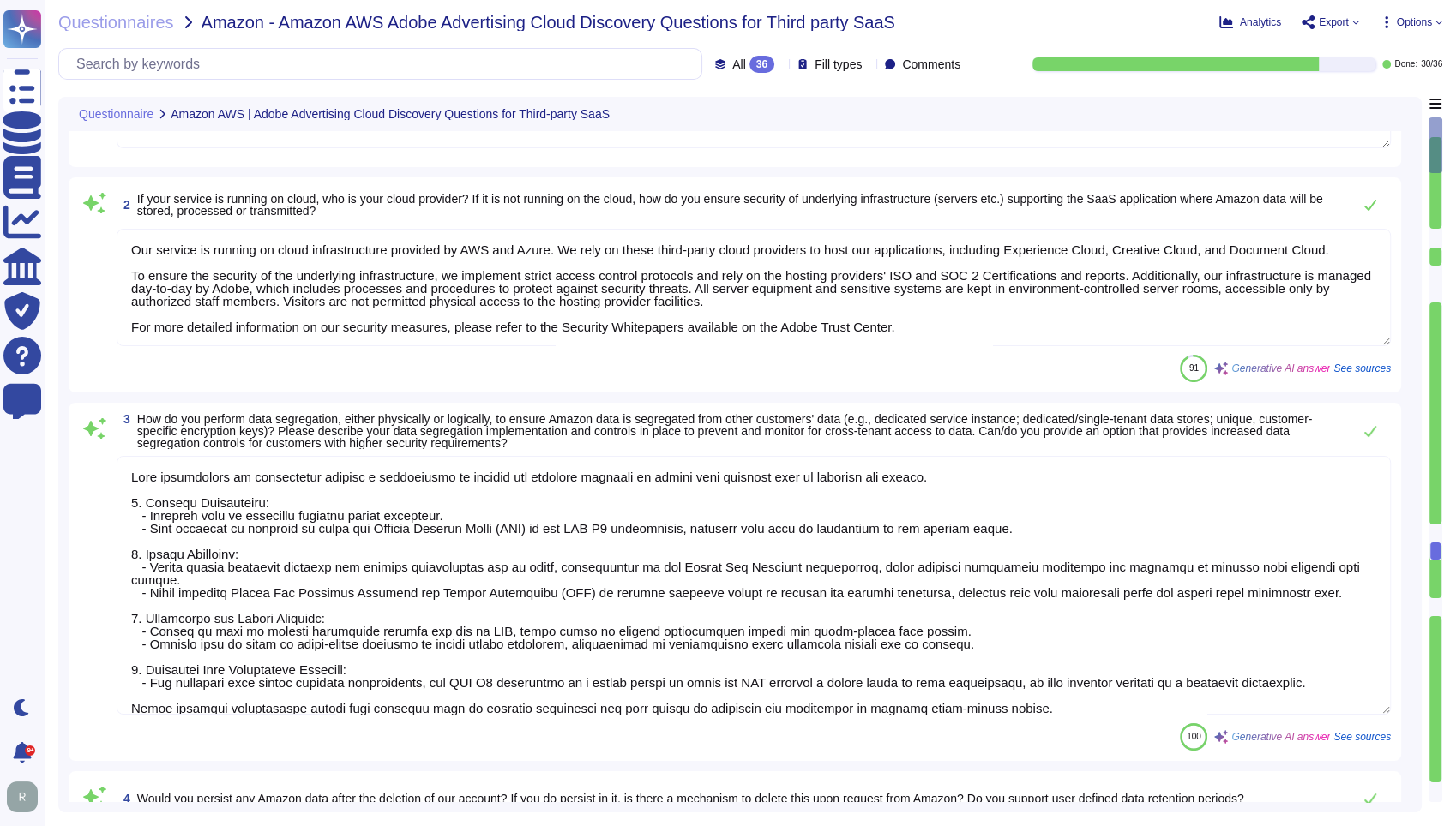
type textarea "Our service is running on cloud infrastructure provided by AWS and Azure. We re…"
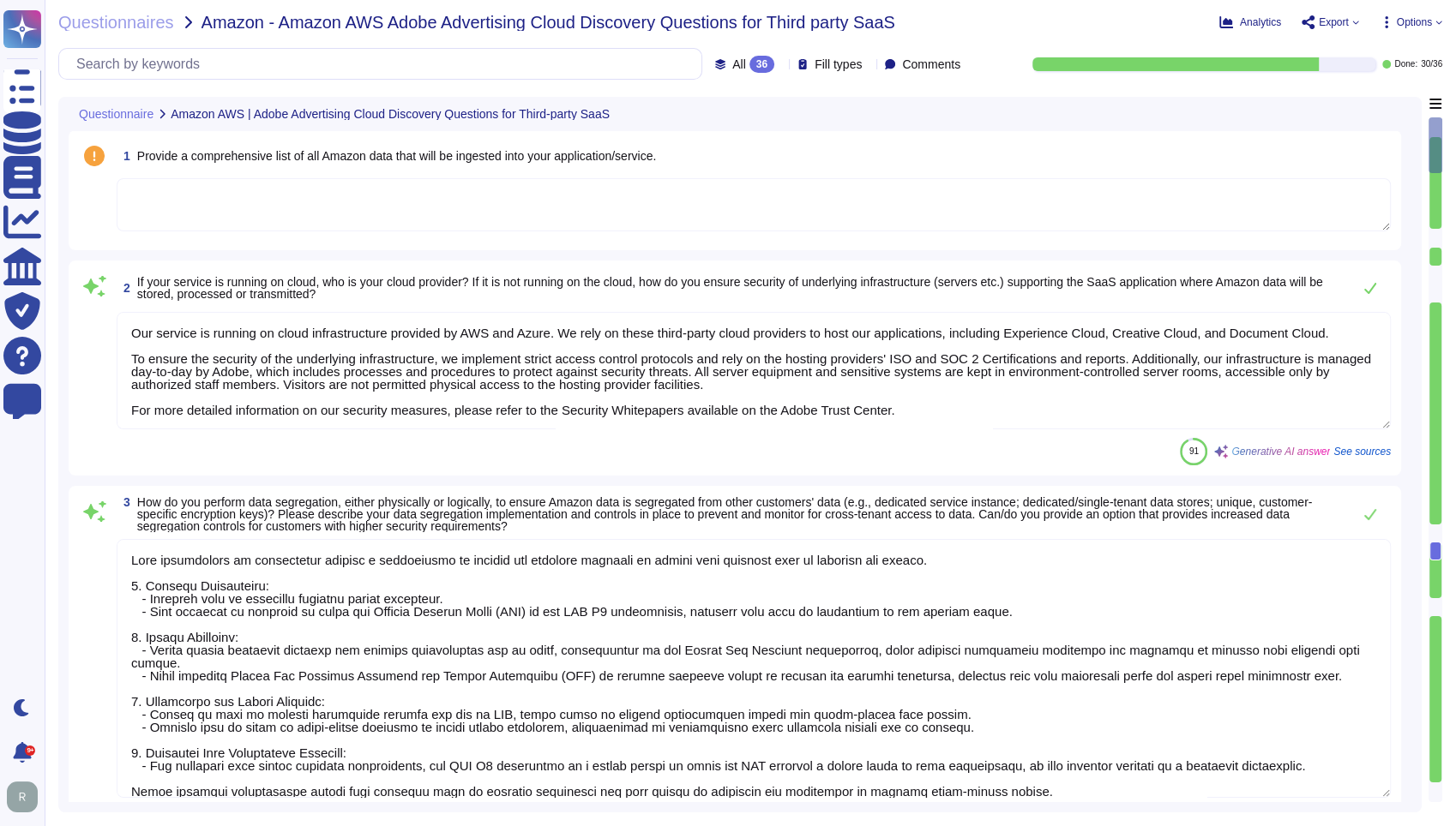
type textarea "Architecture diagrams for the system/service processing/storing Amazon data can…"
click at [333, 182] on textarea at bounding box center [753, 205] width 1274 height 53
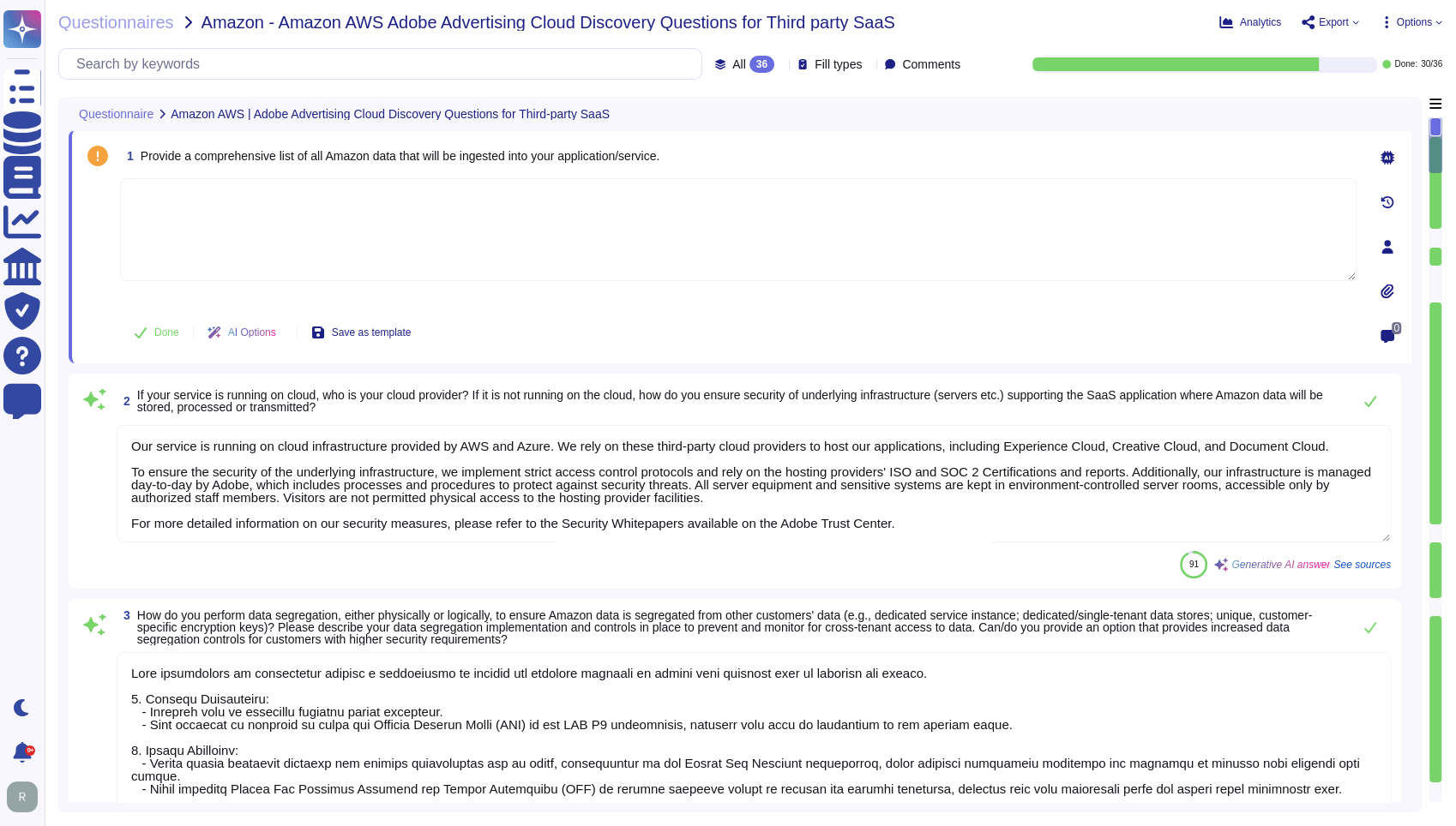
click at [568, 201] on textarea at bounding box center [738, 229] width 1236 height 103
click at [644, 234] on textarea at bounding box center [738, 229] width 1236 height 103
click at [1385, 161] on icon at bounding box center [1387, 158] width 14 height 14
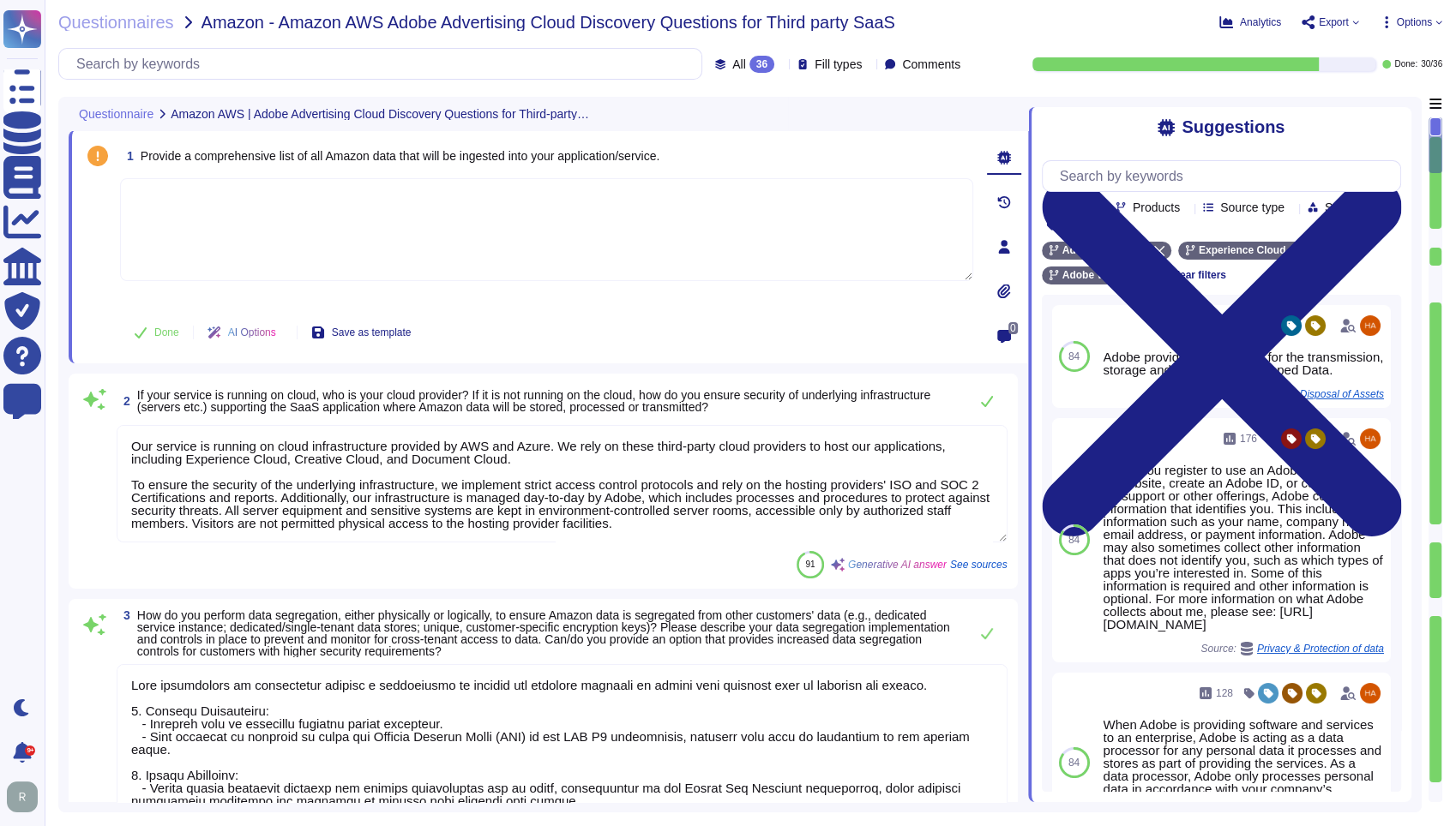
click at [361, 238] on textarea at bounding box center [546, 229] width 853 height 103
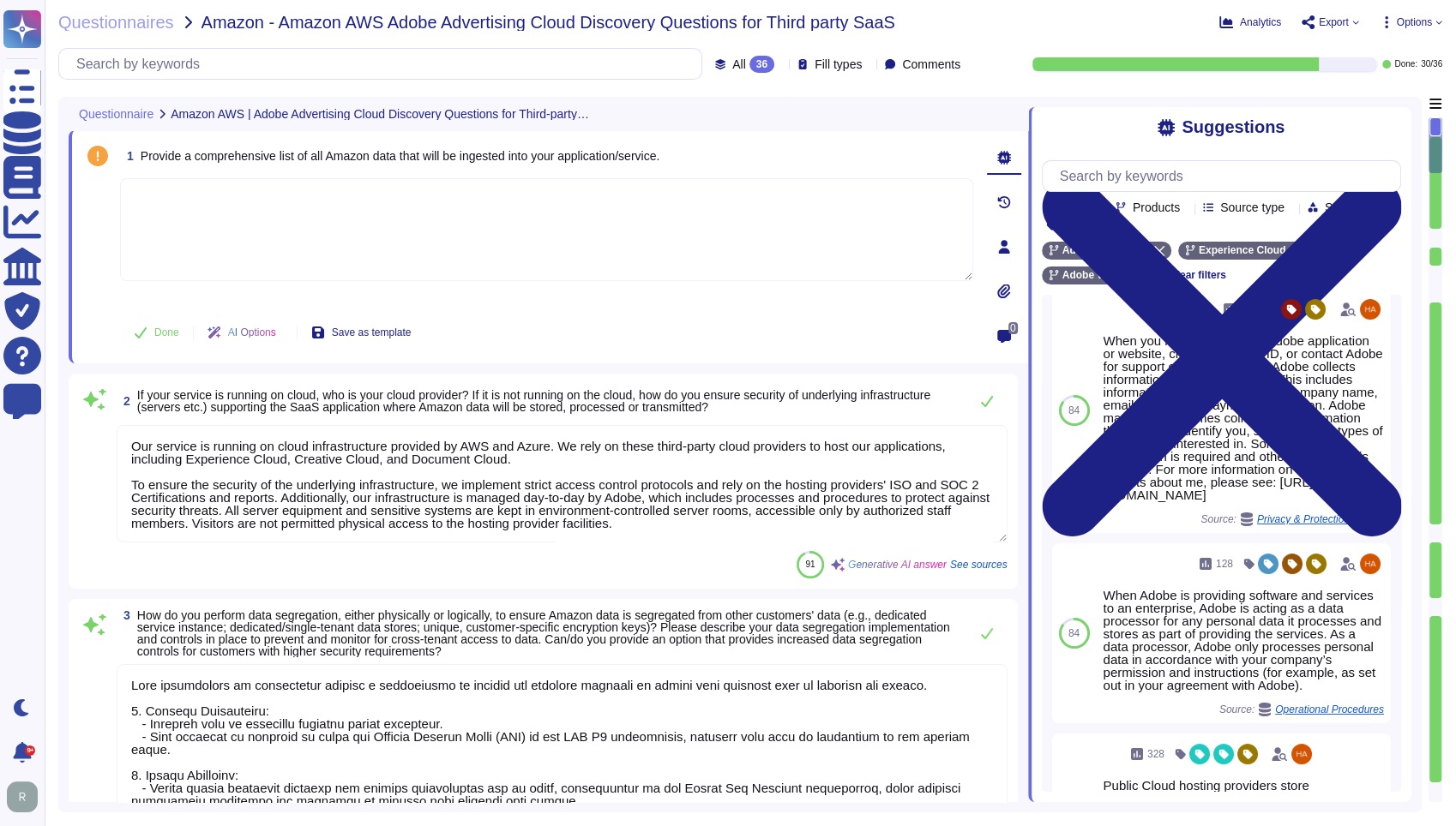
scroll to position [31, 0]
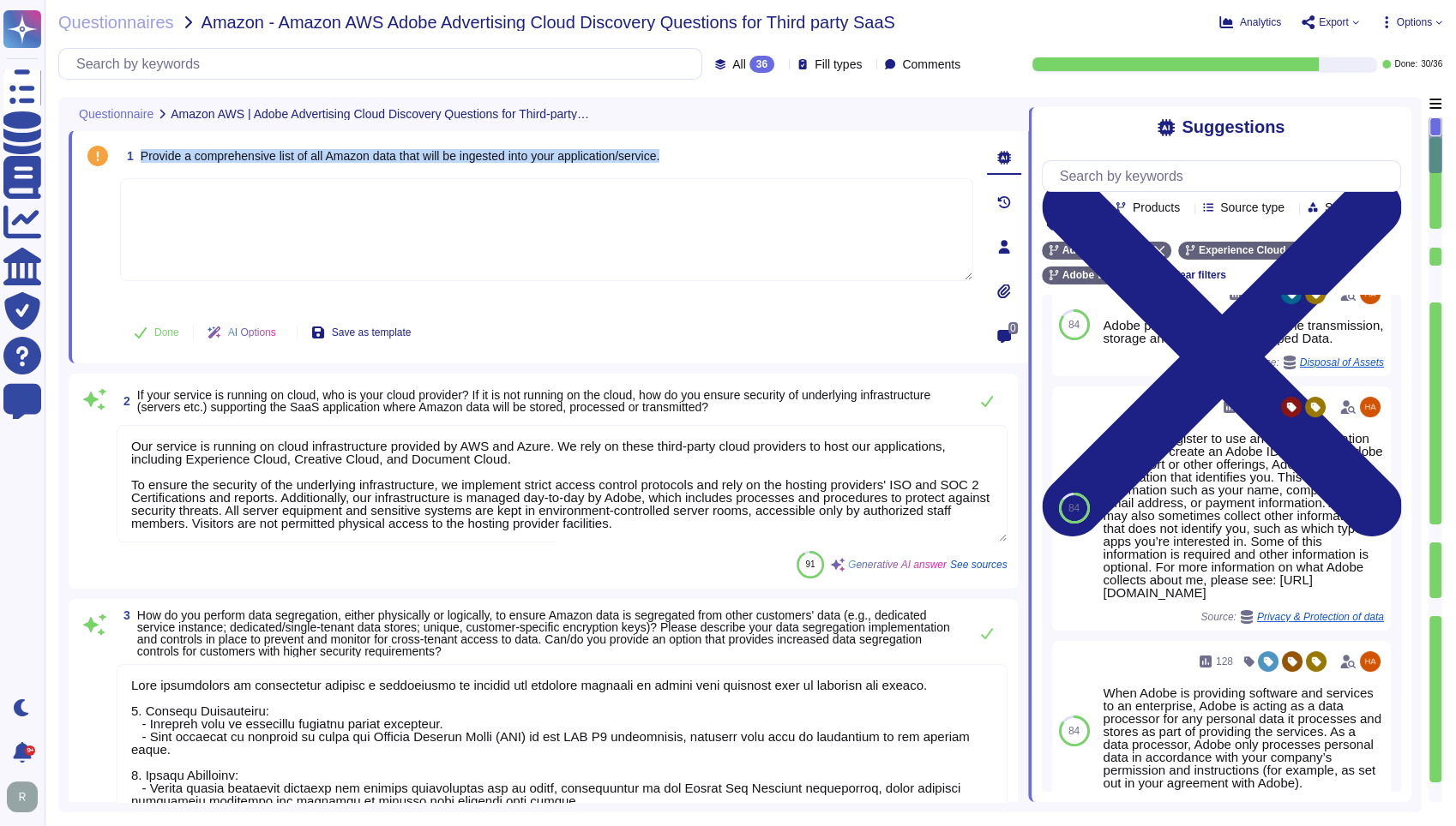
drag, startPoint x: 685, startPoint y: 150, endPoint x: 141, endPoint y: 159, distance: 544.1
click at [141, 159] on div "1 Provide a comprehensive list of all Amazon data that will be ingested into yo…" at bounding box center [546, 157] width 853 height 31
copy span "Provide a comprehensive list of all Amazon data that will be ingested into your…"
click at [320, 190] on textarea at bounding box center [546, 229] width 853 height 103
paste textarea "Adobe AdCloud ingests Amazon-related data to support advertising, personalizati…"
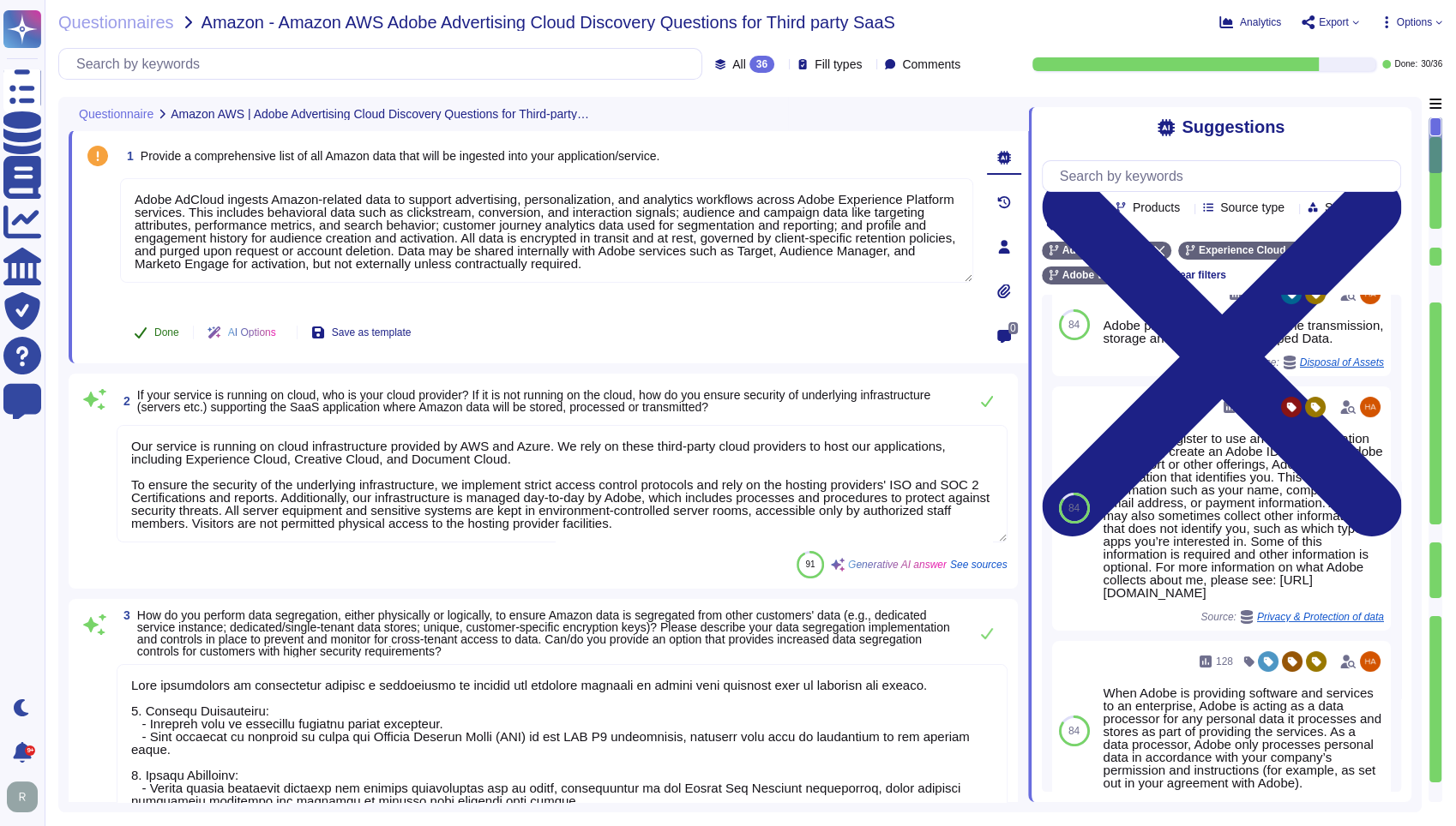
click at [152, 327] on button "Done" at bounding box center [157, 332] width 72 height 34
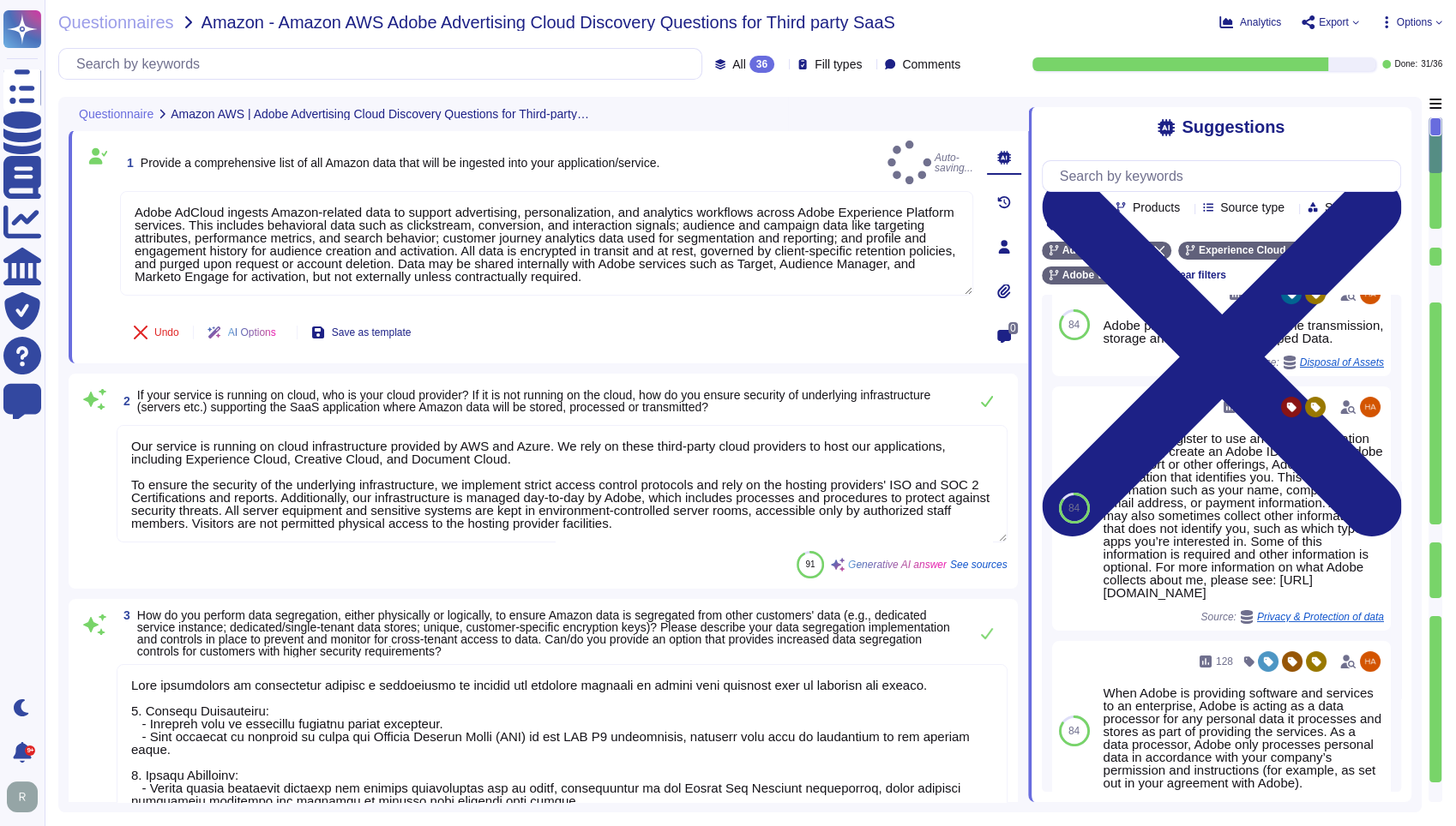
type textarea "Adobe AdCloud ingests Amazon-related data to support advertising, personalizati…"
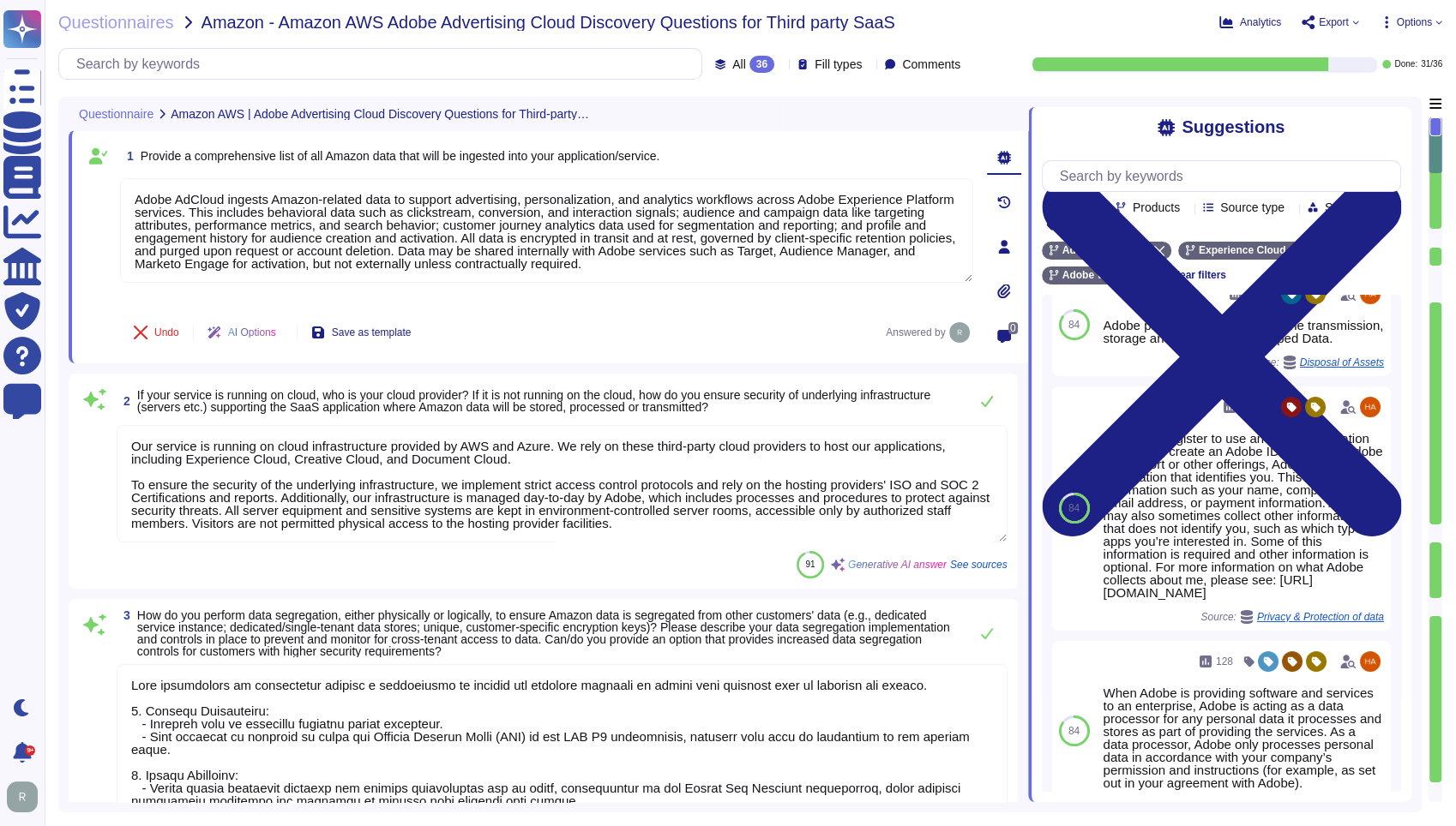
click at [572, 445] on textarea "Our service is running on cloud infrastructure provided by AWS and Azure. We re…" at bounding box center [562, 483] width 891 height 117
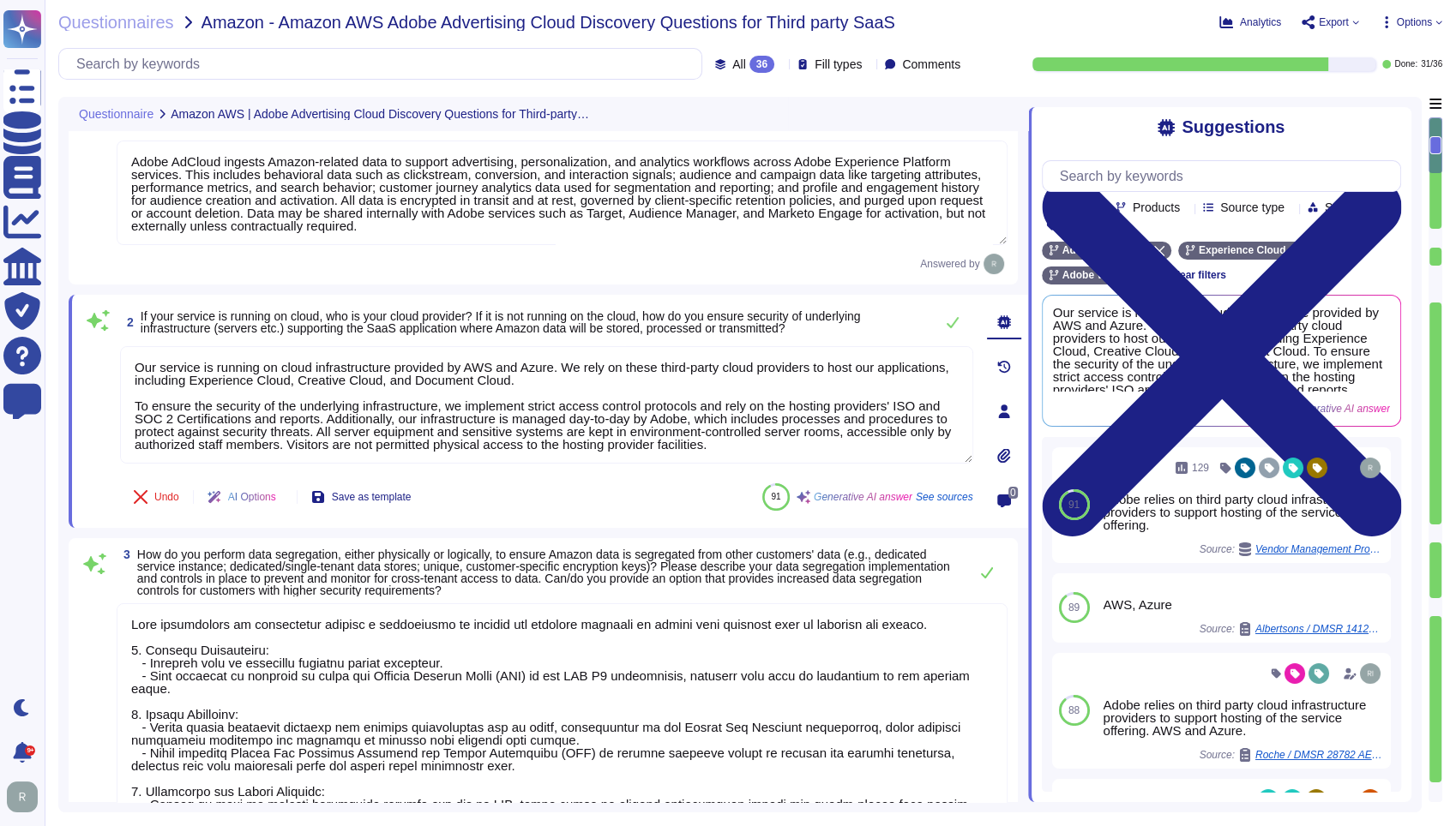
scroll to position [95, 0]
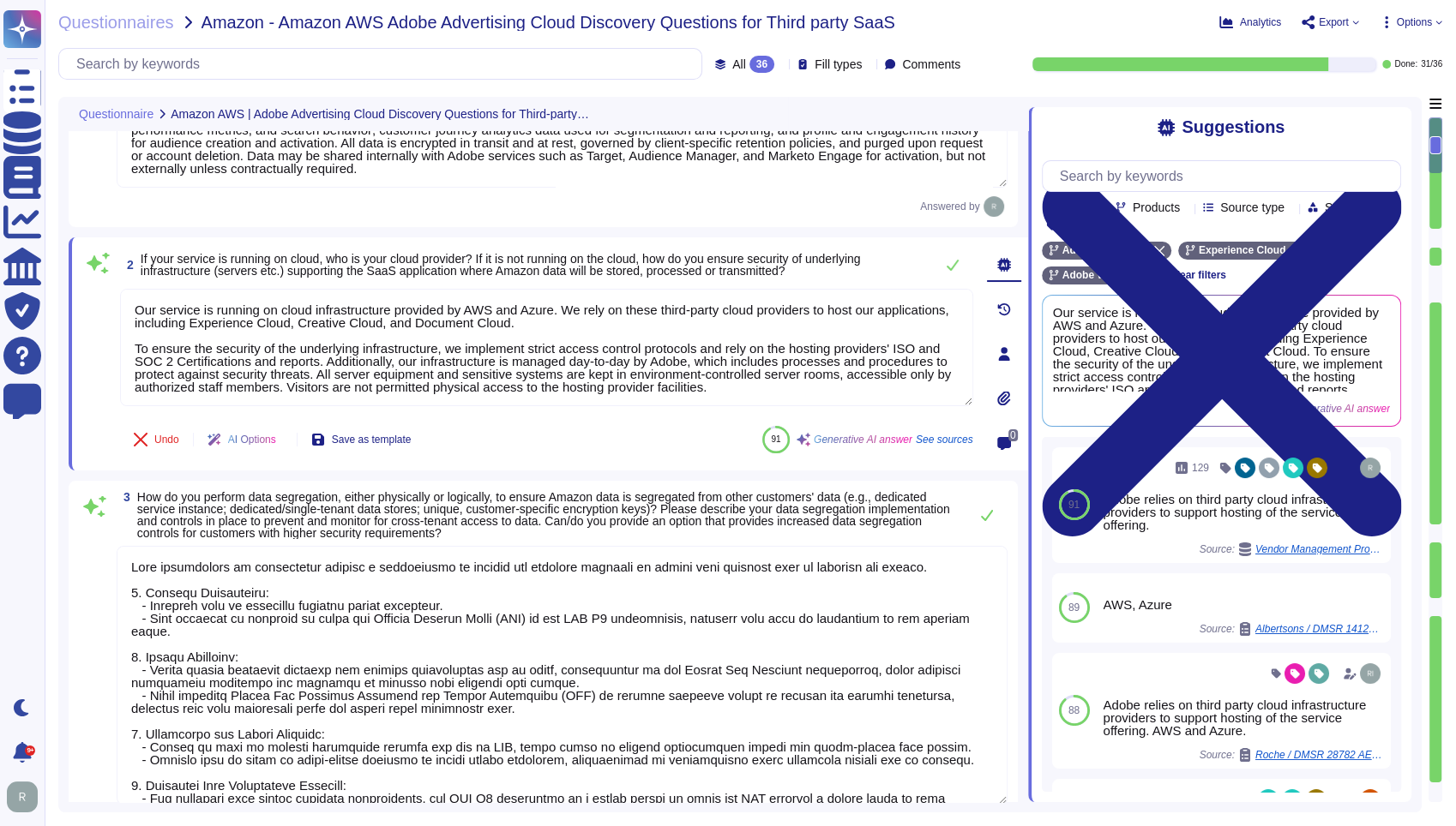
click at [592, 429] on div "Undo AI Options Save as template 91 Generative AI answer See sources" at bounding box center [546, 439] width 853 height 41
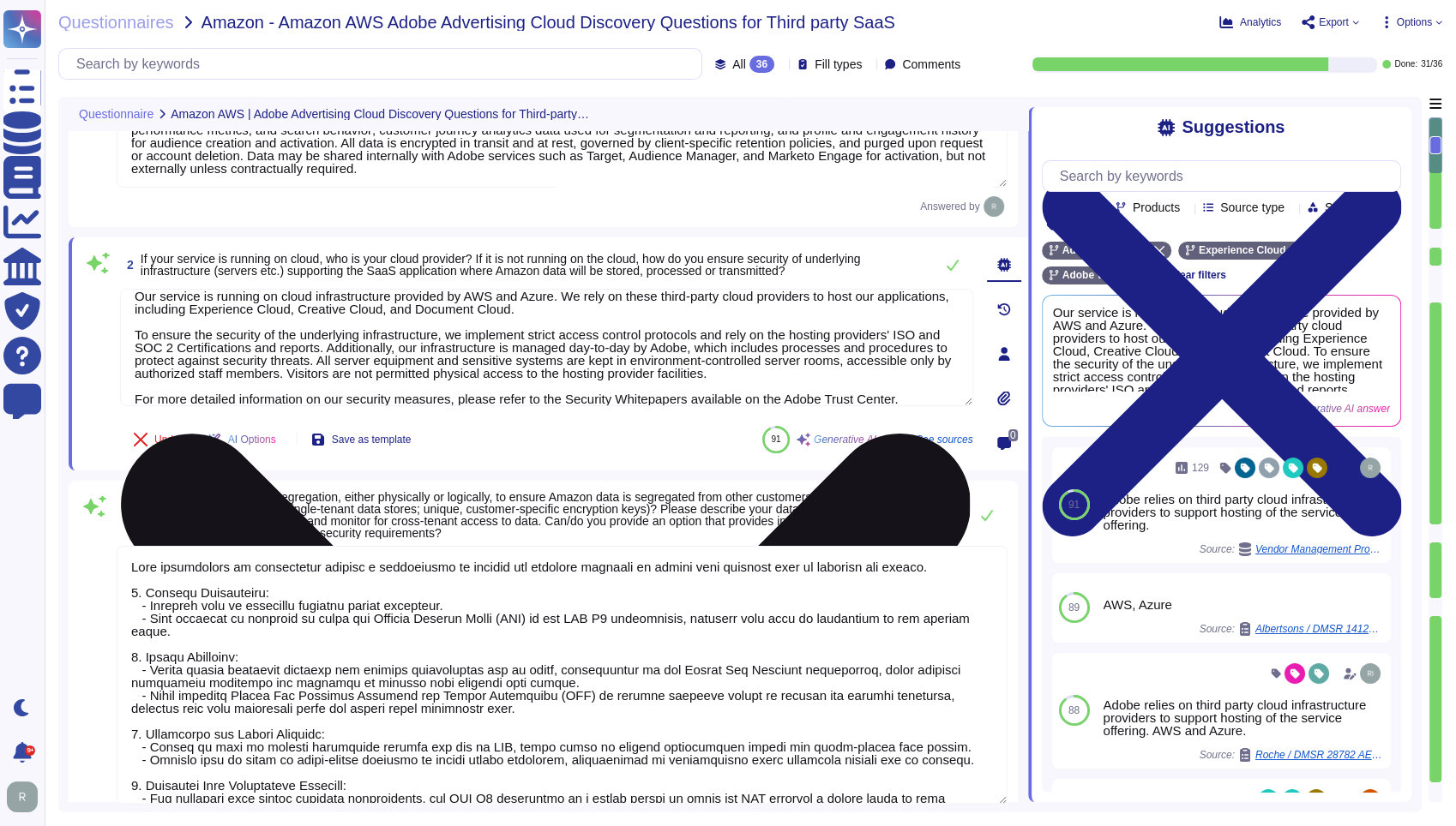
scroll to position [26, 0]
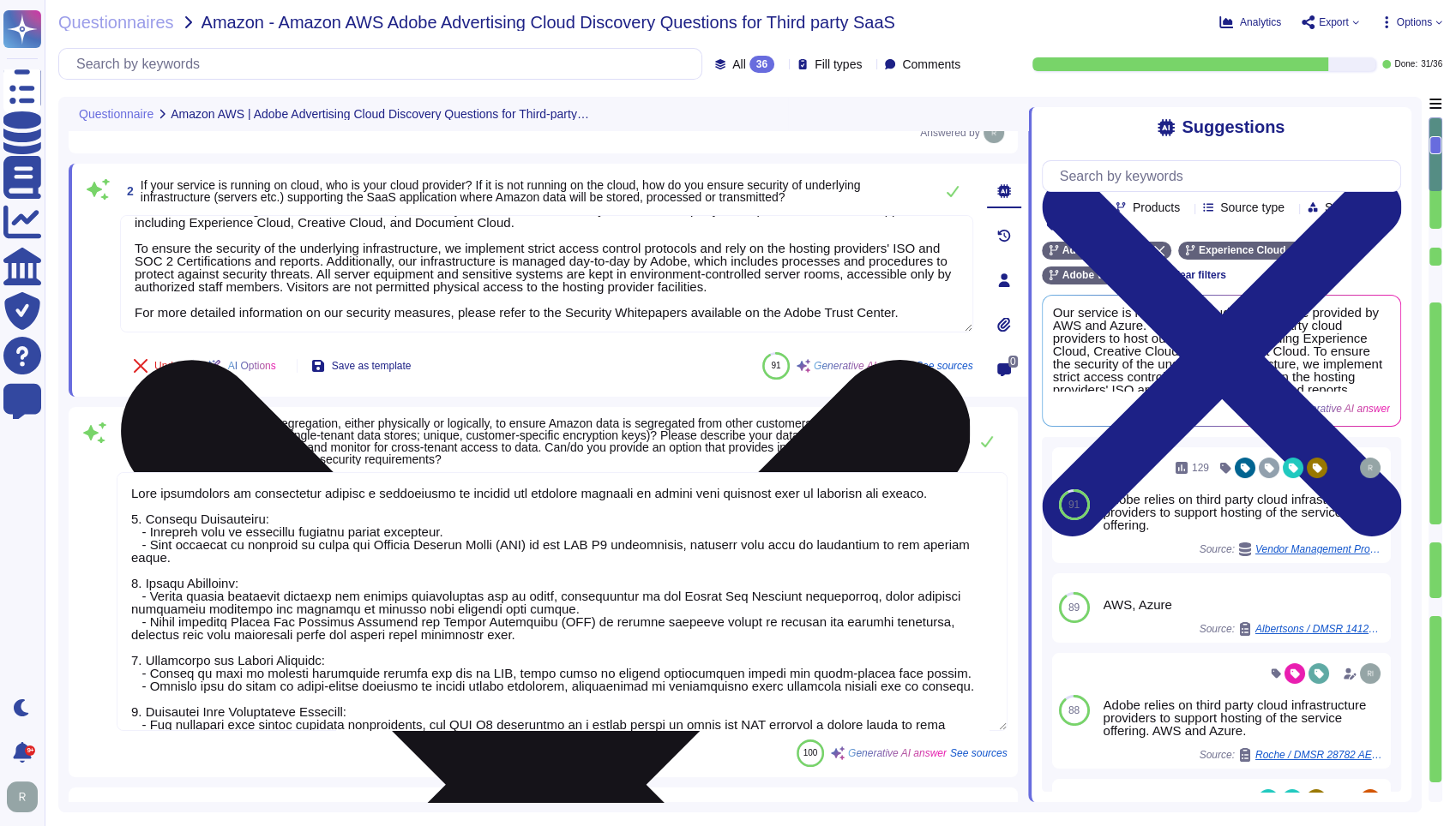
type textarea "Architecture diagrams for the system/service processing/storing Amazon data can…"
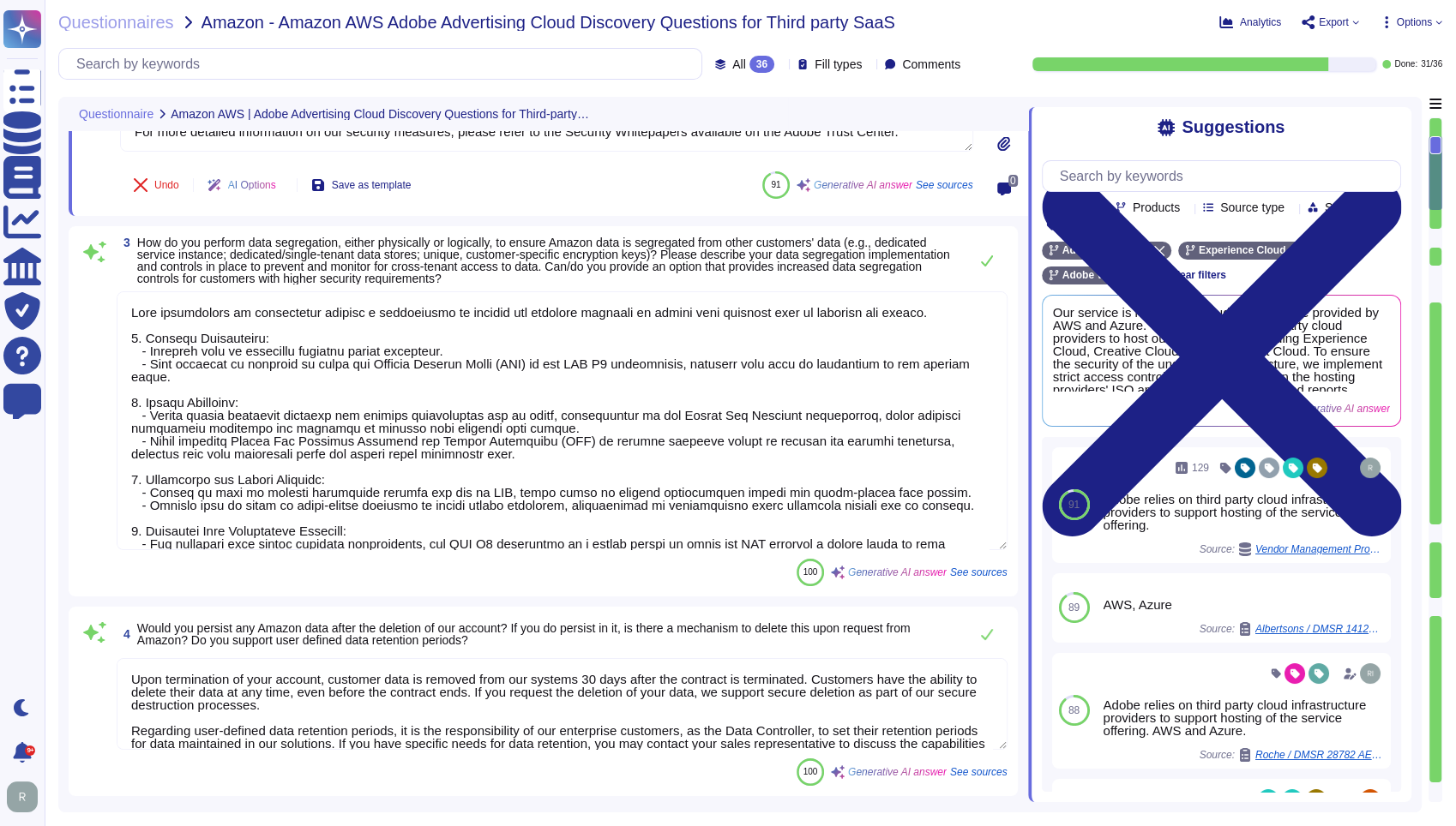
scroll to position [381, 0]
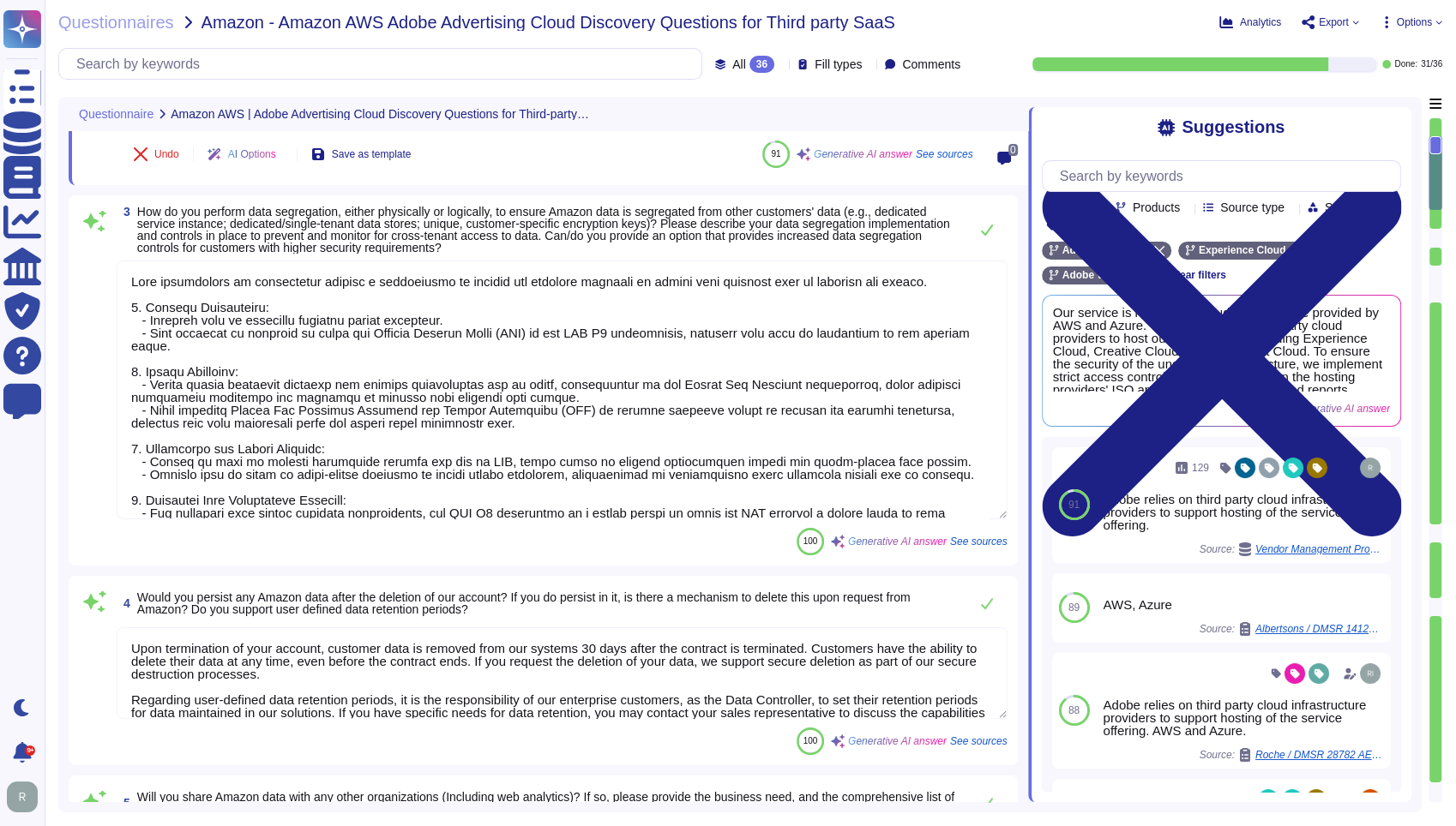
click at [573, 384] on textarea at bounding box center [562, 390] width 891 height 258
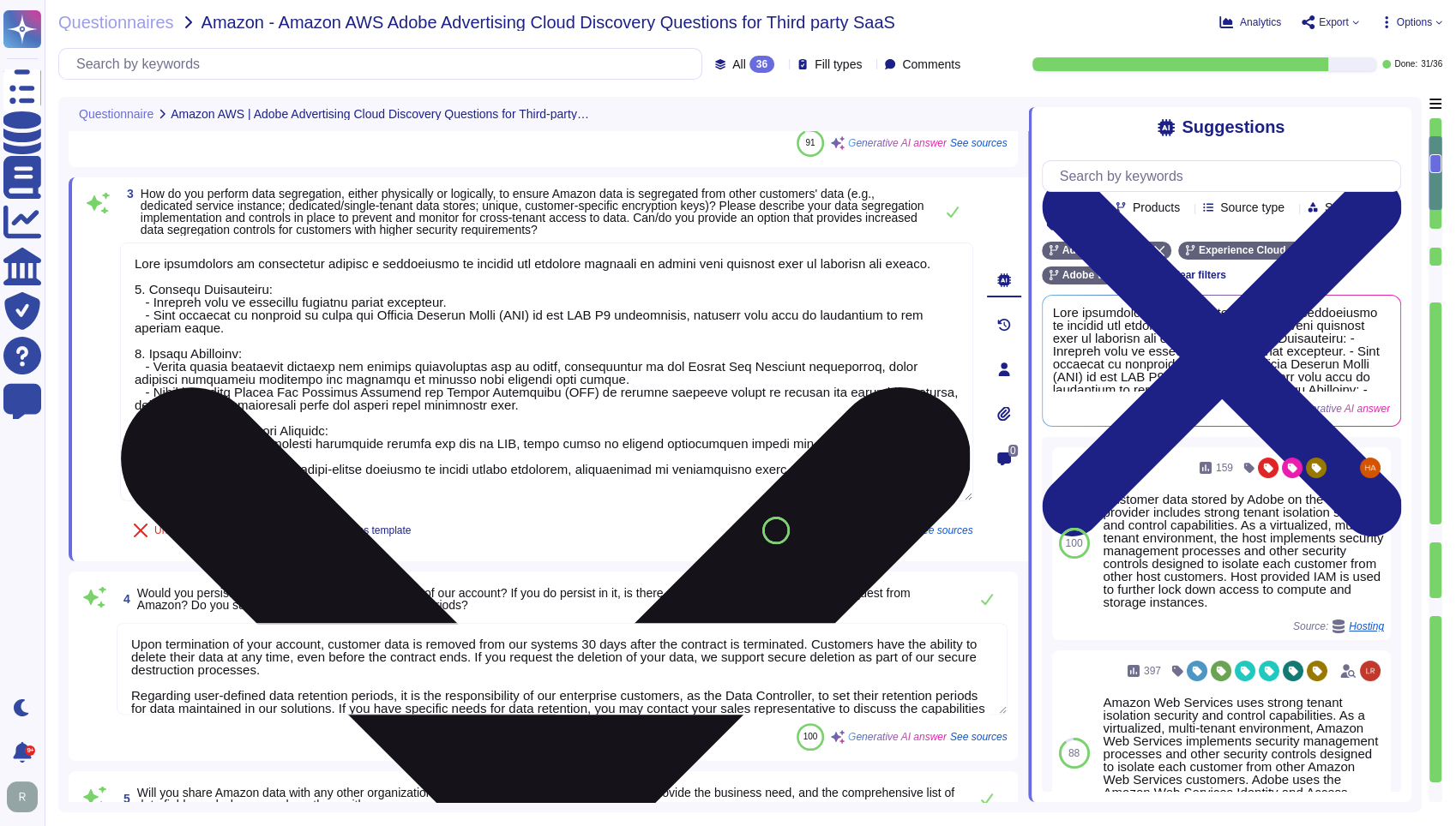
click at [685, 310] on textarea at bounding box center [546, 372] width 853 height 258
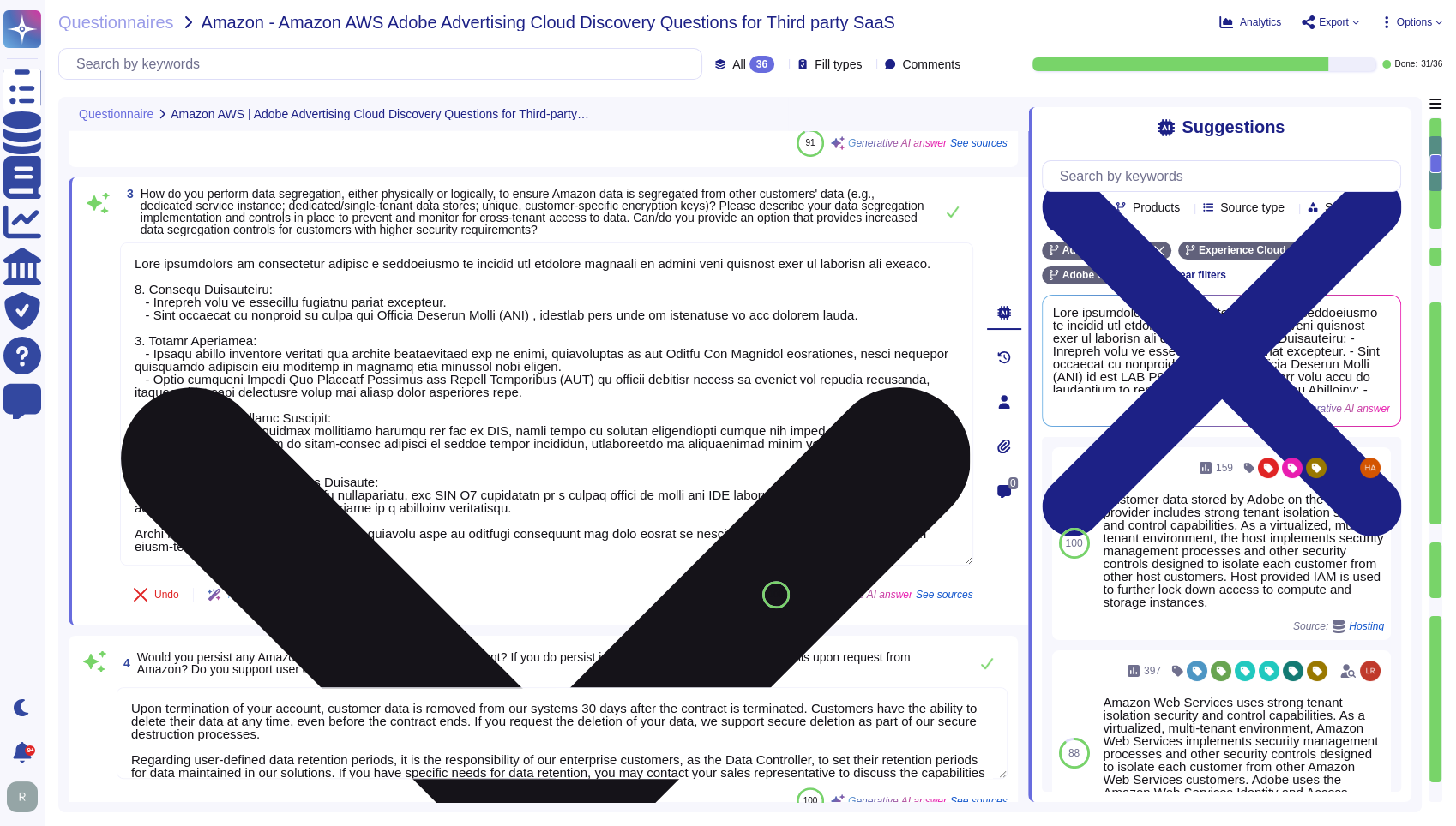
type textarea "Data segregation is implemented through a combination of logical and physical c…"
